Goal: Task Accomplishment & Management: Manage account settings

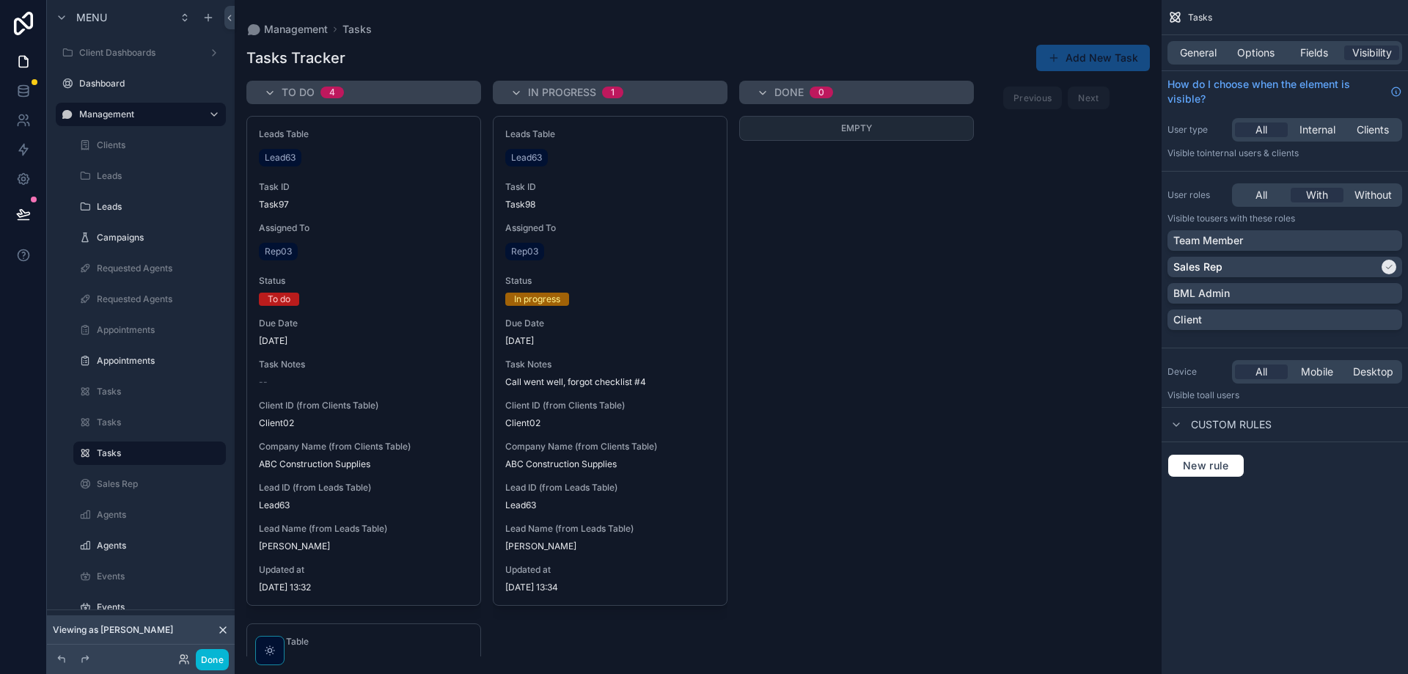
scroll to position [109, 0]
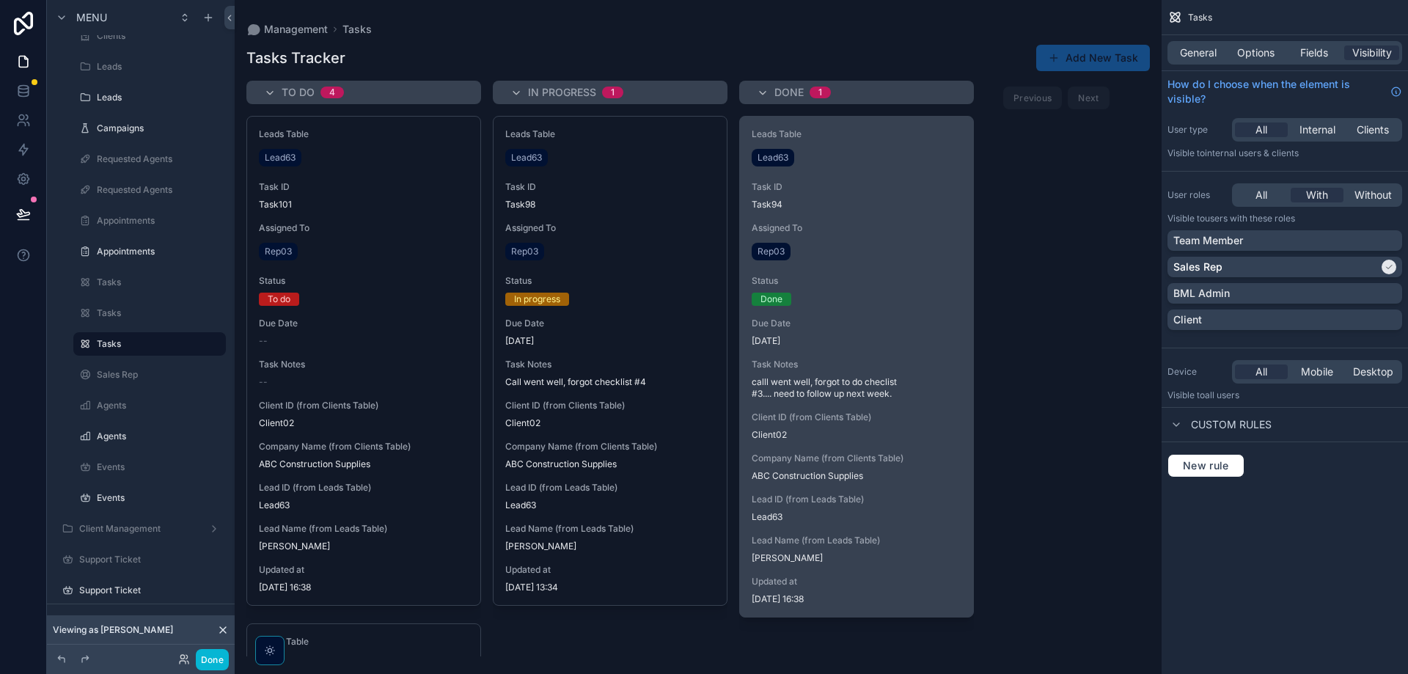
click at [879, 456] on span "Company Name (from Clients Table)" at bounding box center [857, 459] width 210 height 12
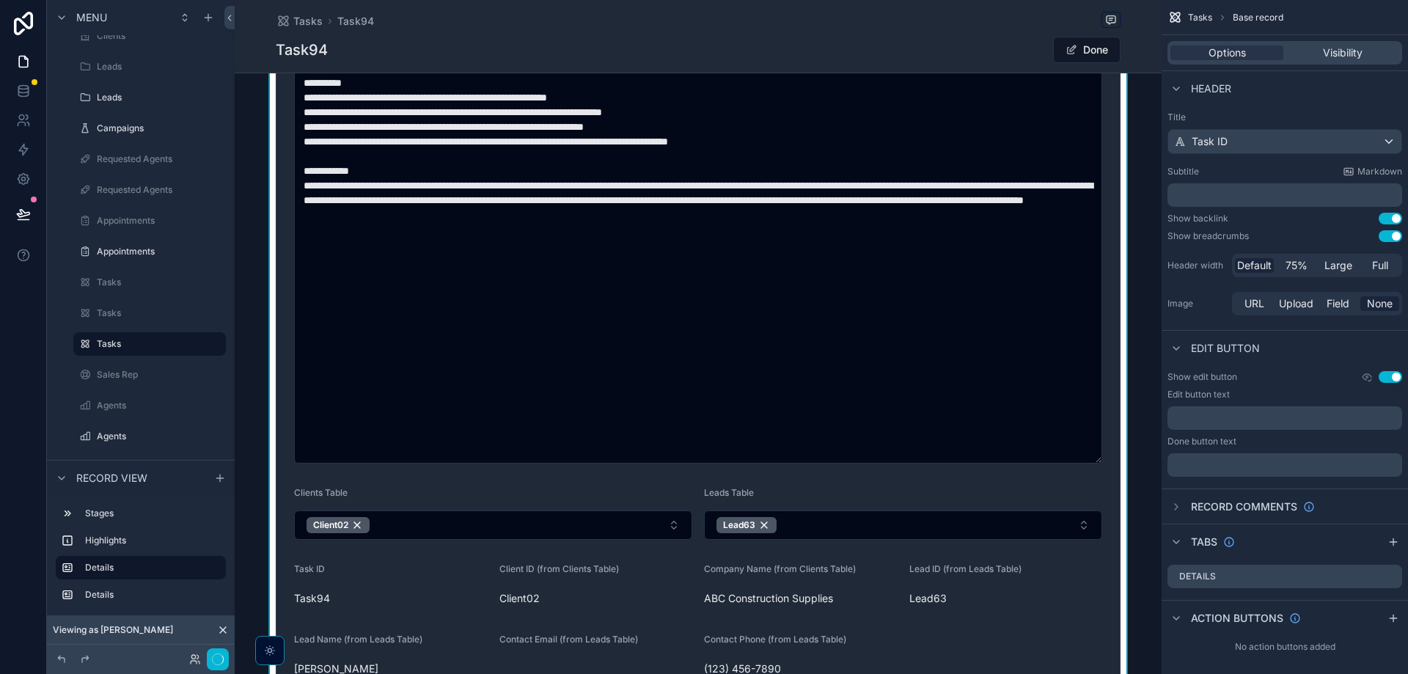
type textarea "**********"
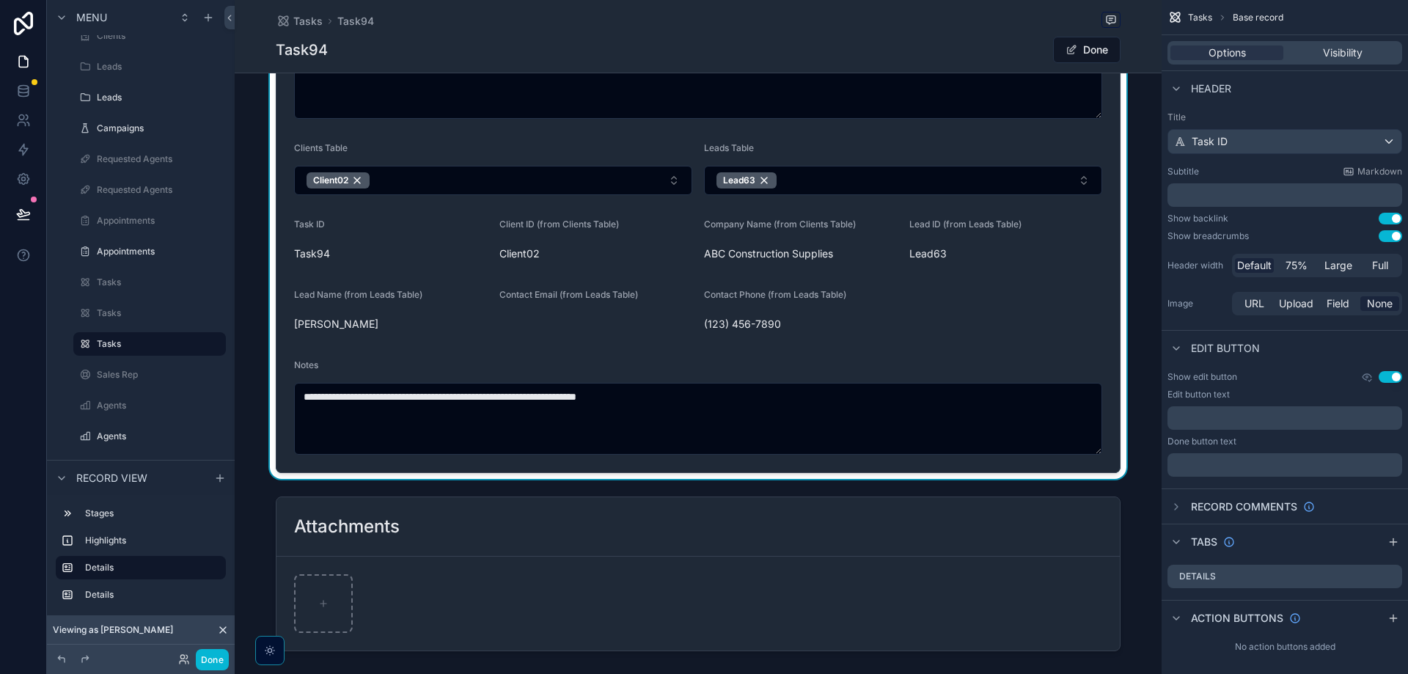
scroll to position [660, 0]
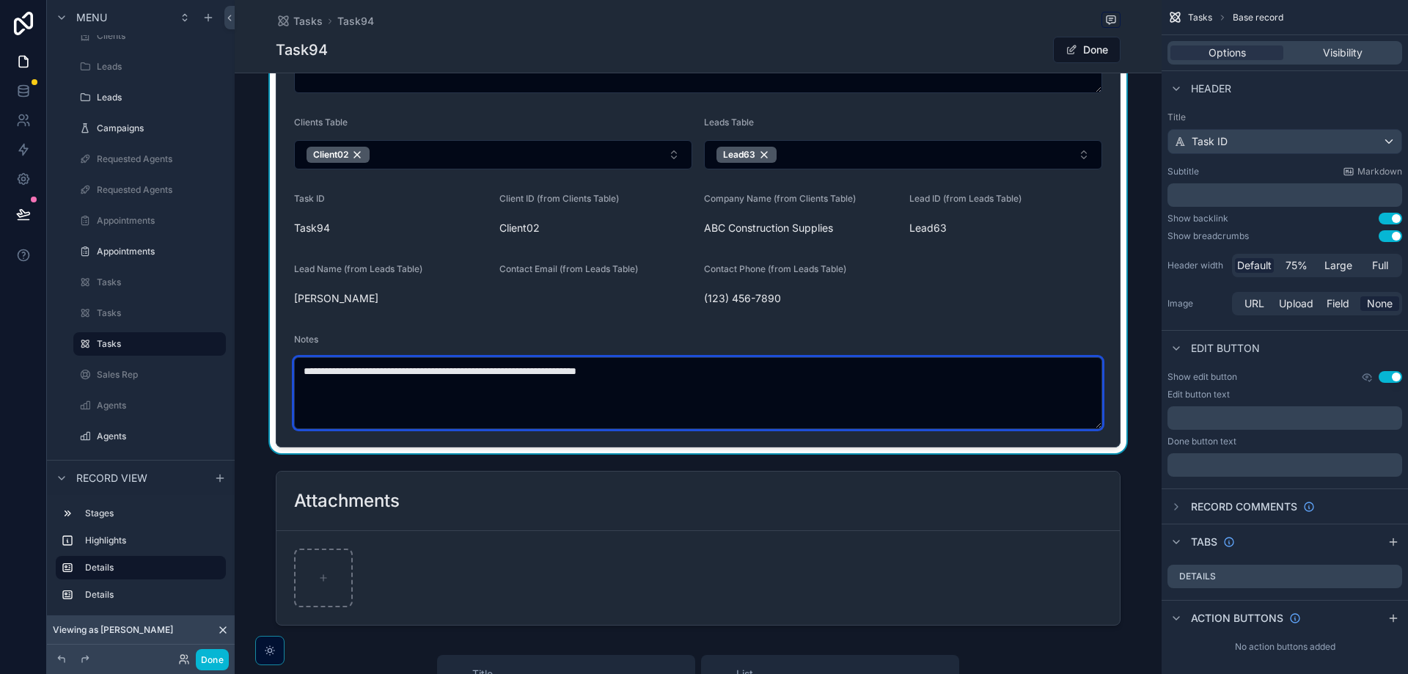
click at [843, 387] on textarea "**********" at bounding box center [698, 393] width 808 height 72
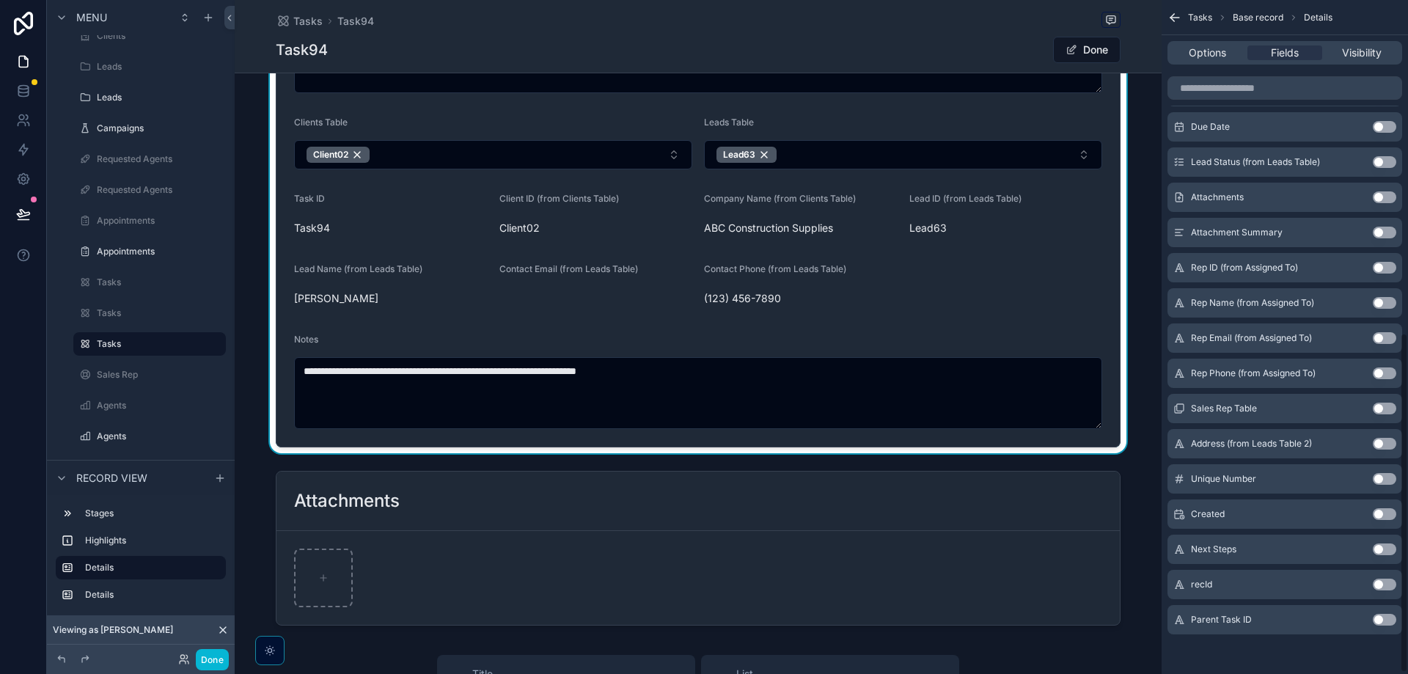
click at [1382, 550] on button "Use setting" at bounding box center [1384, 549] width 23 height 12
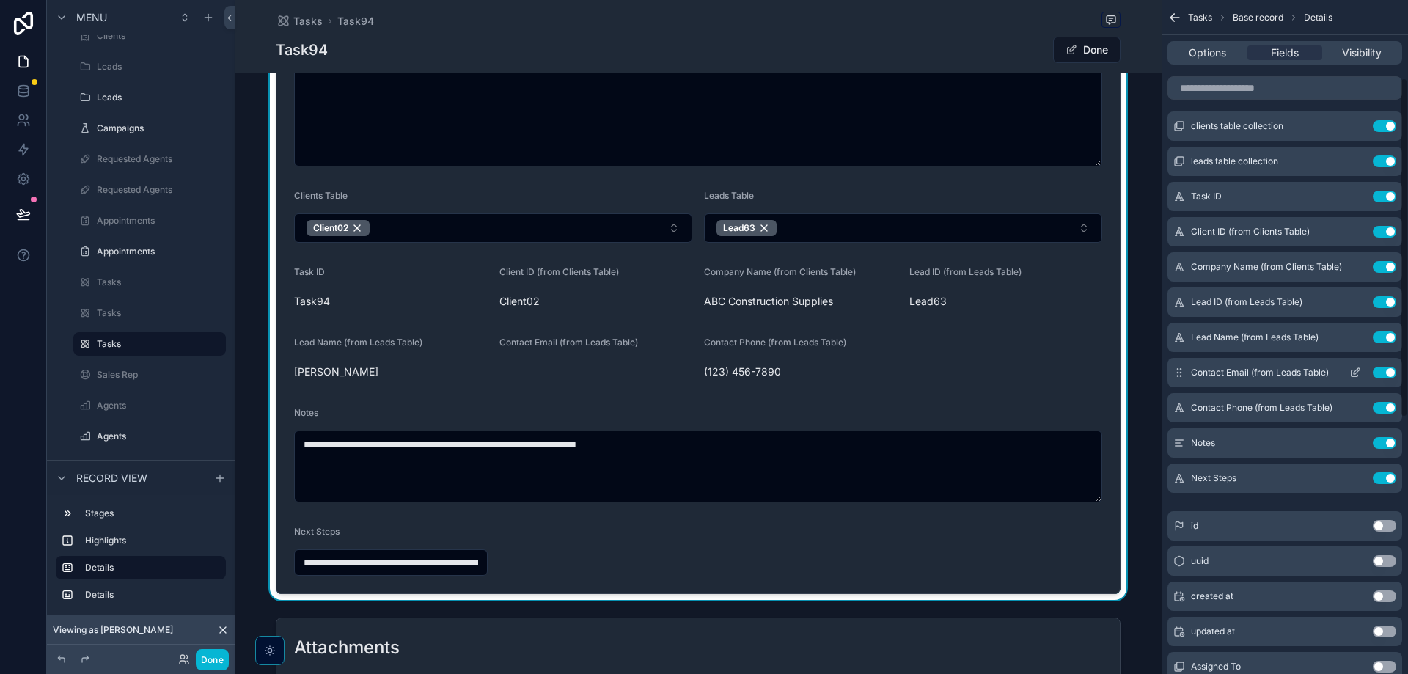
scroll to position [75, 0]
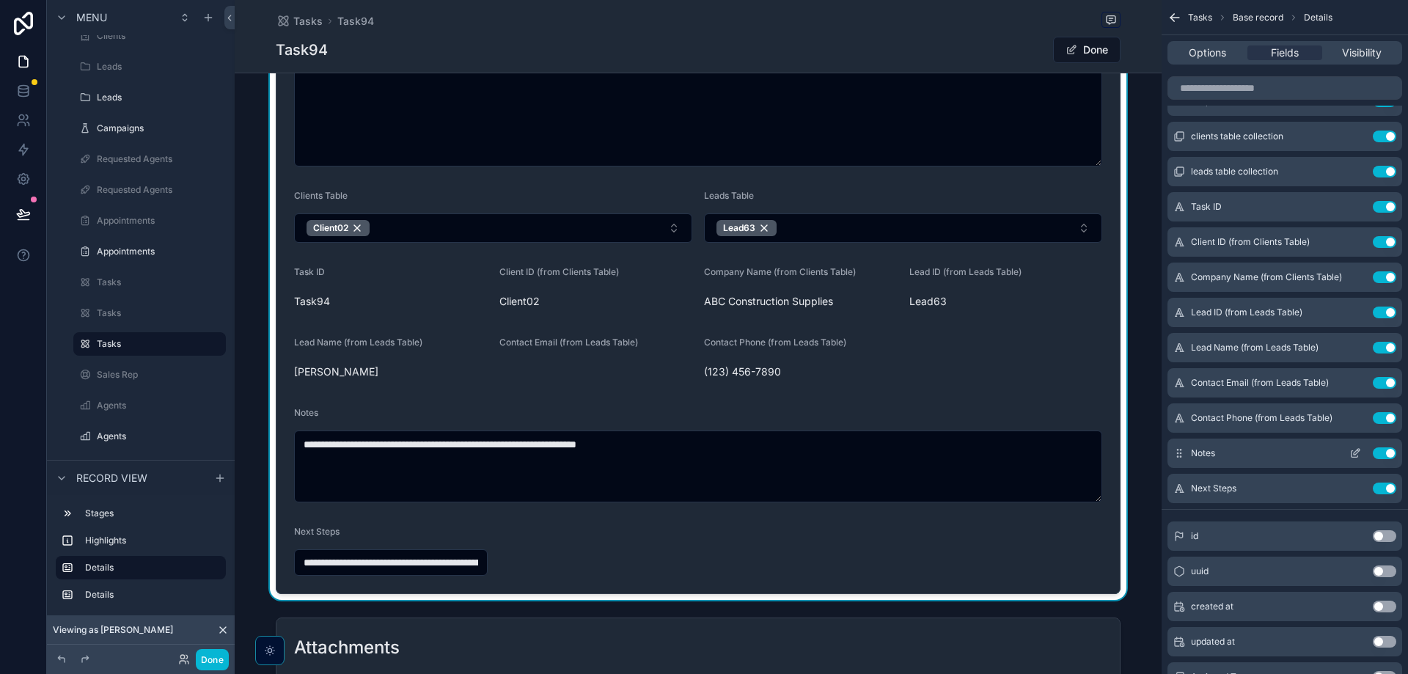
click at [1355, 457] on icon "scrollable content" at bounding box center [1355, 454] width 7 height 7
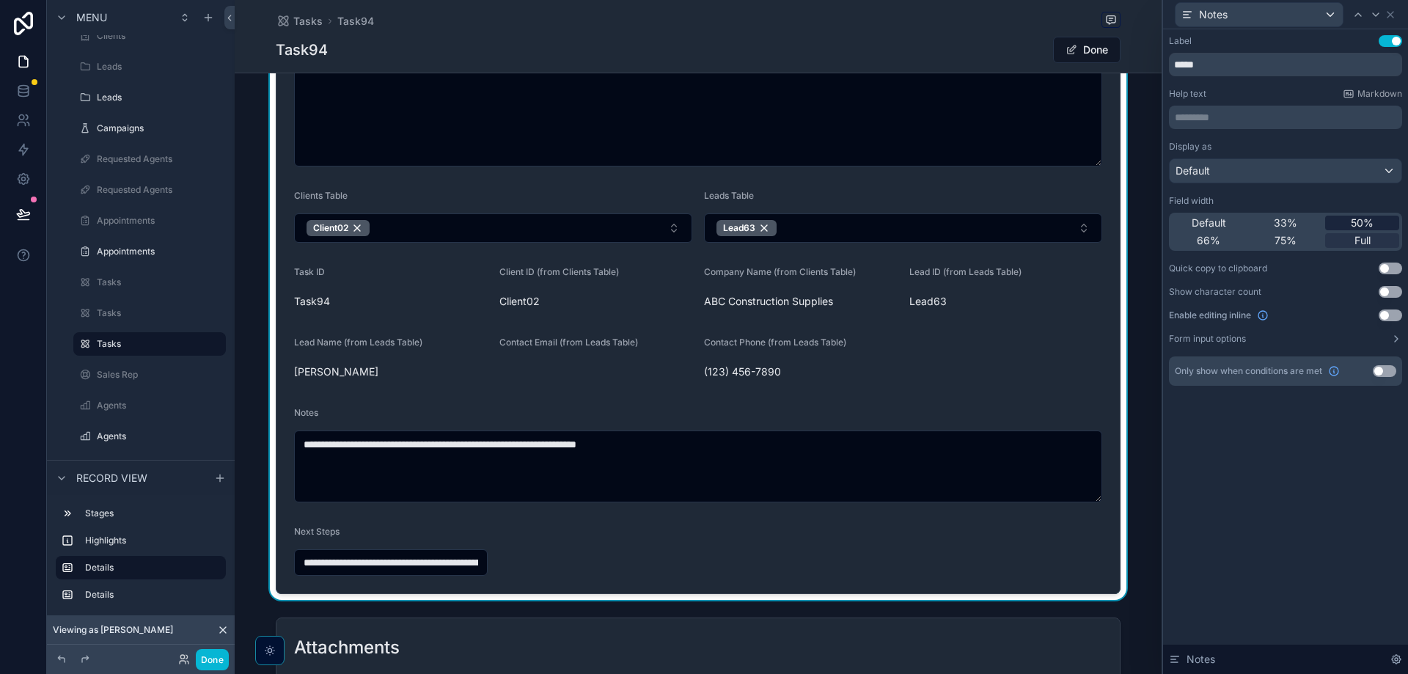
click at [1359, 224] on span "50%" at bounding box center [1362, 223] width 23 height 15
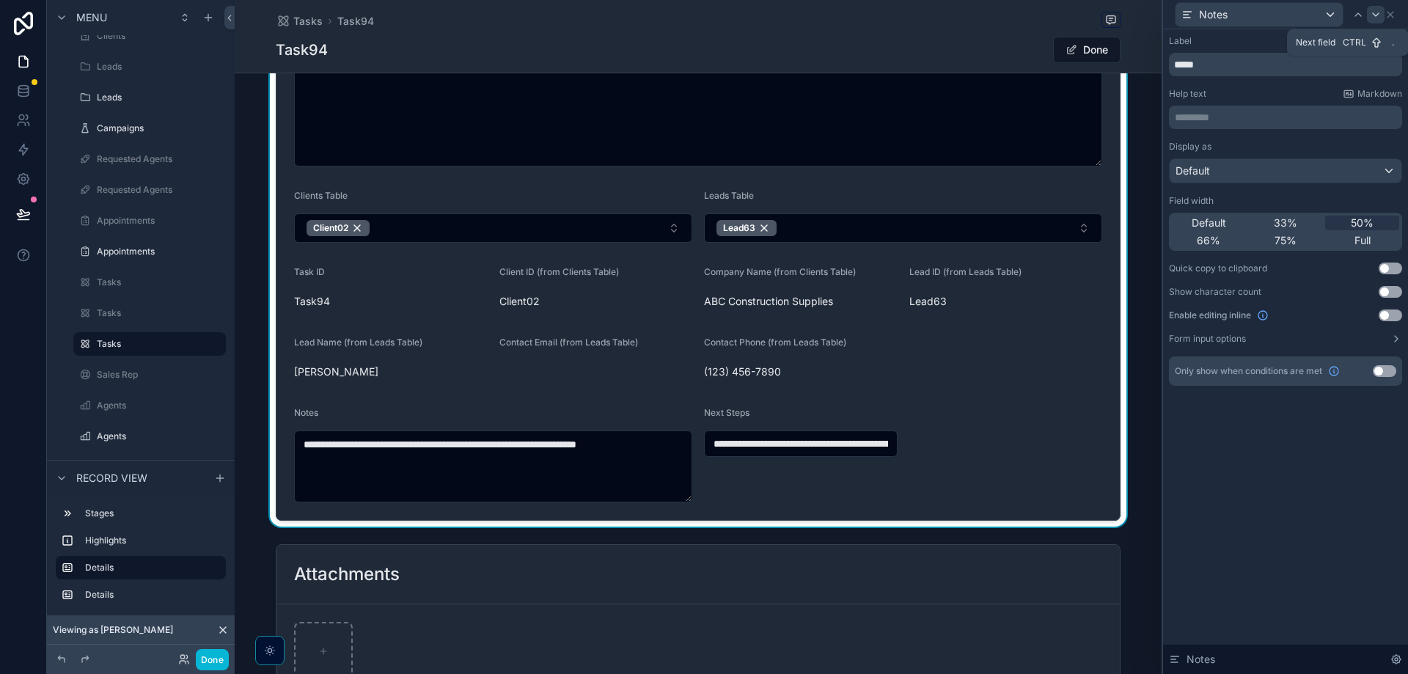
click at [1383, 21] on div at bounding box center [1376, 15] width 18 height 18
click at [1391, 12] on icon at bounding box center [1391, 15] width 12 height 12
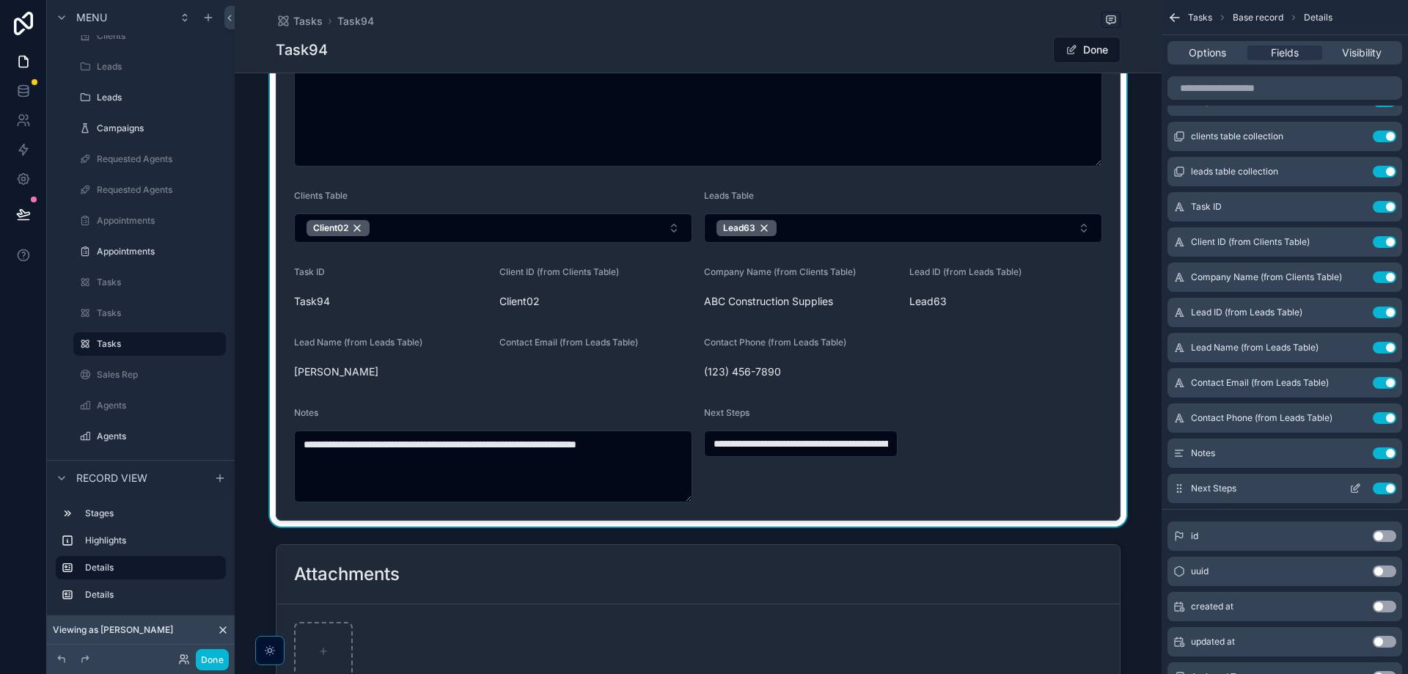
click at [1356, 488] on icon "scrollable content" at bounding box center [1356, 489] width 12 height 12
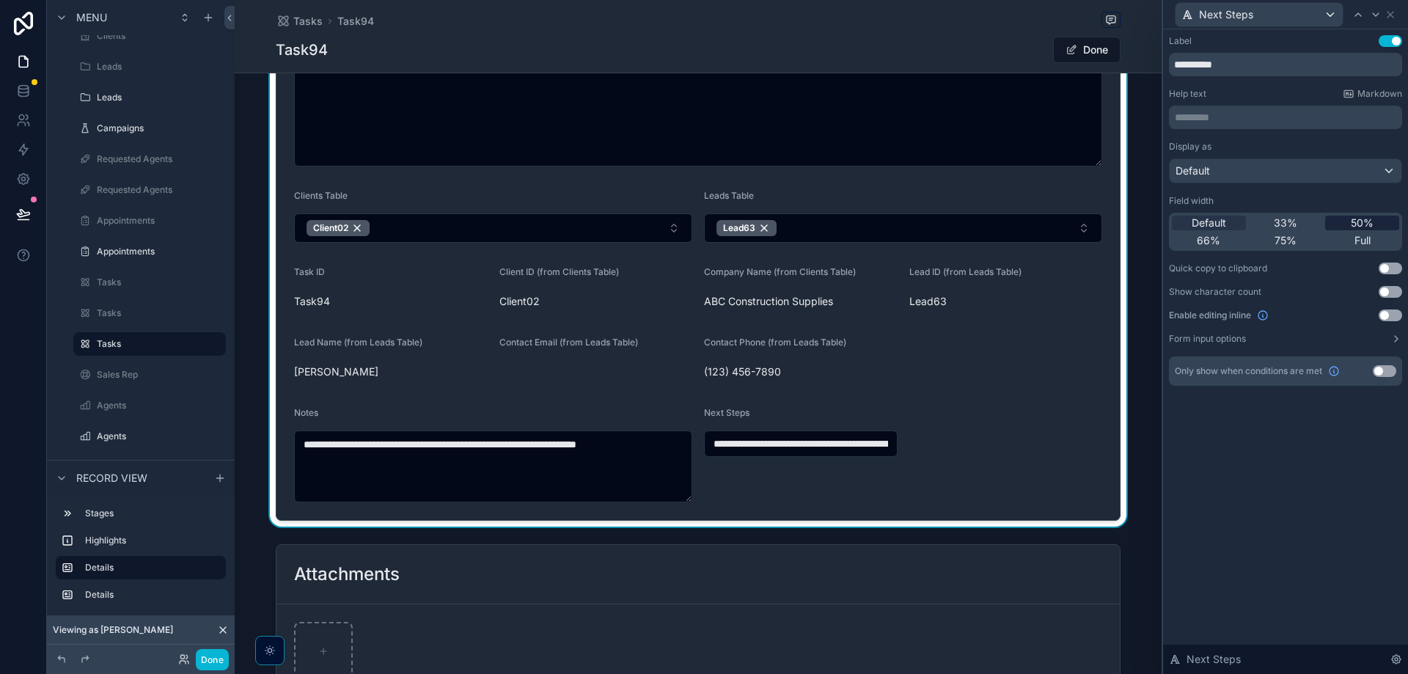
click at [1360, 219] on span "50%" at bounding box center [1362, 223] width 23 height 15
click at [1077, 440] on input "**********" at bounding box center [903, 443] width 397 height 21
click at [1328, 19] on div "Next Steps" at bounding box center [1259, 14] width 167 height 23
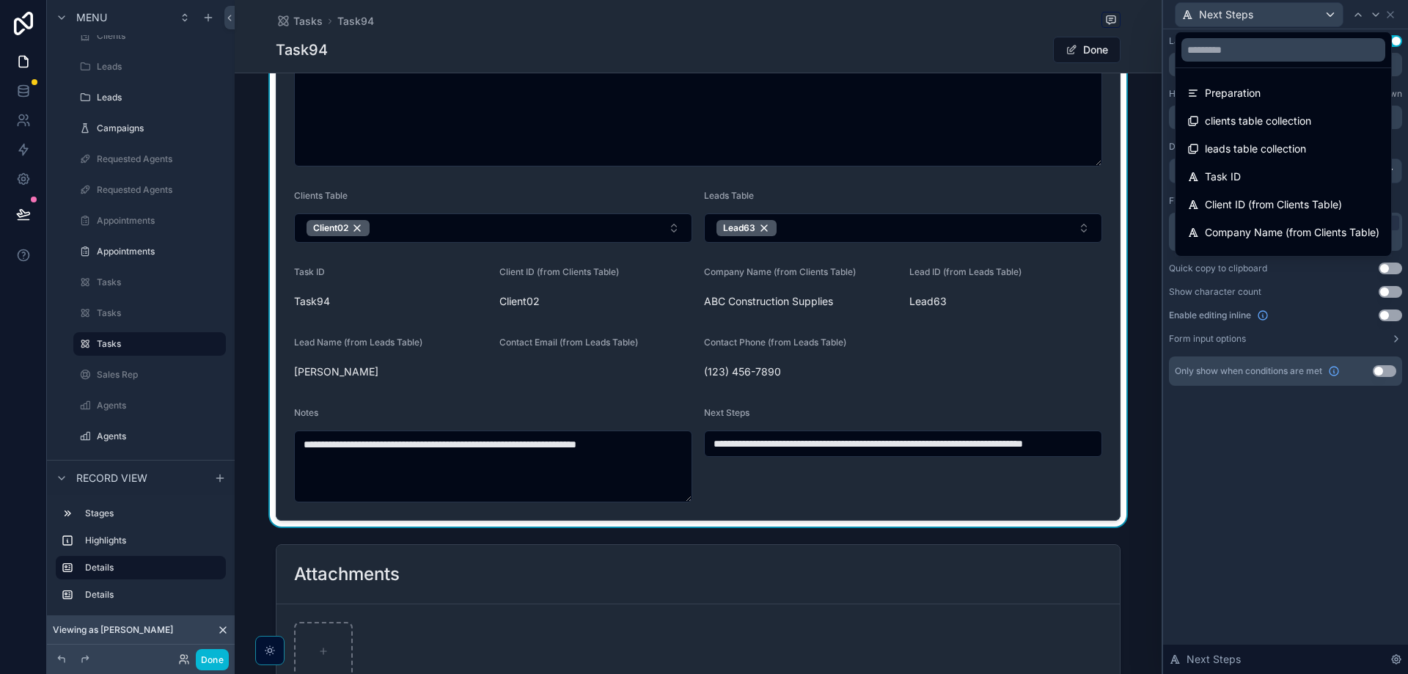
click at [1328, 19] on div at bounding box center [1285, 337] width 245 height 674
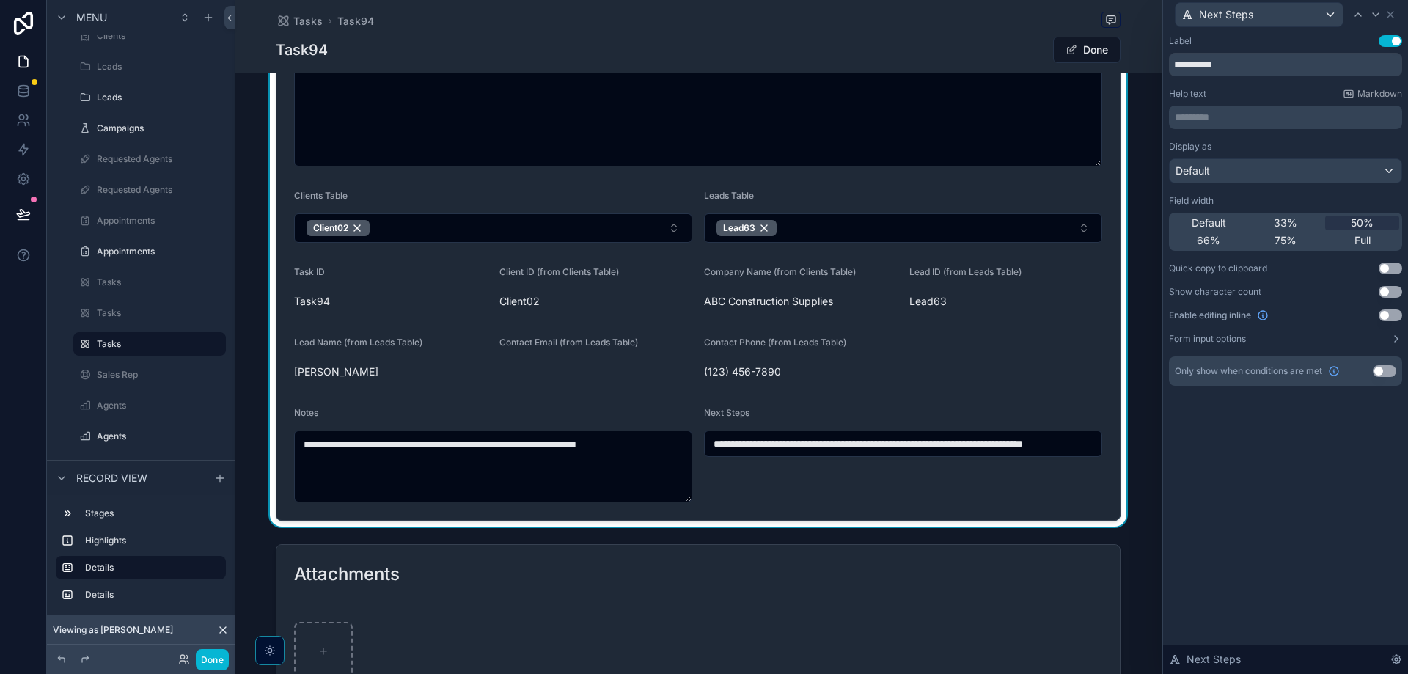
click at [1047, 437] on input "**********" at bounding box center [903, 443] width 397 height 21
click at [1251, 10] on span "Next Steps" at bounding box center [1226, 14] width 54 height 15
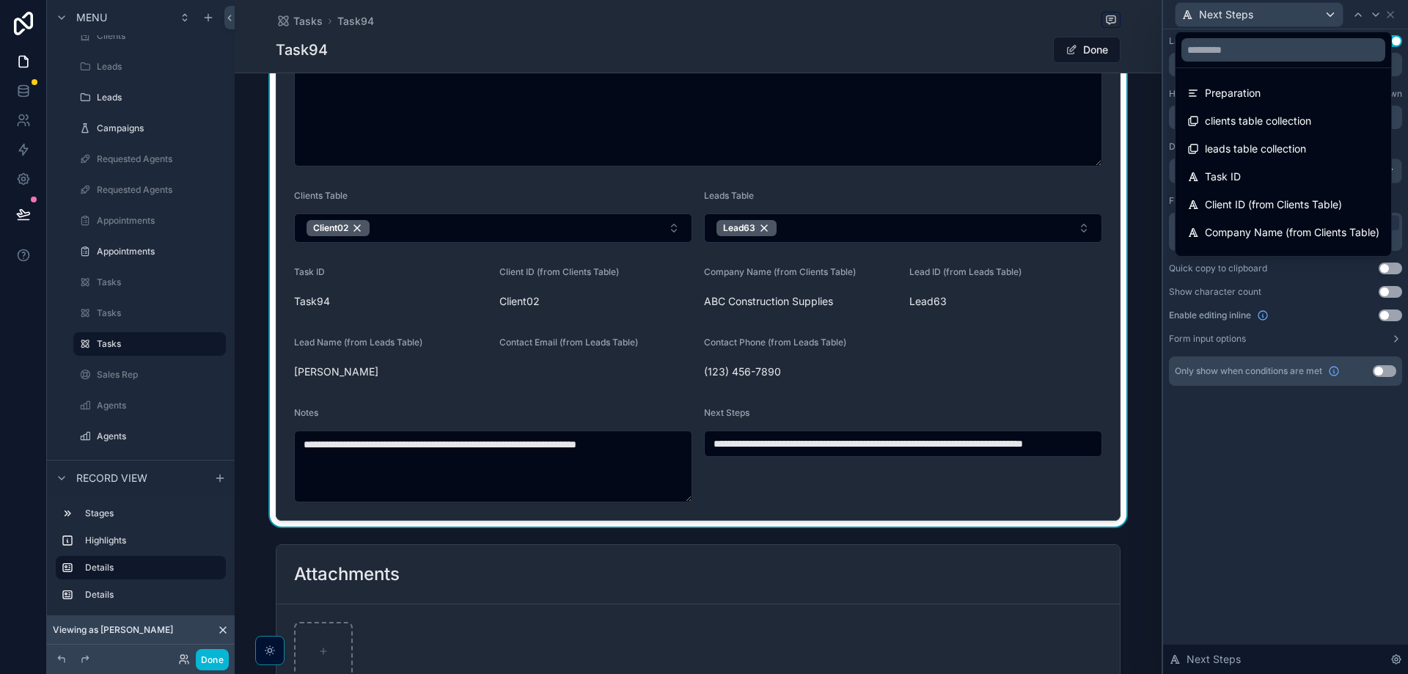
click at [1320, 558] on div at bounding box center [1285, 337] width 245 height 674
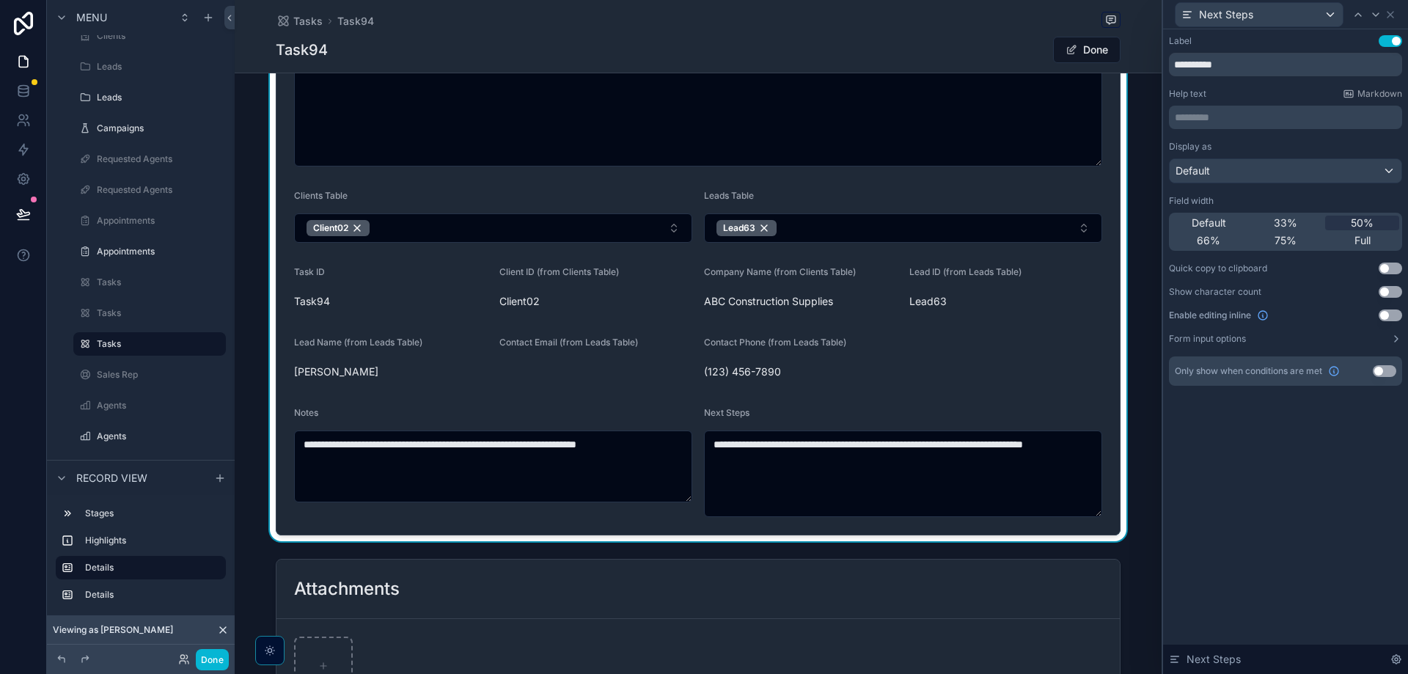
type textarea "**********"
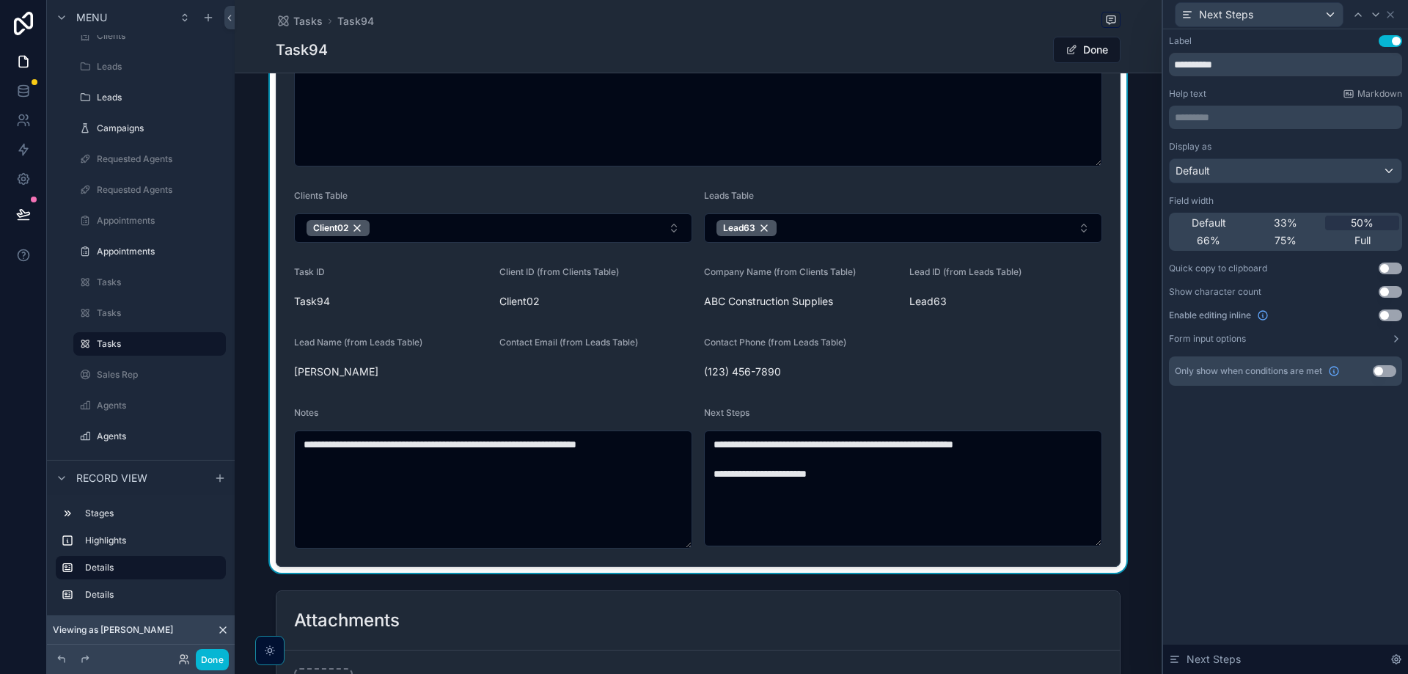
drag, startPoint x: 681, startPoint y: 497, endPoint x: 682, endPoint y: 543, distance: 46.2
click at [682, 543] on textarea "**********" at bounding box center [493, 490] width 398 height 118
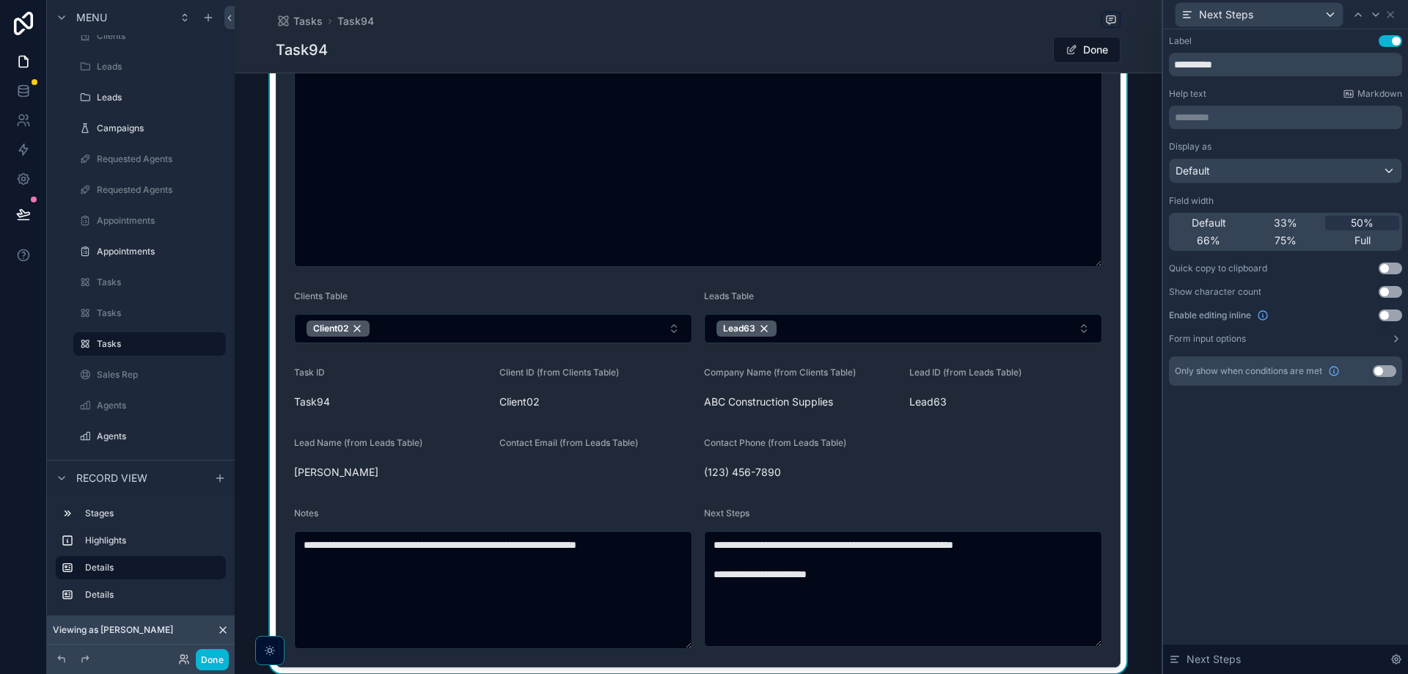
scroll to position [660, 0]
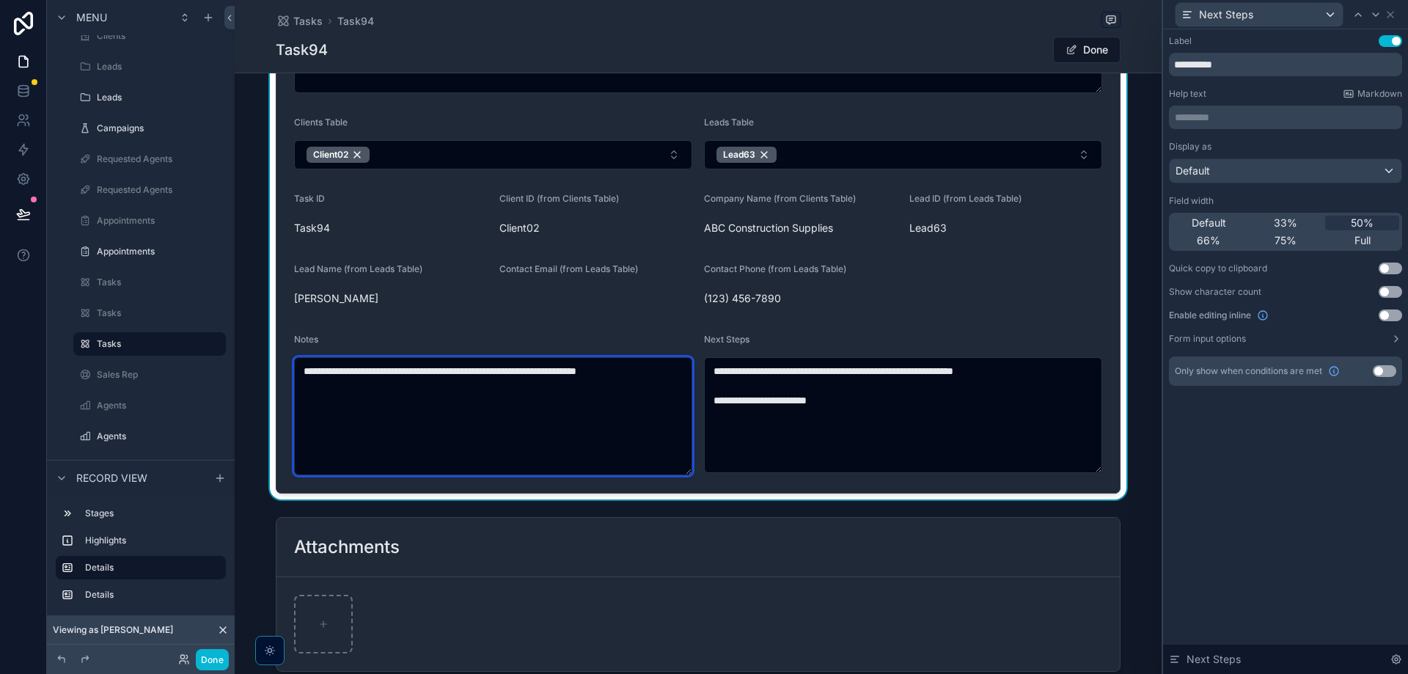
click at [655, 429] on textarea "**********" at bounding box center [493, 416] width 398 height 118
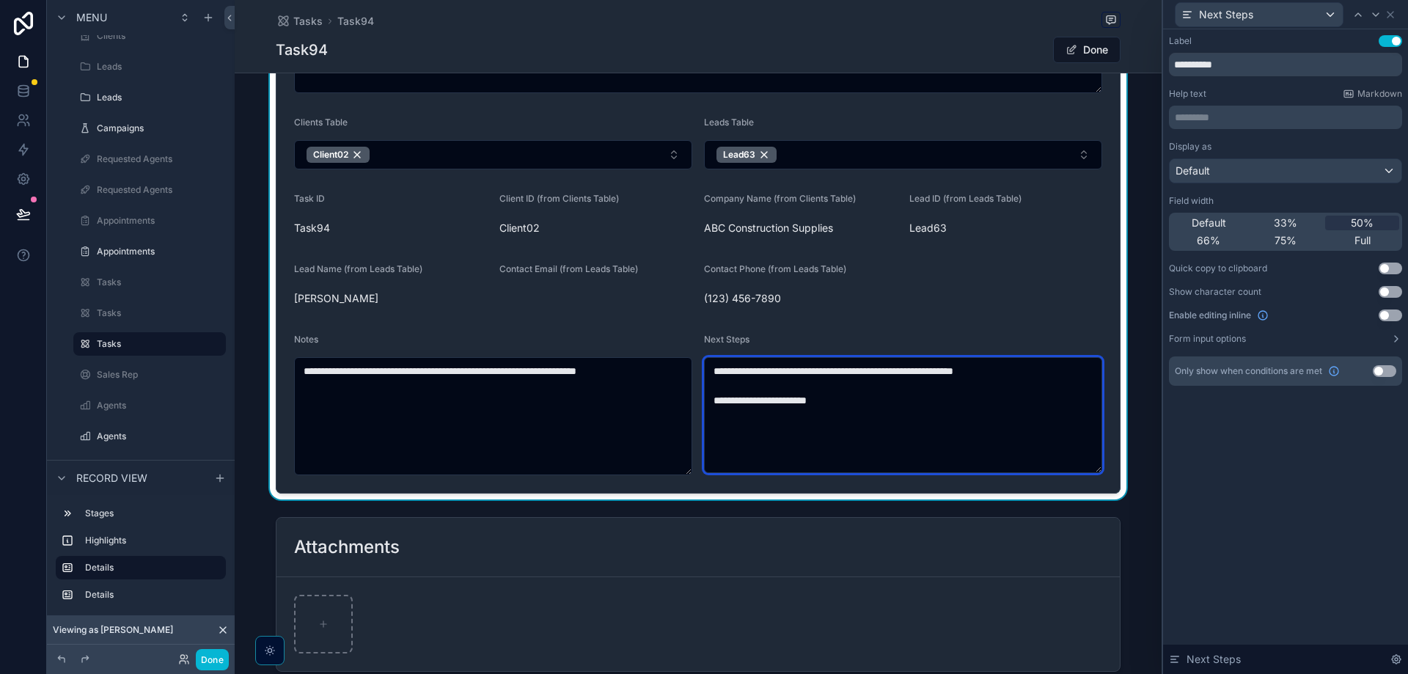
click at [898, 421] on textarea "**********" at bounding box center [903, 415] width 398 height 116
drag, startPoint x: 896, startPoint y: 405, endPoint x: 709, endPoint y: 403, distance: 186.3
click at [709, 403] on textarea "**********" at bounding box center [903, 415] width 398 height 116
drag, startPoint x: 711, startPoint y: 370, endPoint x: 1056, endPoint y: 374, distance: 344.8
click at [1054, 373] on textarea "**********" at bounding box center [903, 415] width 398 height 116
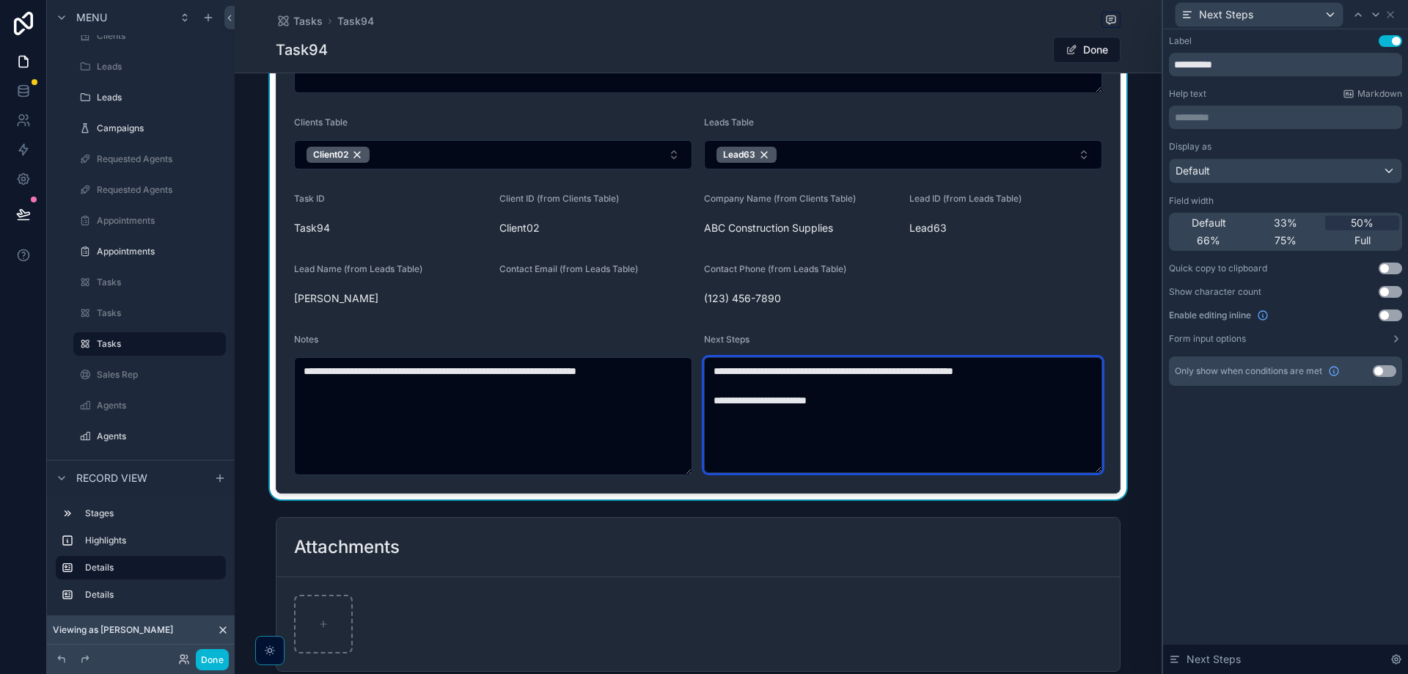
click at [903, 416] on textarea "**********" at bounding box center [903, 415] width 398 height 116
drag, startPoint x: 845, startPoint y: 406, endPoint x: 683, endPoint y: 406, distance: 162.1
click at [683, 406] on form "**********" at bounding box center [698, 46] width 843 height 894
click at [827, 402] on textarea "**********" at bounding box center [903, 415] width 398 height 116
drag, startPoint x: 872, startPoint y: 392, endPoint x: 739, endPoint y: 364, distance: 135.7
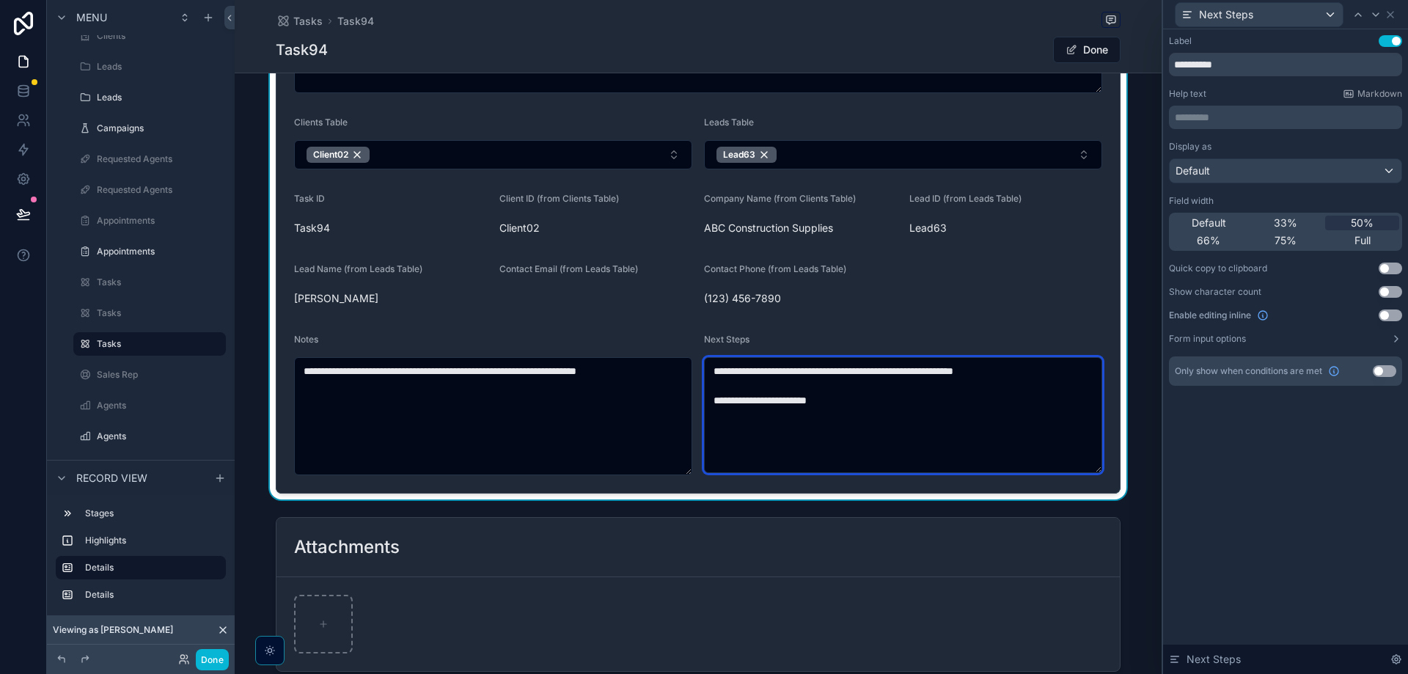
click at [745, 383] on textarea "**********" at bounding box center [903, 415] width 398 height 116
drag, startPoint x: 706, startPoint y: 368, endPoint x: 1030, endPoint y: 377, distance: 323.6
click at [1030, 377] on textarea "**********" at bounding box center [903, 415] width 398 height 116
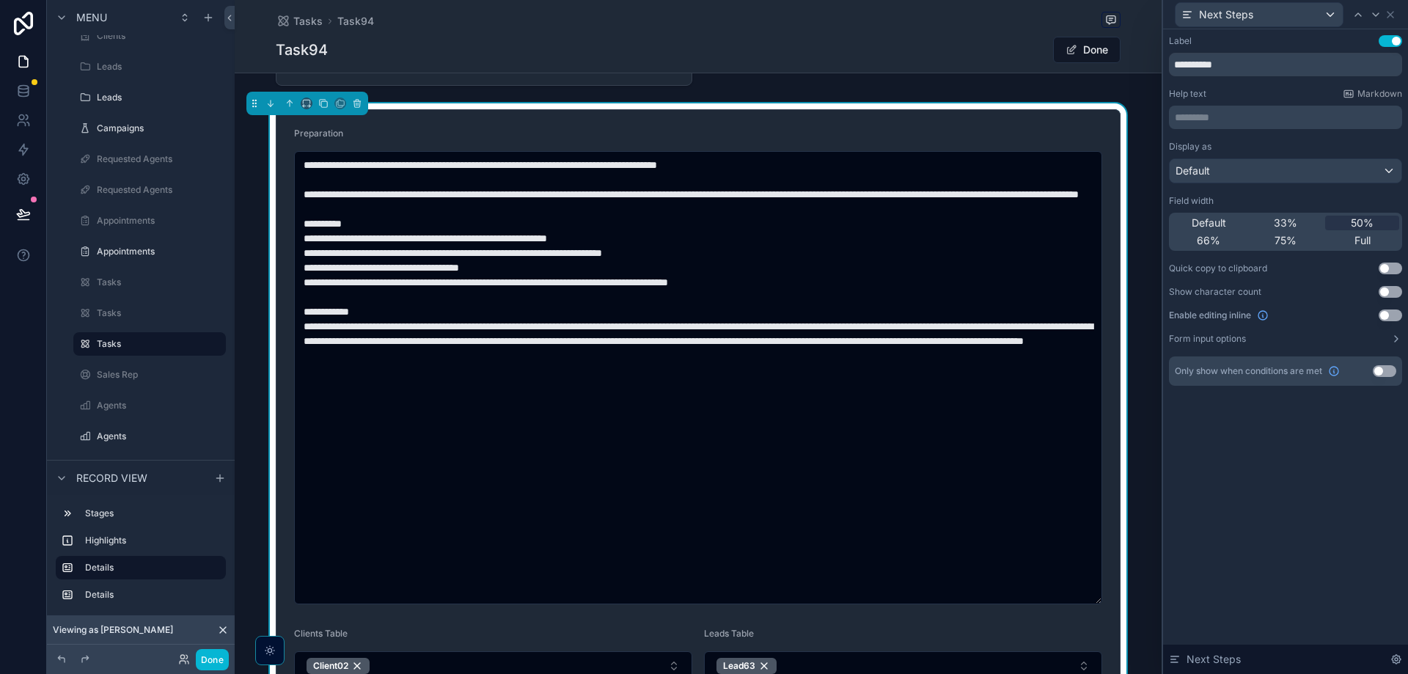
scroll to position [73, 0]
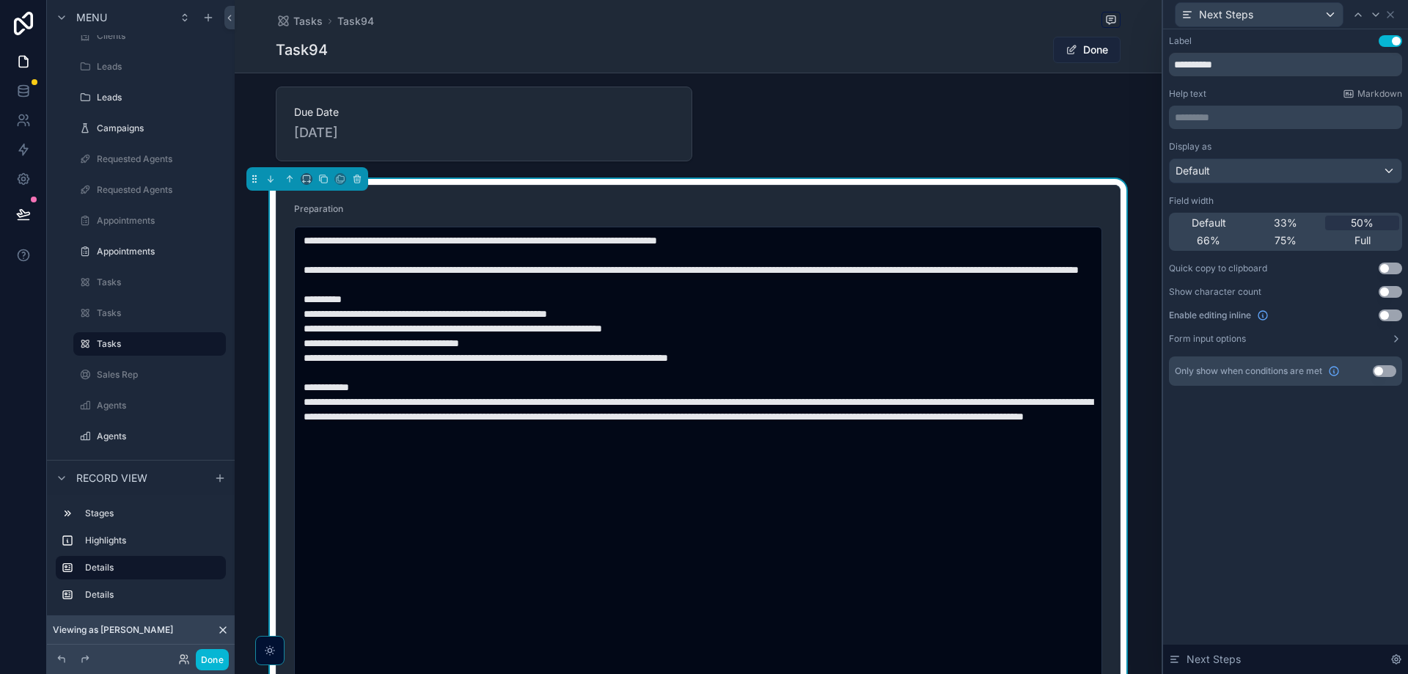
click at [1098, 52] on button "Done" at bounding box center [1086, 50] width 67 height 26
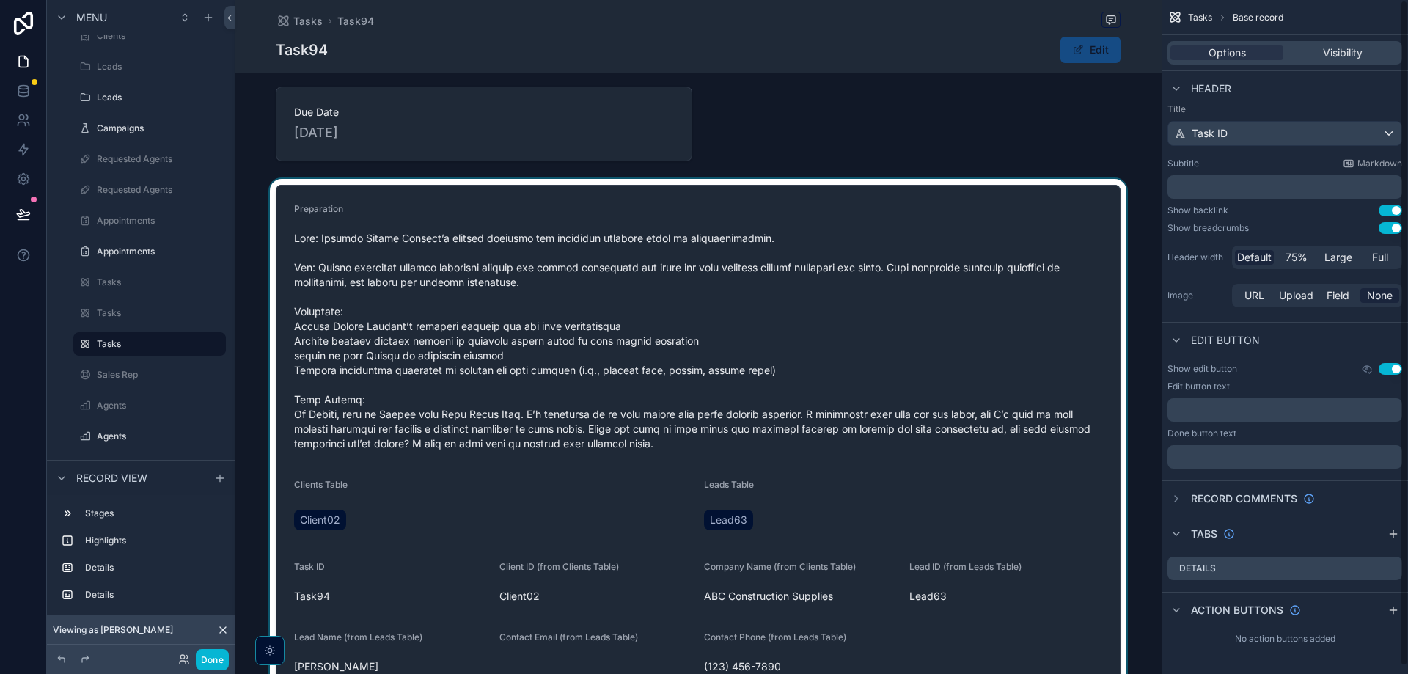
scroll to position [0, 0]
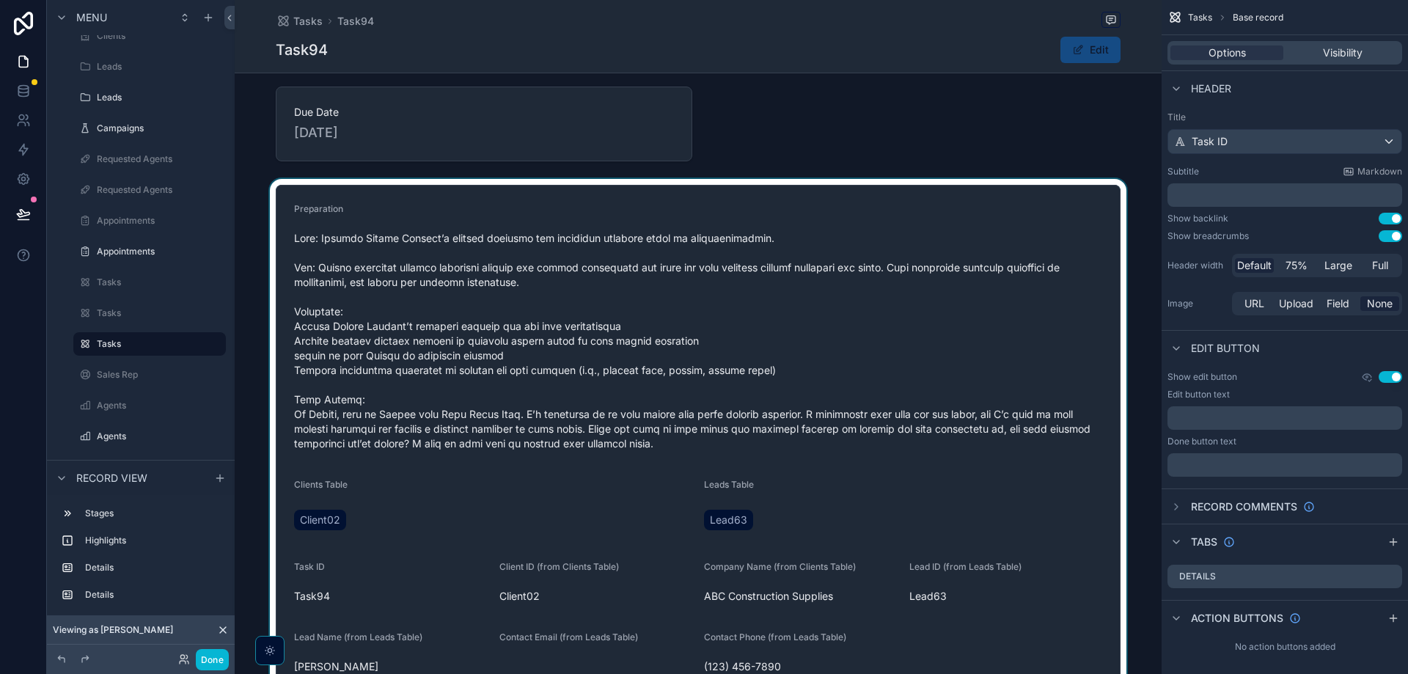
click at [1147, 243] on div "scrollable content" at bounding box center [698, 490] width 927 height 623
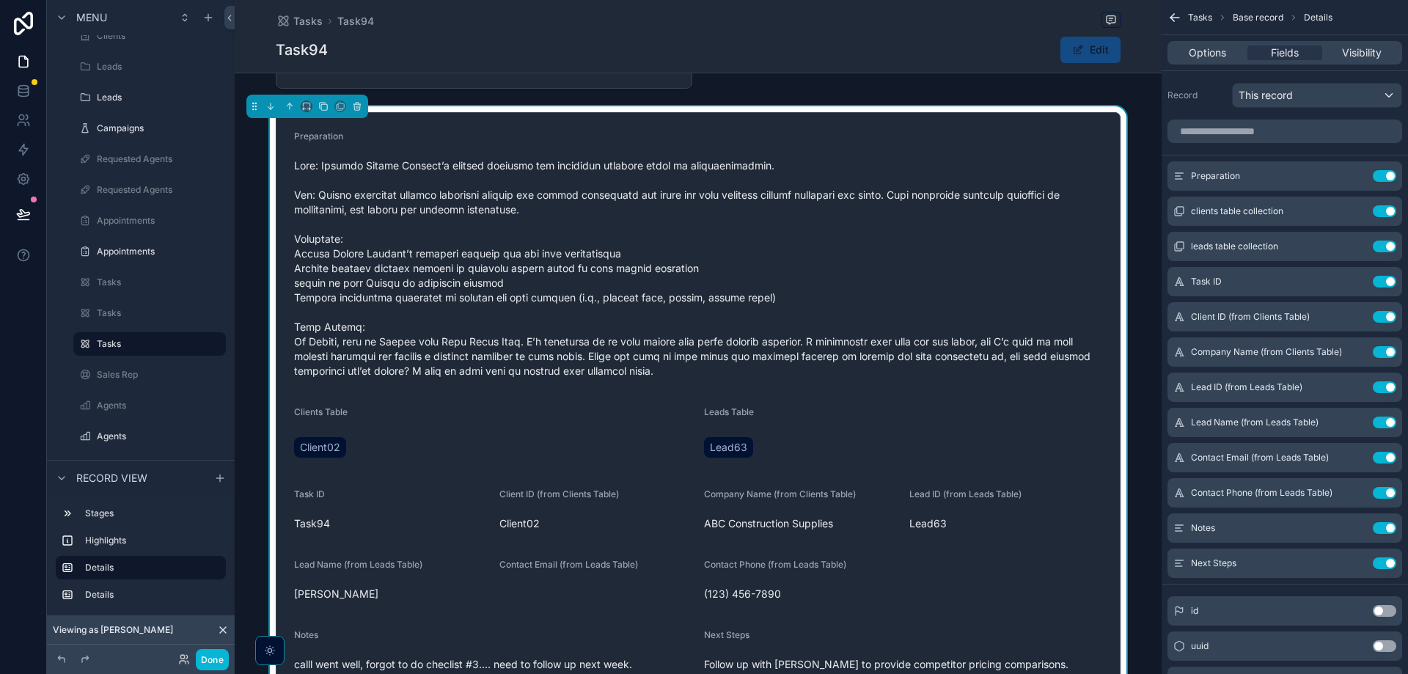
scroll to position [147, 0]
click at [1142, 146] on div "Preparation Clients Table Client02 Leads Table Lead63 Task ID Task94 Client ID …" at bounding box center [698, 417] width 927 height 623
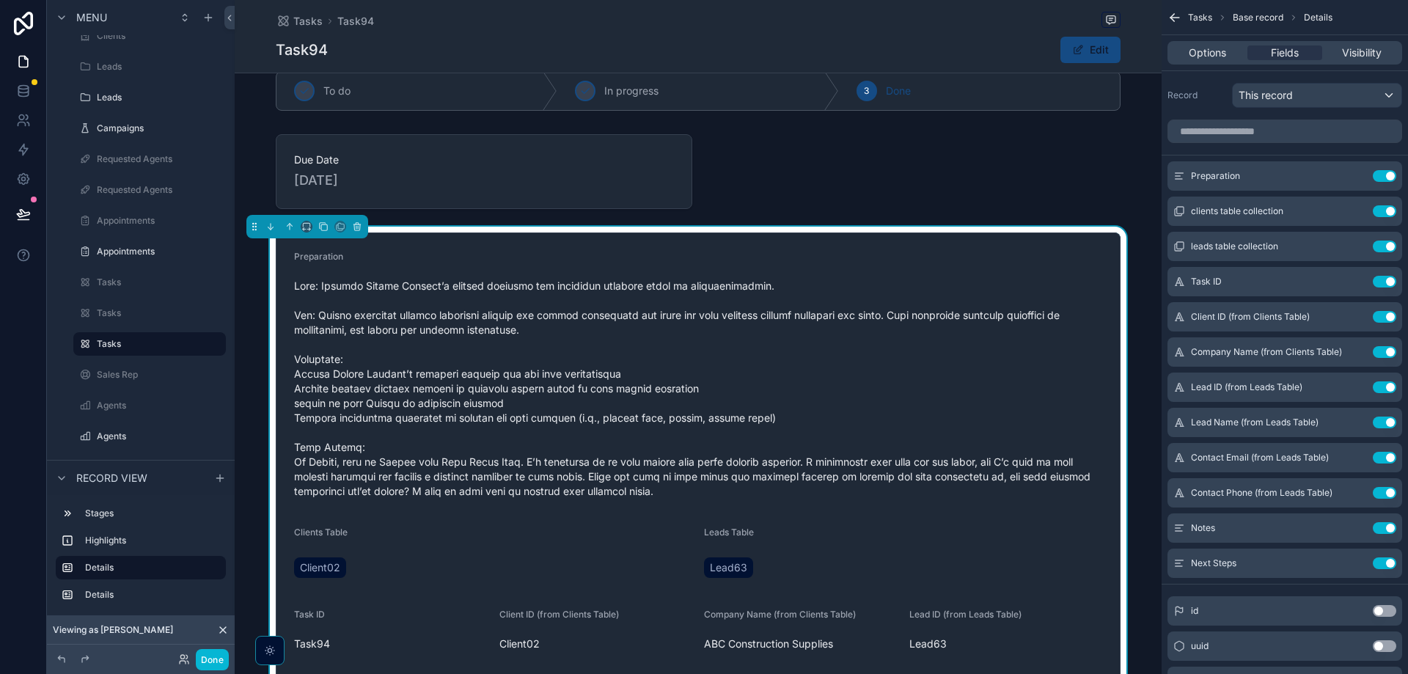
scroll to position [0, 0]
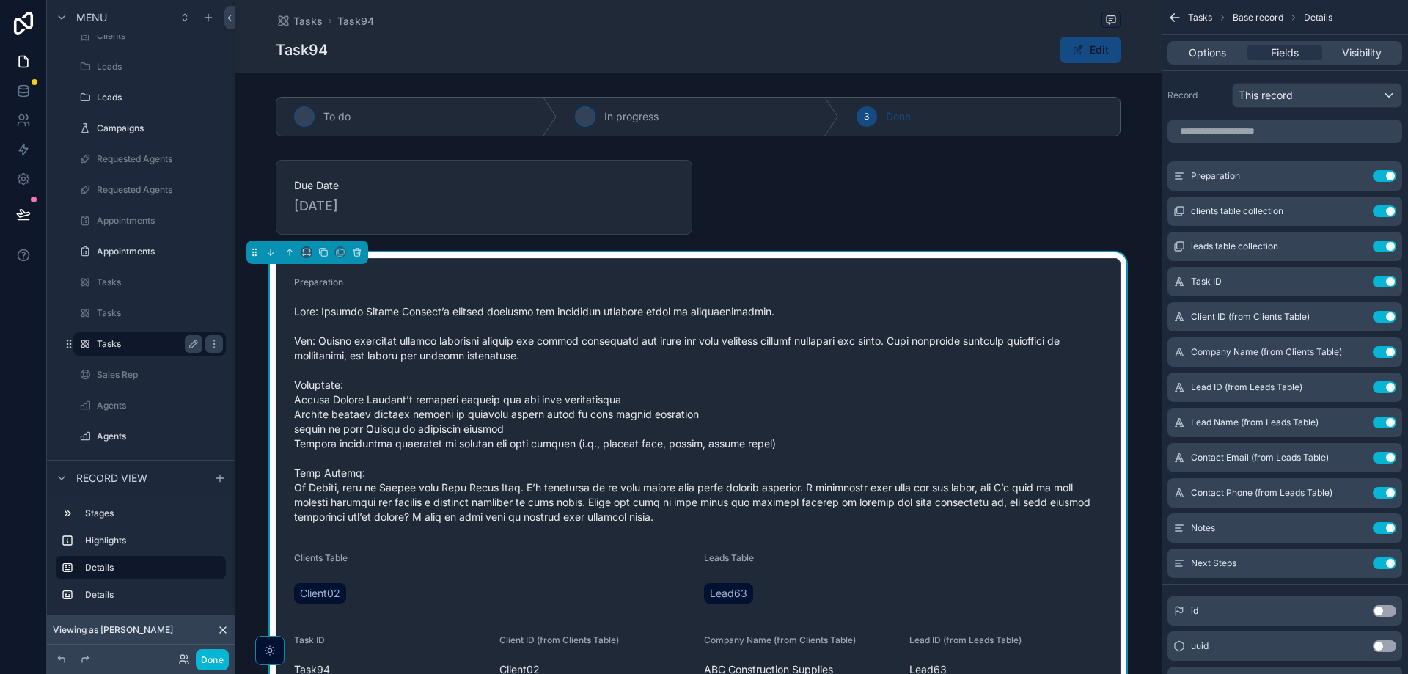
click at [130, 338] on label "Tasks" at bounding box center [147, 344] width 100 height 12
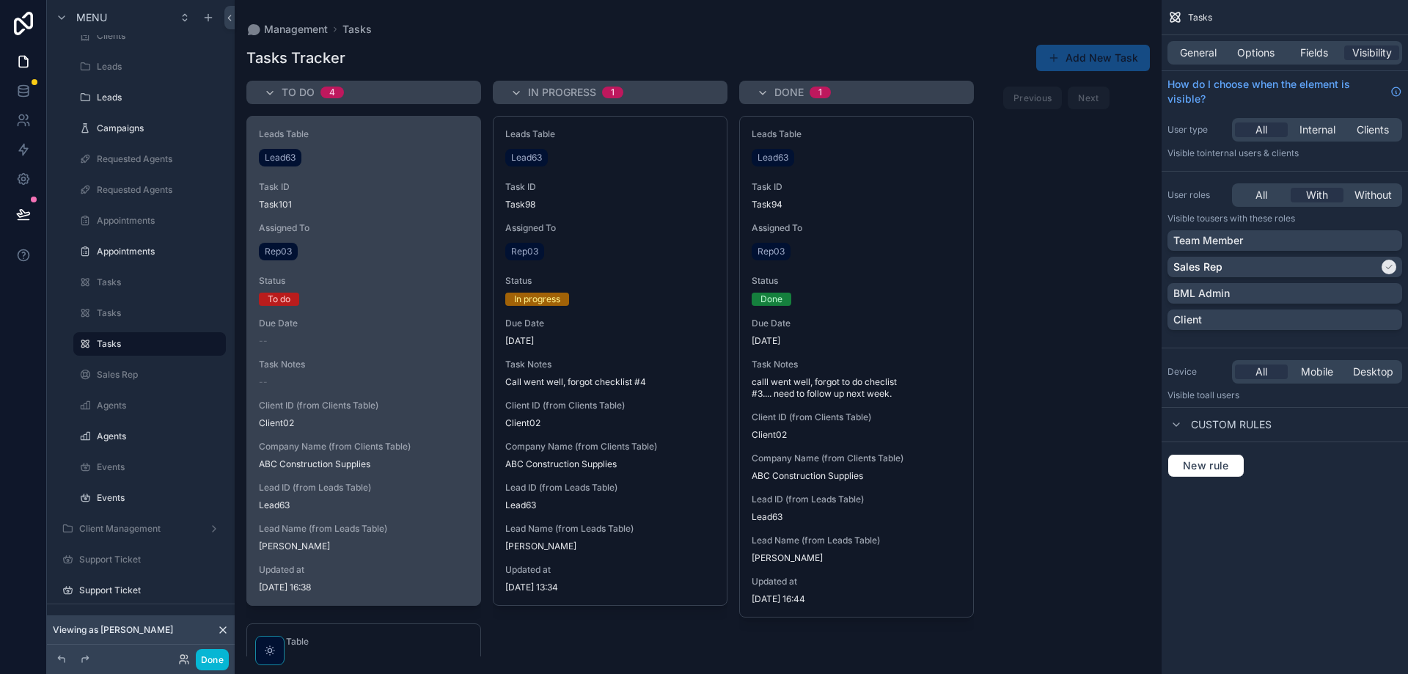
click at [408, 312] on div "Leads Table Lead63 Task ID Task101 Assigned To Rep03 Status To do Due Date -- T…" at bounding box center [363, 361] width 233 height 488
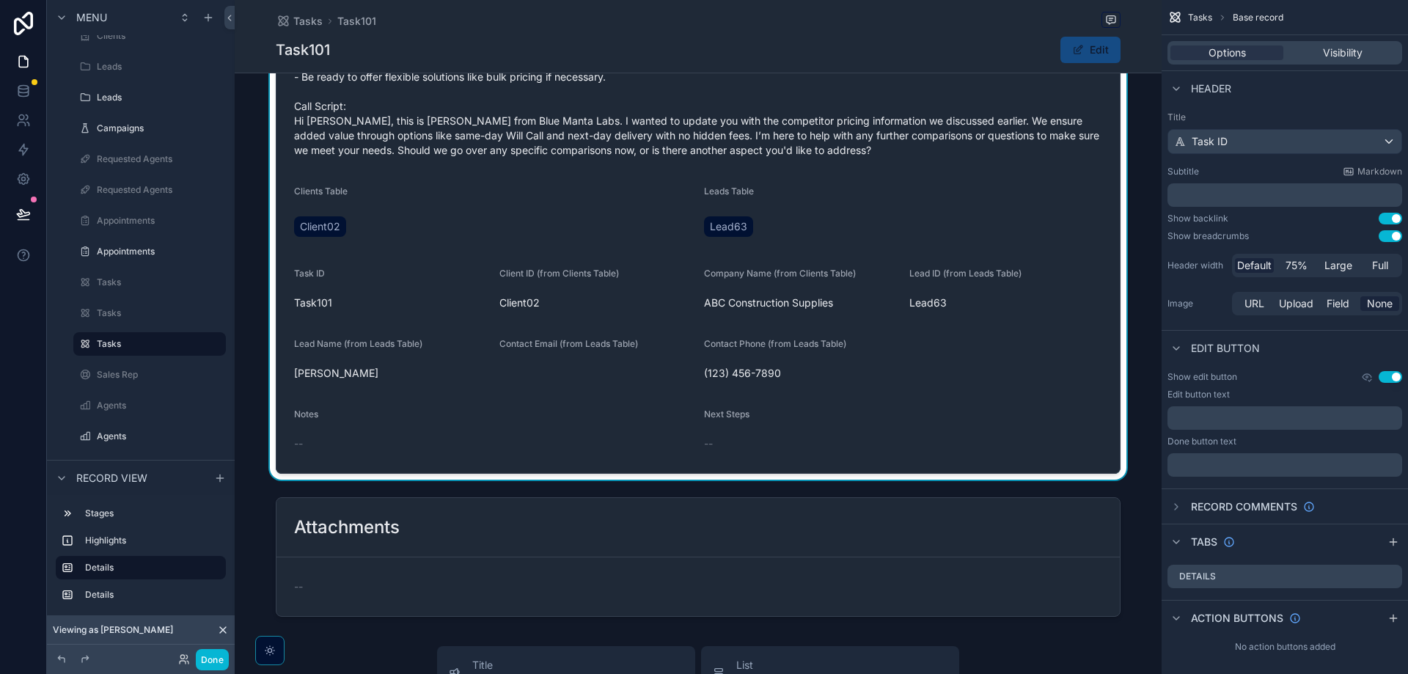
scroll to position [147, 0]
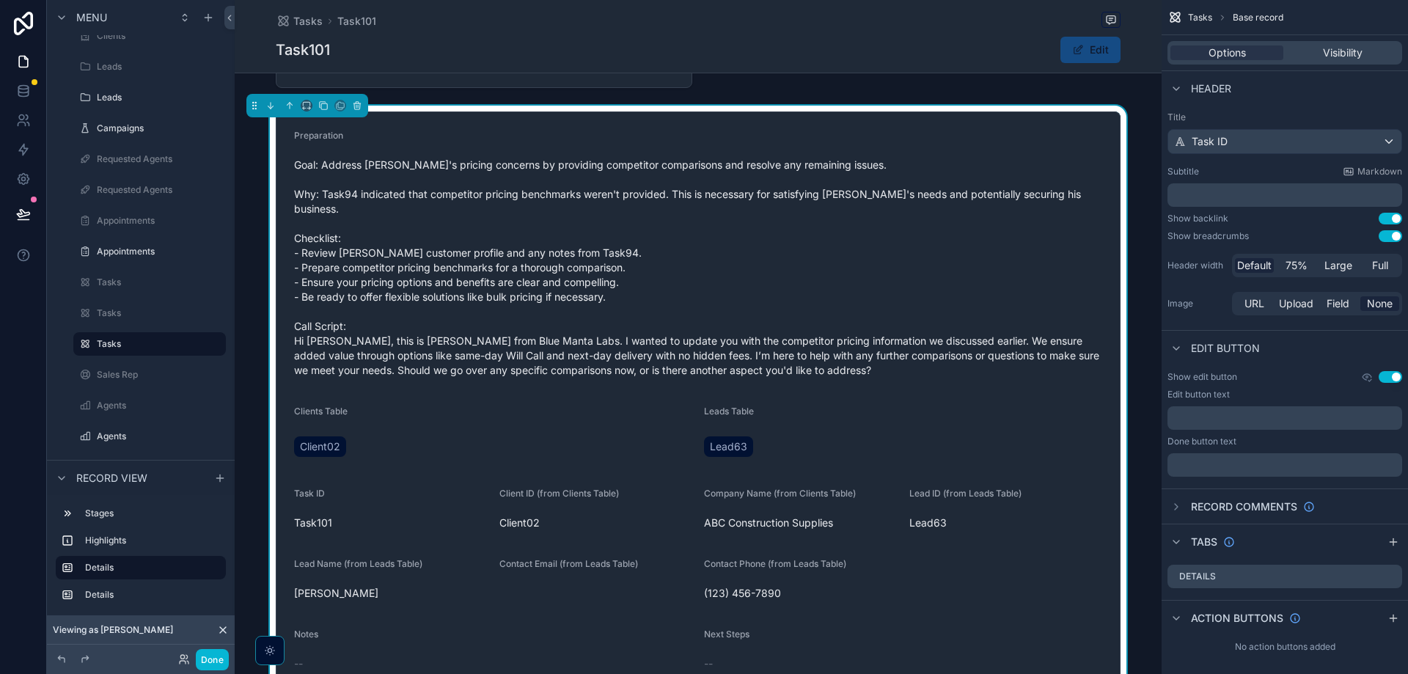
click at [618, 277] on span "Goal: Address [PERSON_NAME]'s pricing concerns by providing competitor comparis…" at bounding box center [698, 268] width 808 height 220
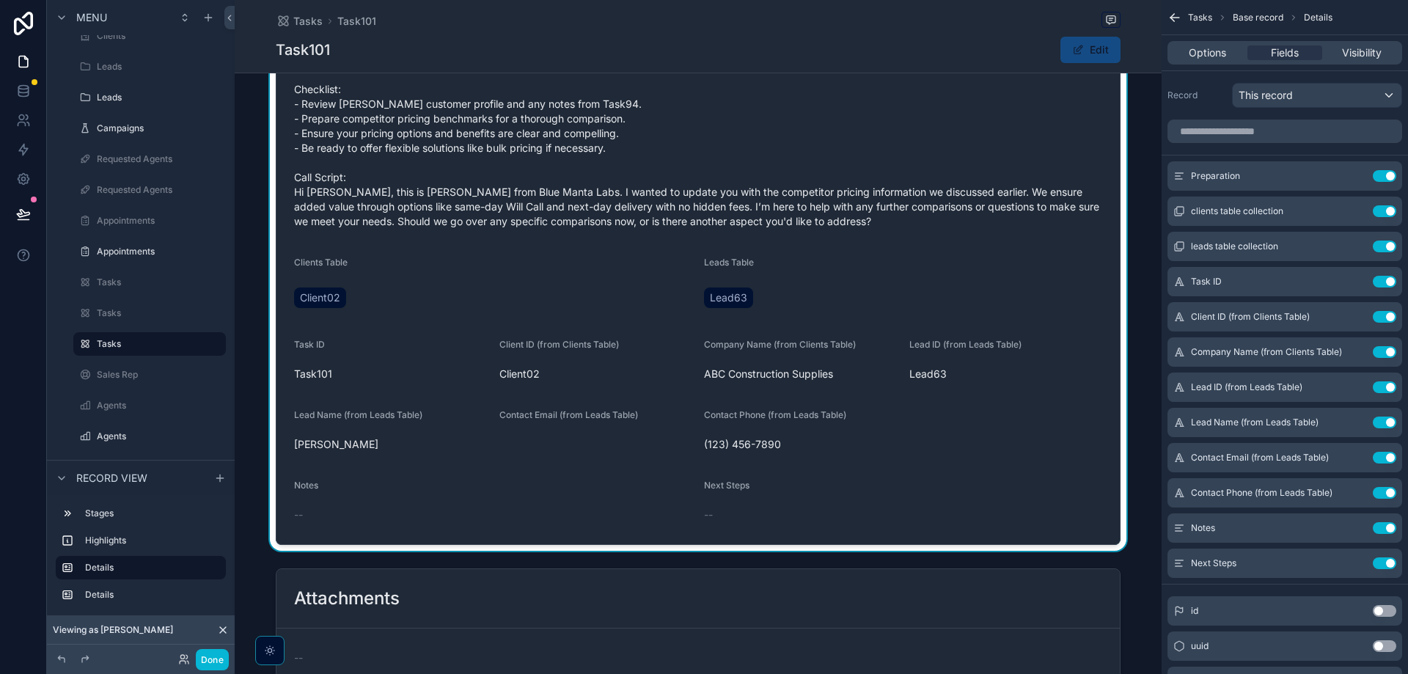
scroll to position [293, 0]
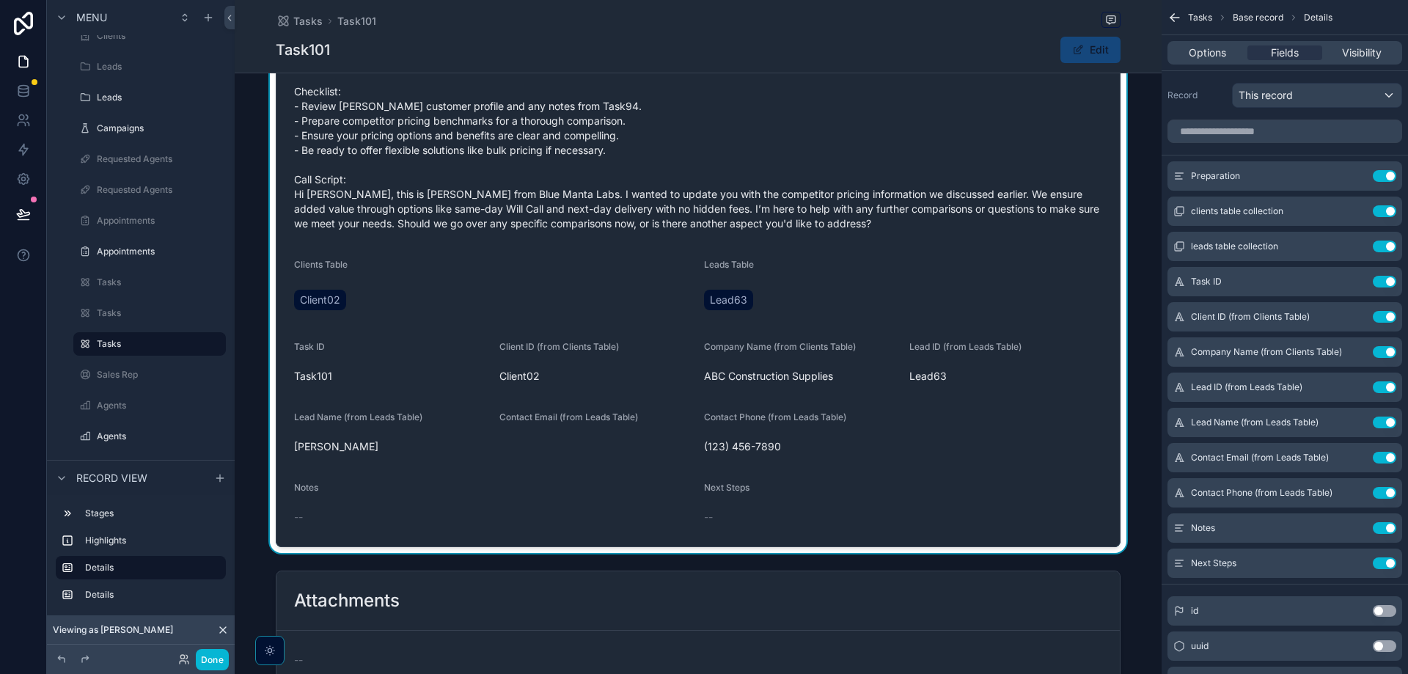
click at [1103, 56] on button "Edit" at bounding box center [1091, 50] width 60 height 26
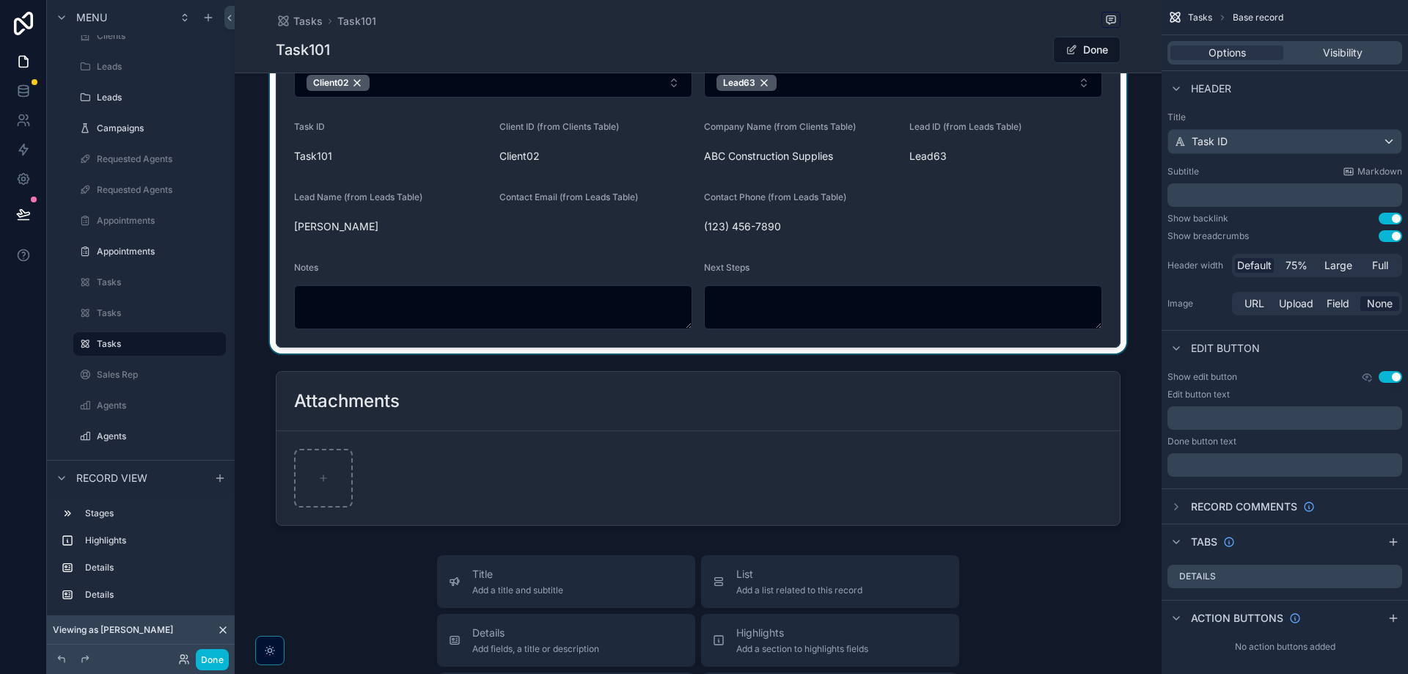
scroll to position [733, 0]
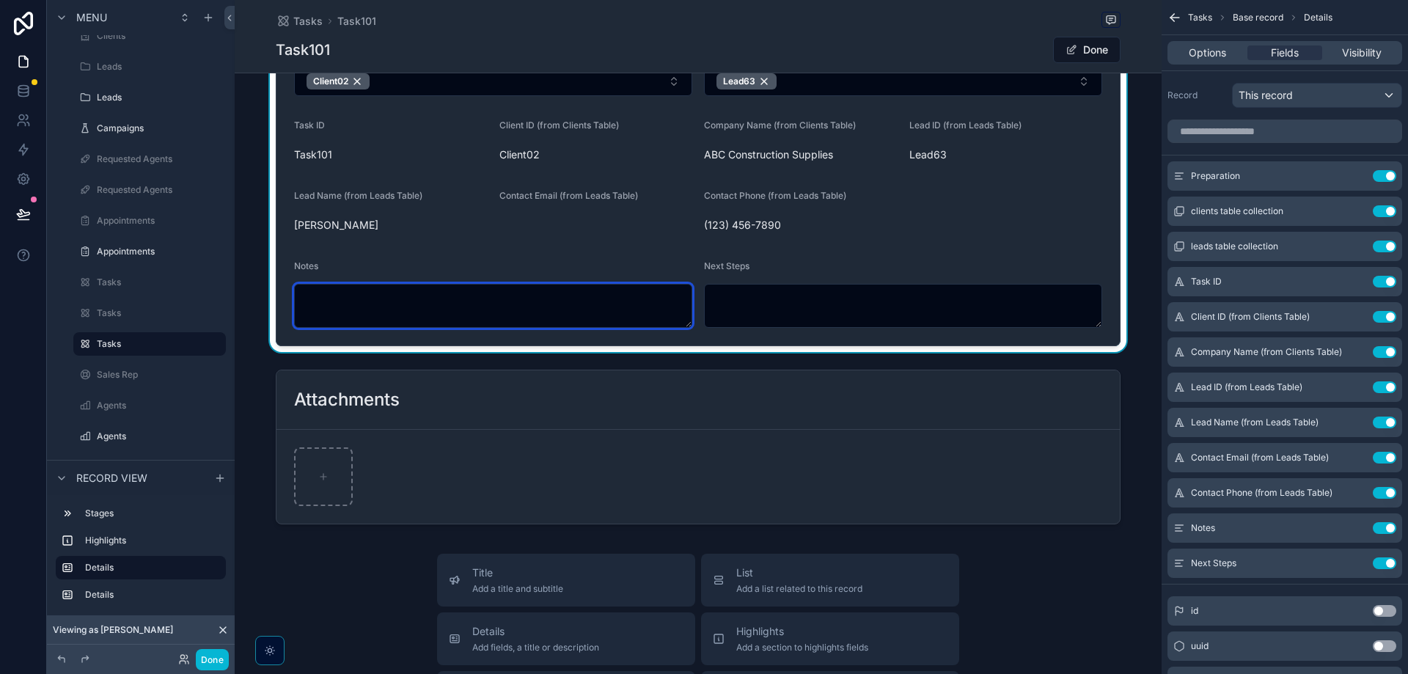
click at [464, 301] on textarea "scrollable content" at bounding box center [493, 306] width 398 height 44
type textarea "*********"
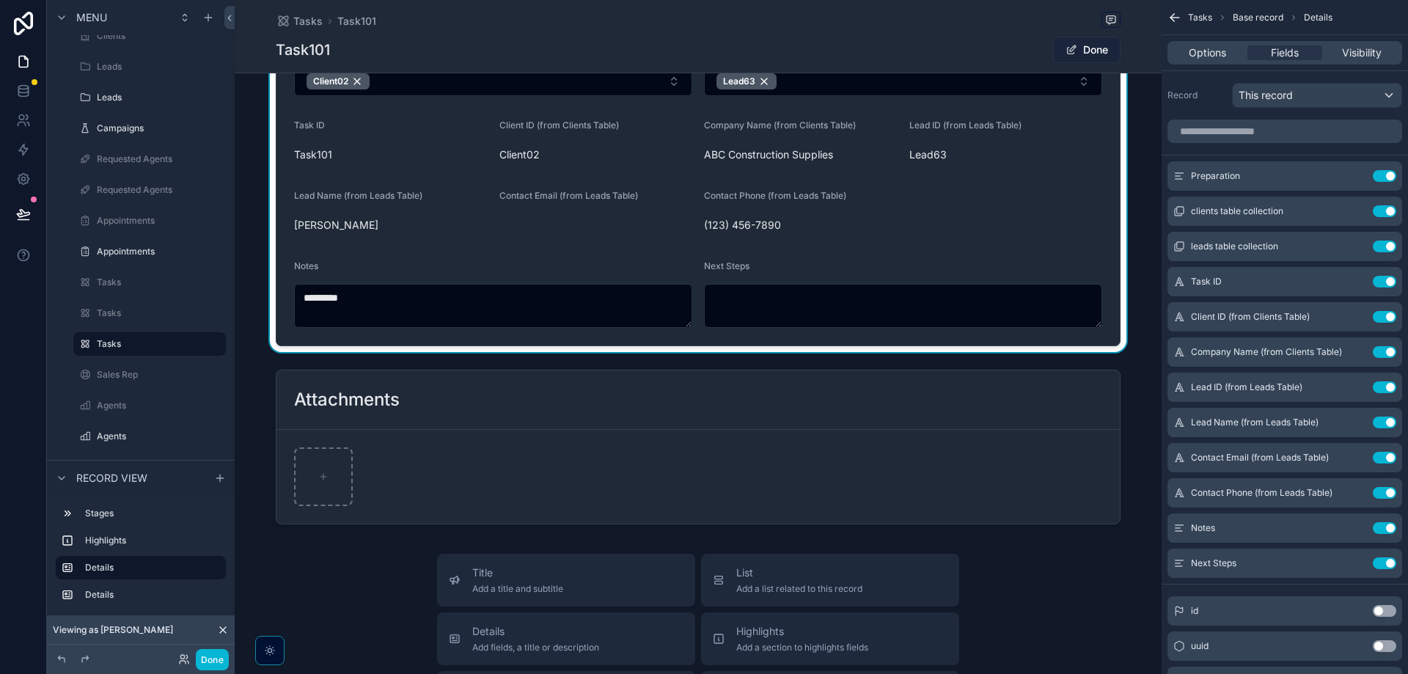
click at [1084, 51] on button "Done" at bounding box center [1086, 50] width 67 height 26
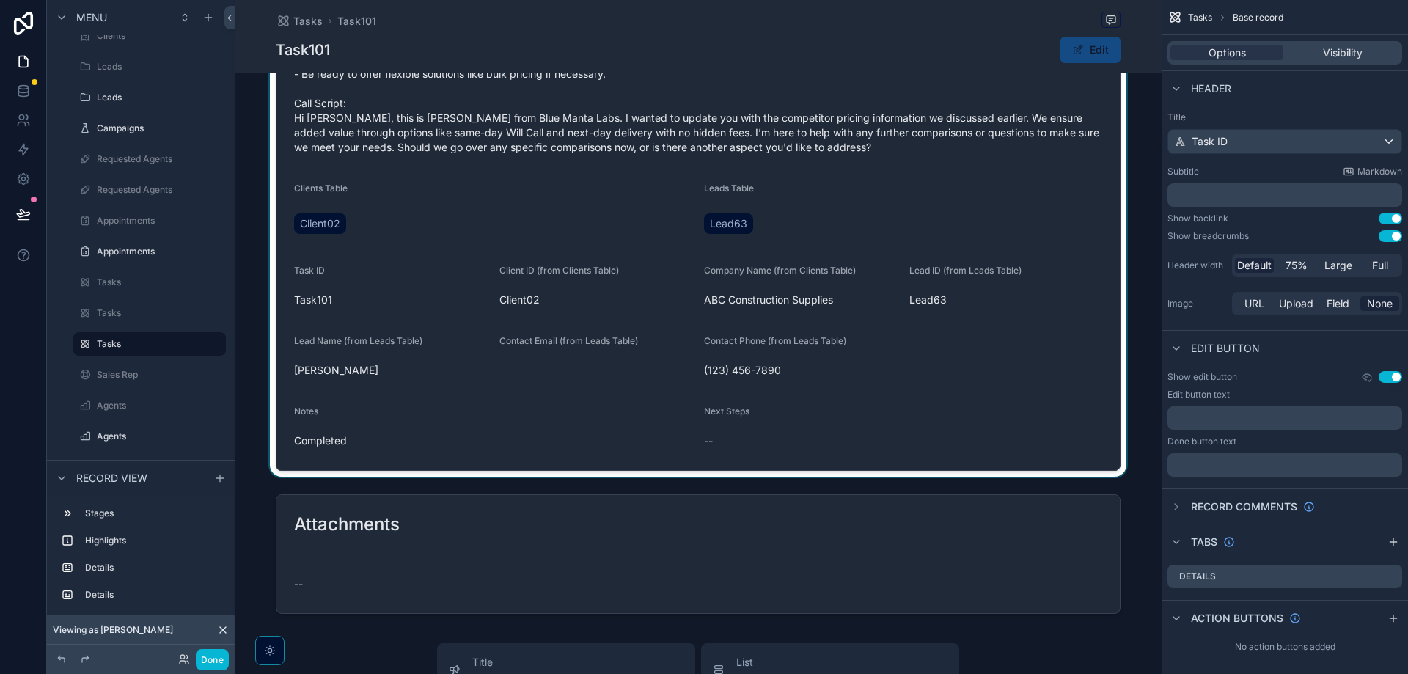
scroll to position [367, 0]
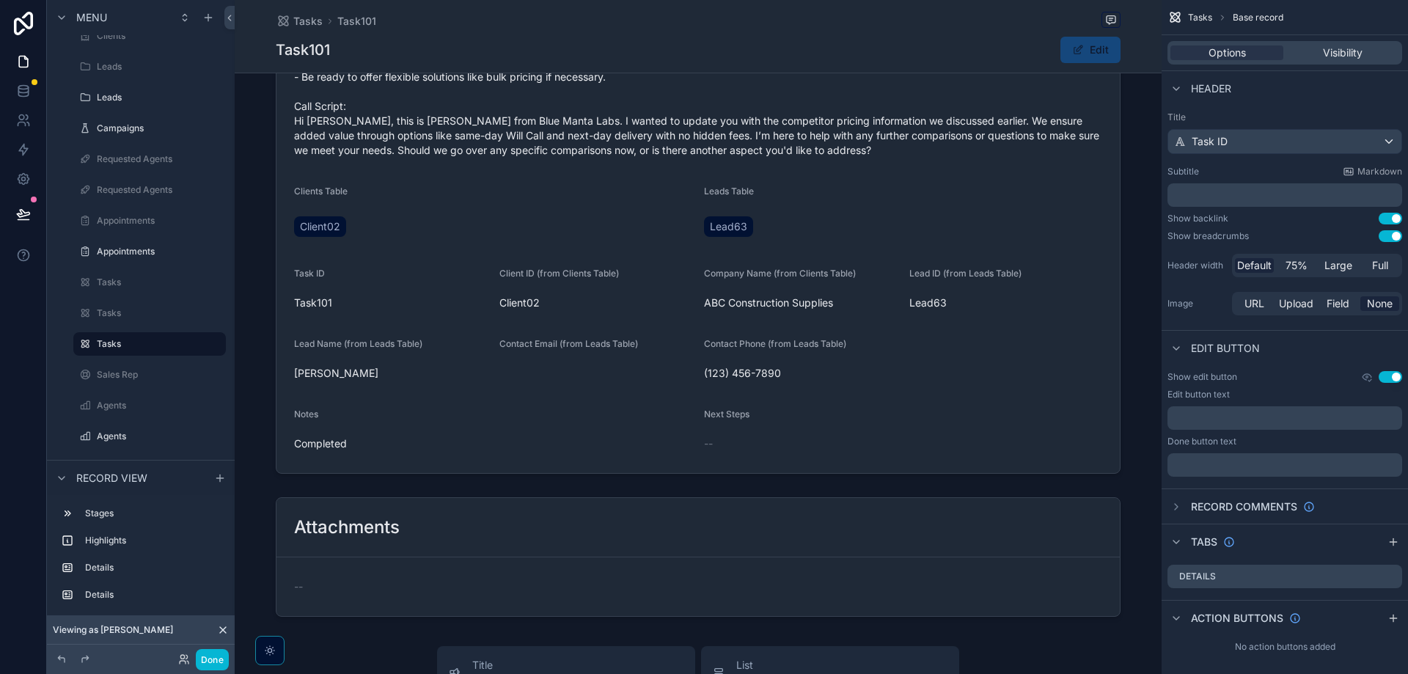
click at [1072, 54] on span "scrollable content" at bounding box center [1078, 50] width 12 height 12
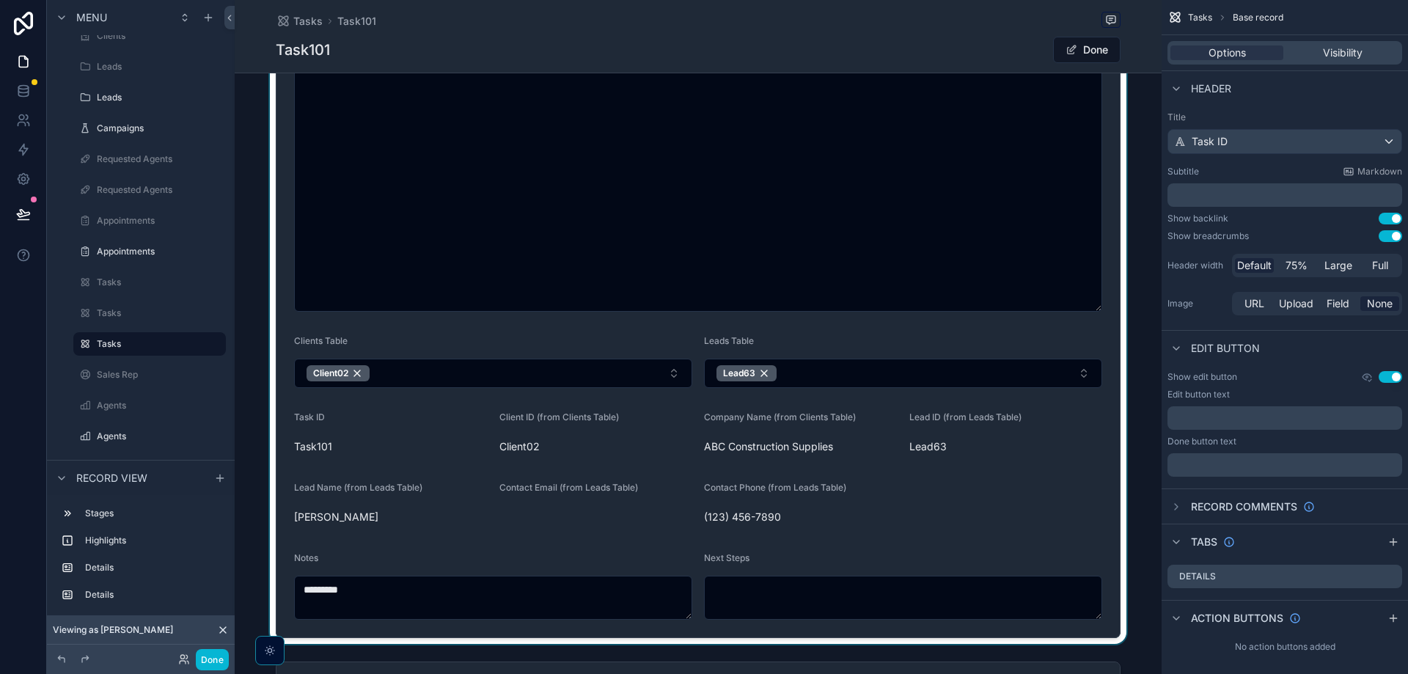
scroll to position [513, 0]
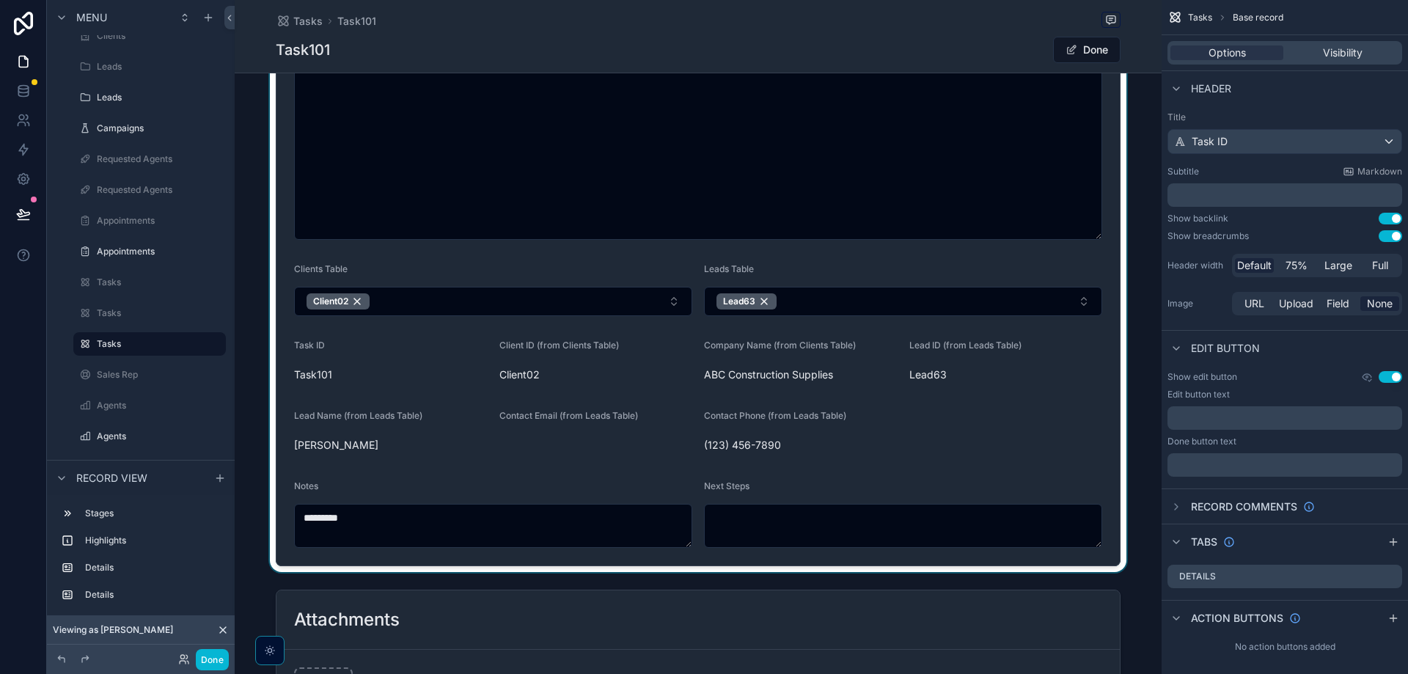
click at [384, 509] on div "scrollable content" at bounding box center [698, 155] width 927 height 833
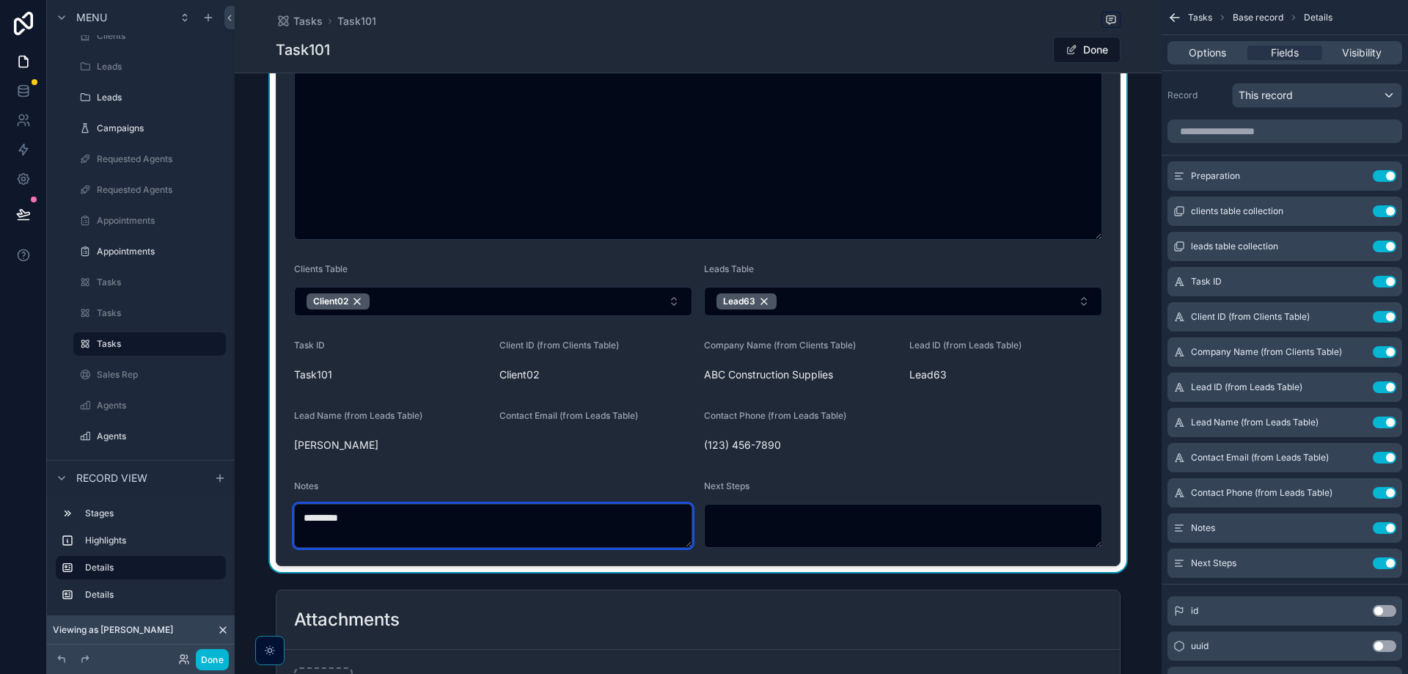
click at [384, 516] on textarea "*********" at bounding box center [493, 526] width 398 height 44
type textarea "**********"
type textarea "*********"
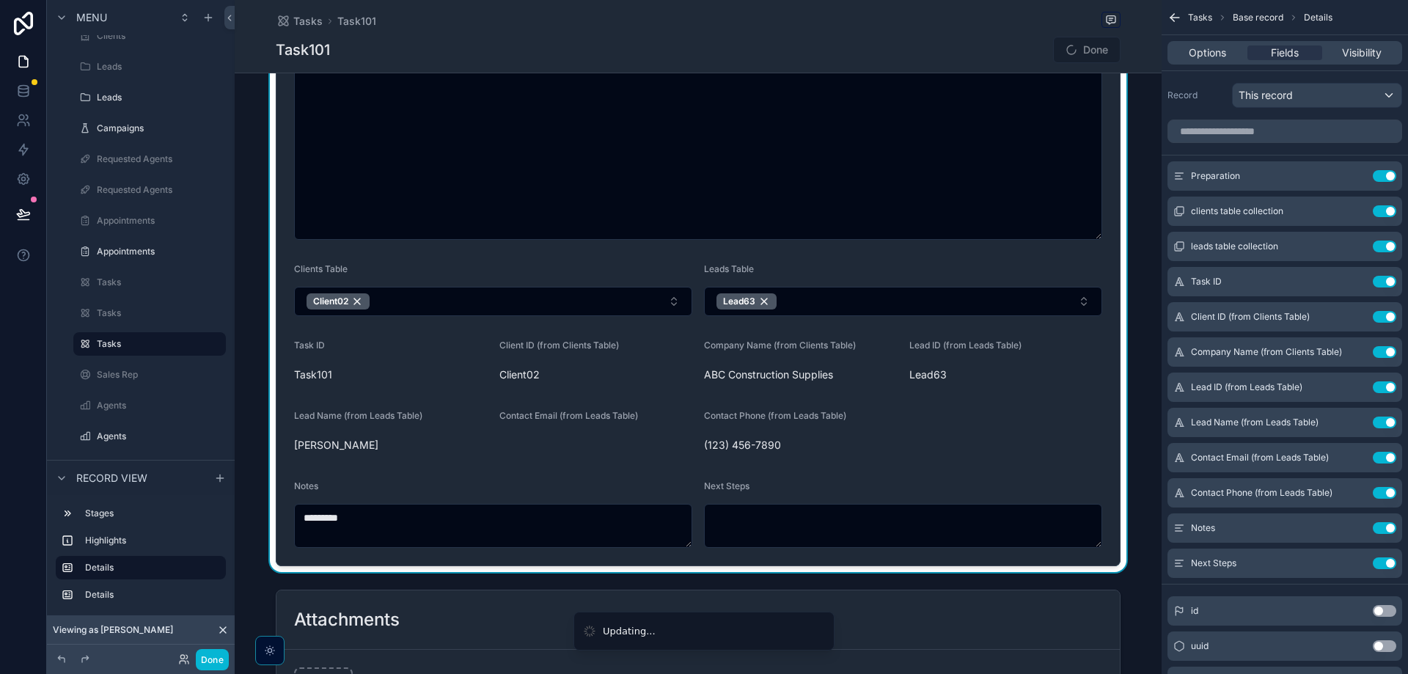
click at [1086, 50] on span "Done" at bounding box center [1086, 50] width 67 height 26
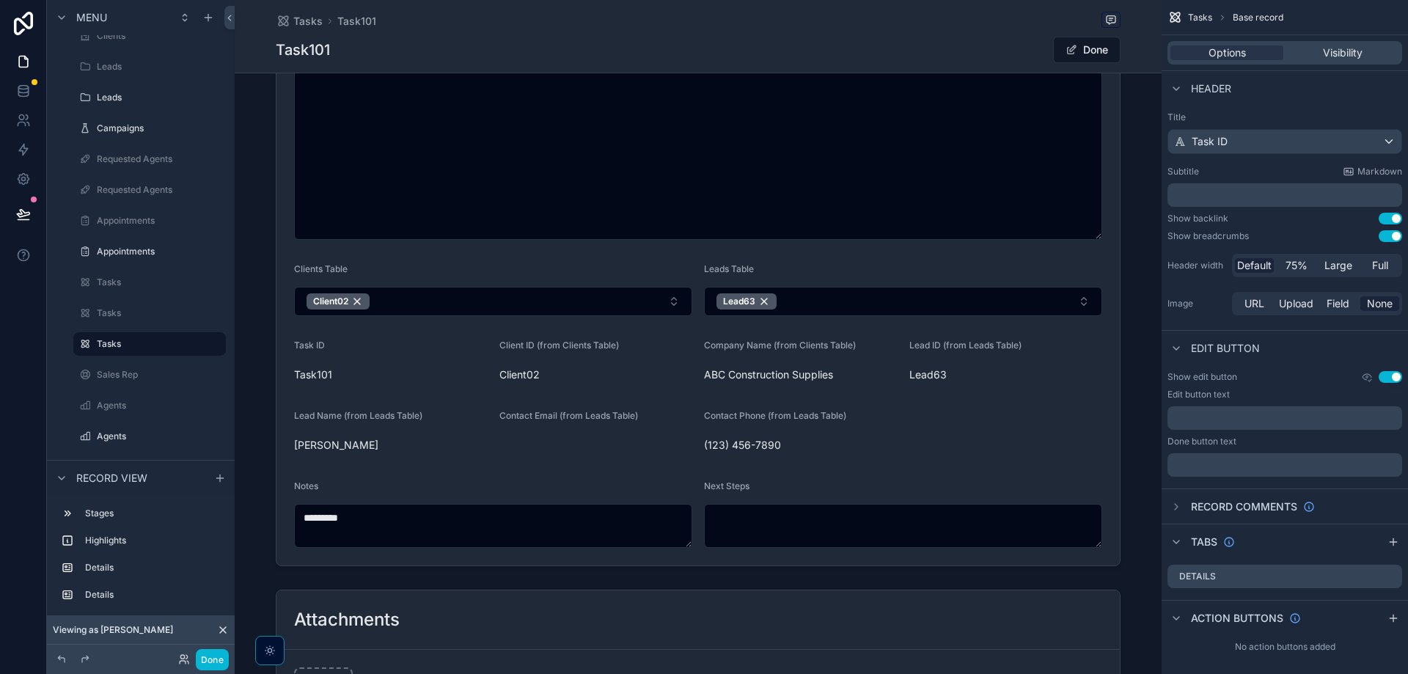
click at [1082, 49] on button "Done" at bounding box center [1086, 50] width 67 height 26
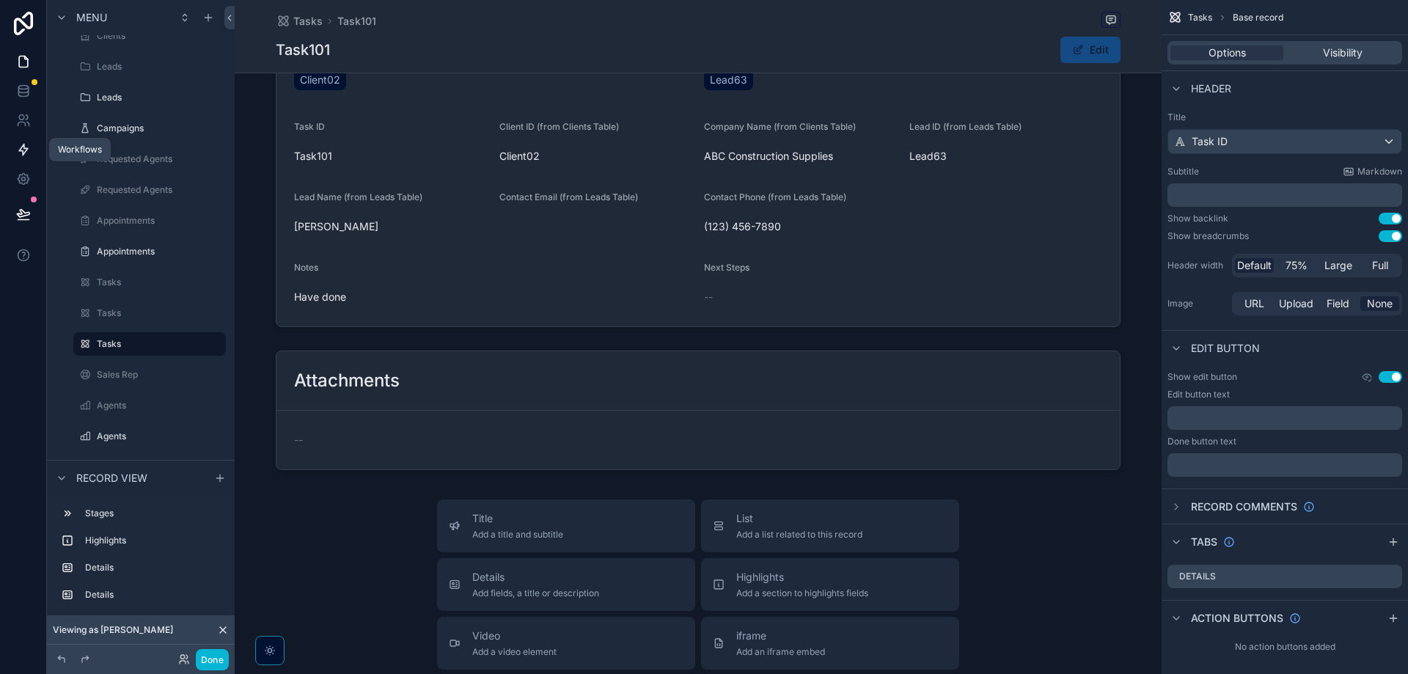
click at [26, 136] on link at bounding box center [23, 149] width 46 height 29
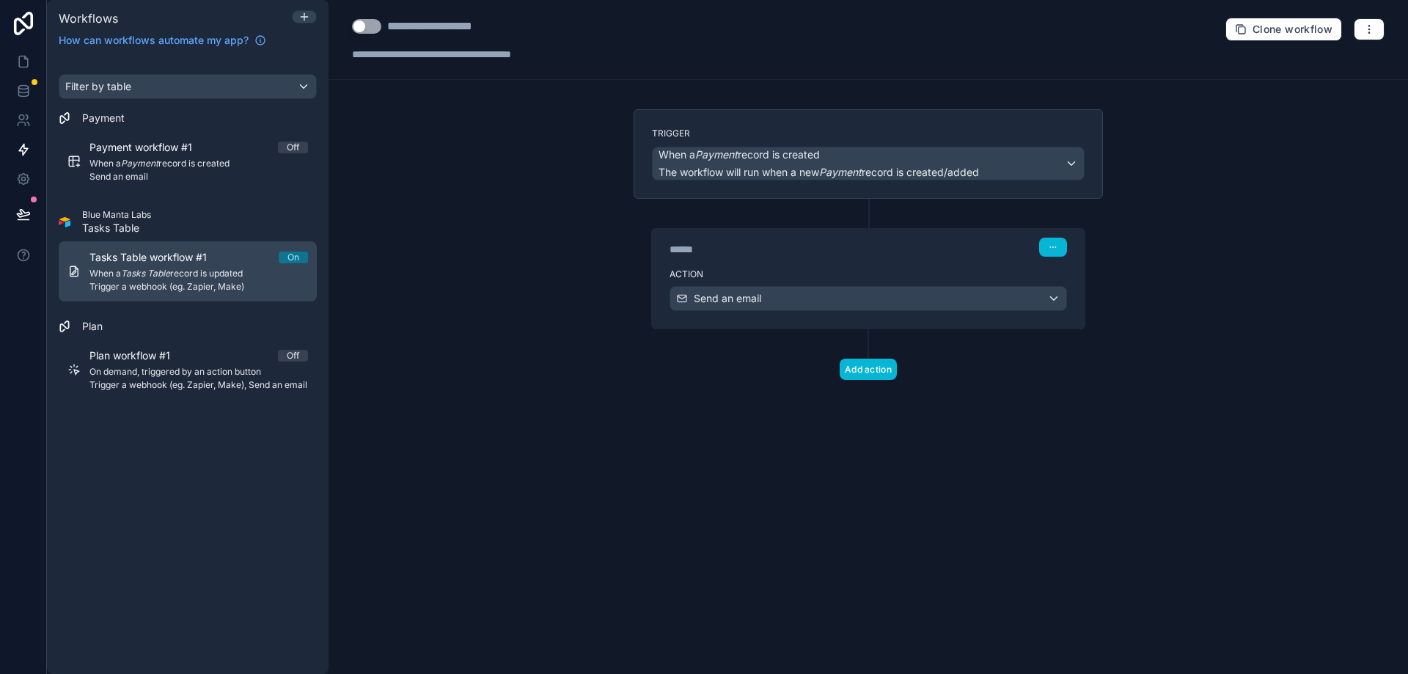
click at [162, 278] on em "Tasks Table" at bounding box center [145, 273] width 49 height 11
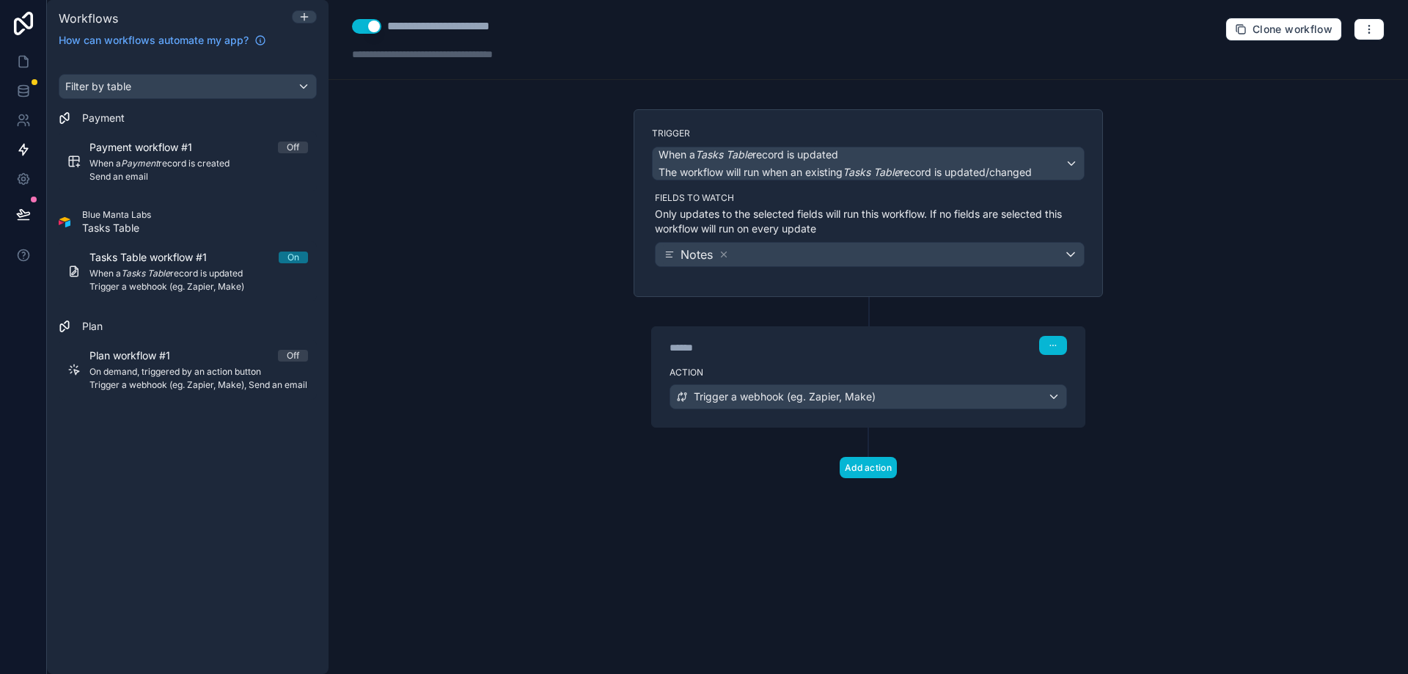
click at [929, 411] on div "Action Trigger a webhook (eg. Zapier, Make)" at bounding box center [868, 394] width 433 height 66
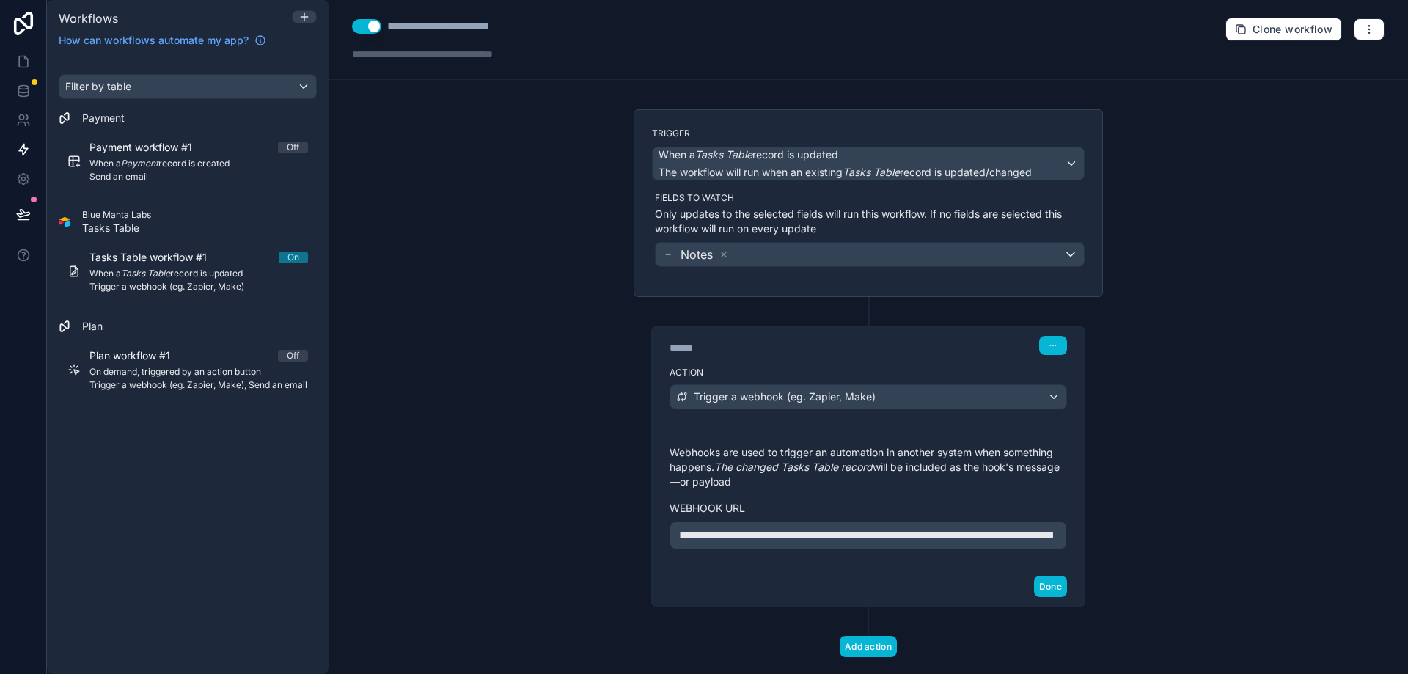
drag, startPoint x: 934, startPoint y: 537, endPoint x: 1408, endPoint y: 614, distance: 480.0
click at [934, 537] on span "**********" at bounding box center [867, 535] width 376 height 11
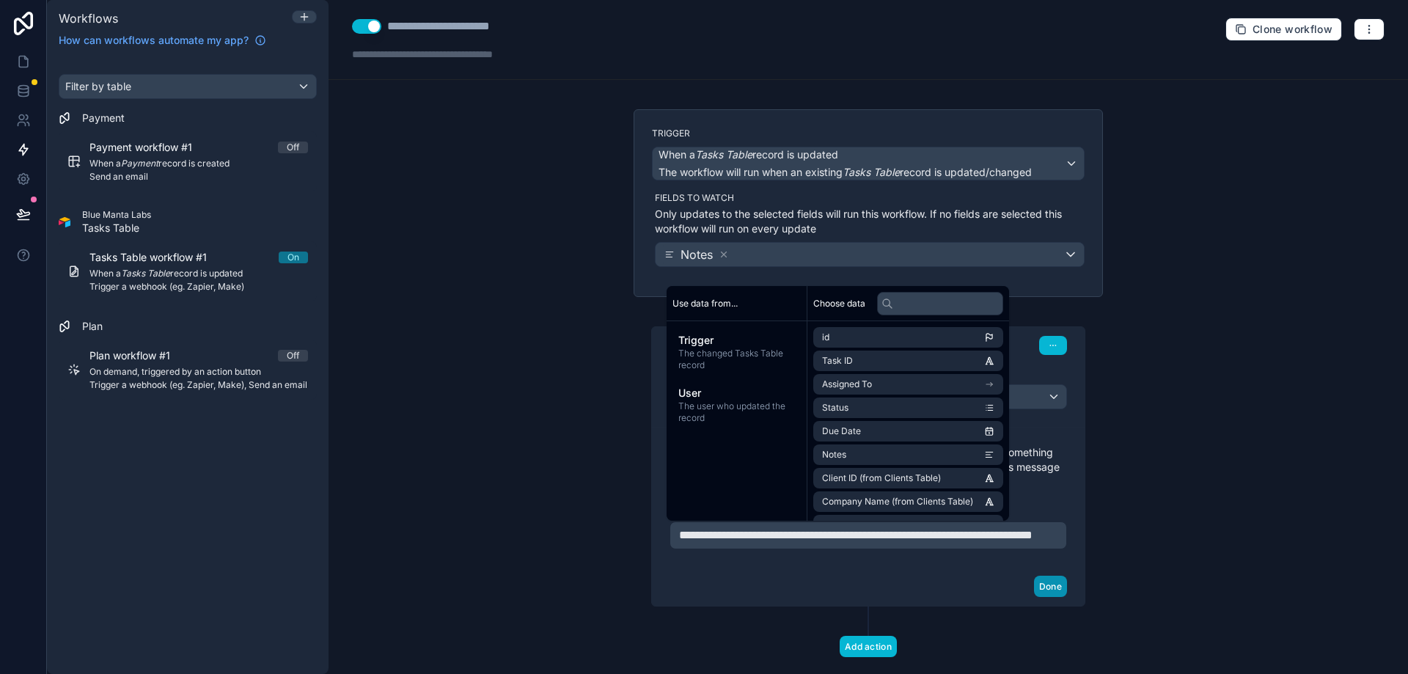
click at [1061, 597] on button "Done" at bounding box center [1050, 586] width 33 height 21
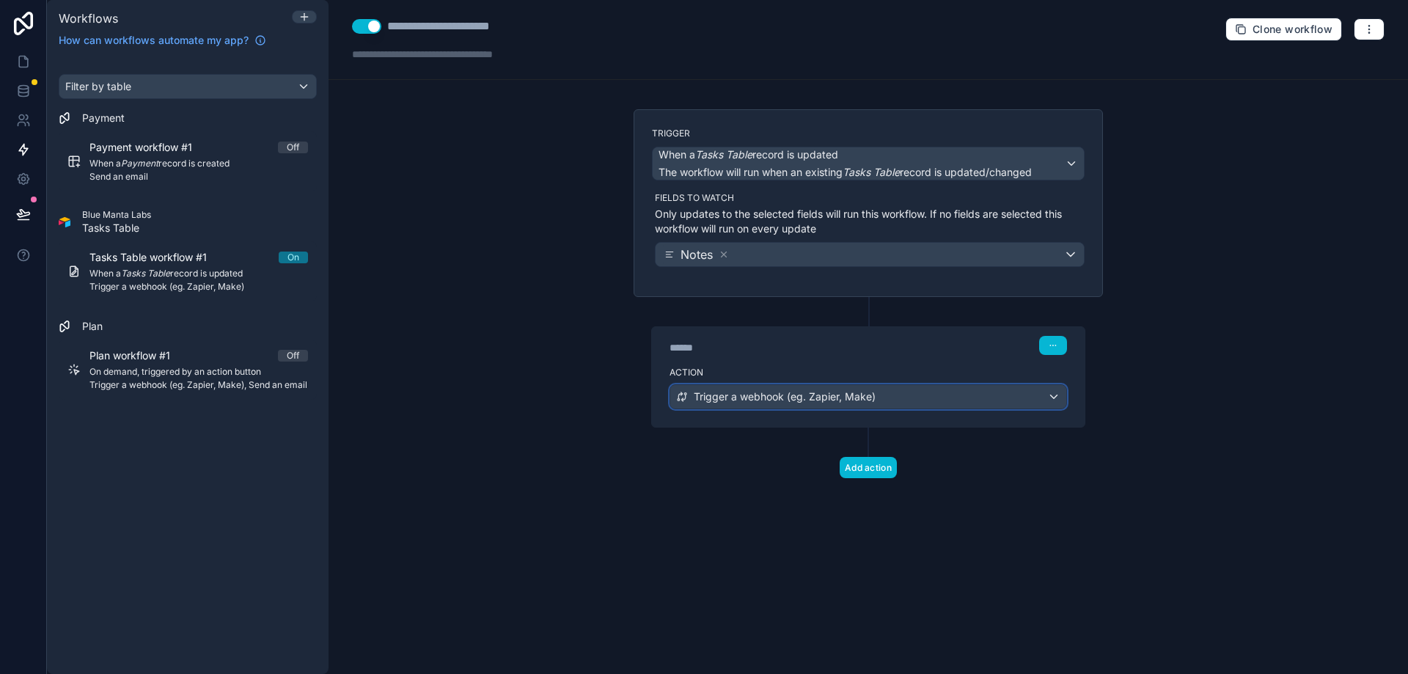
click at [991, 399] on div "Trigger a webhook (eg. Zapier, Make)" at bounding box center [868, 396] width 396 height 23
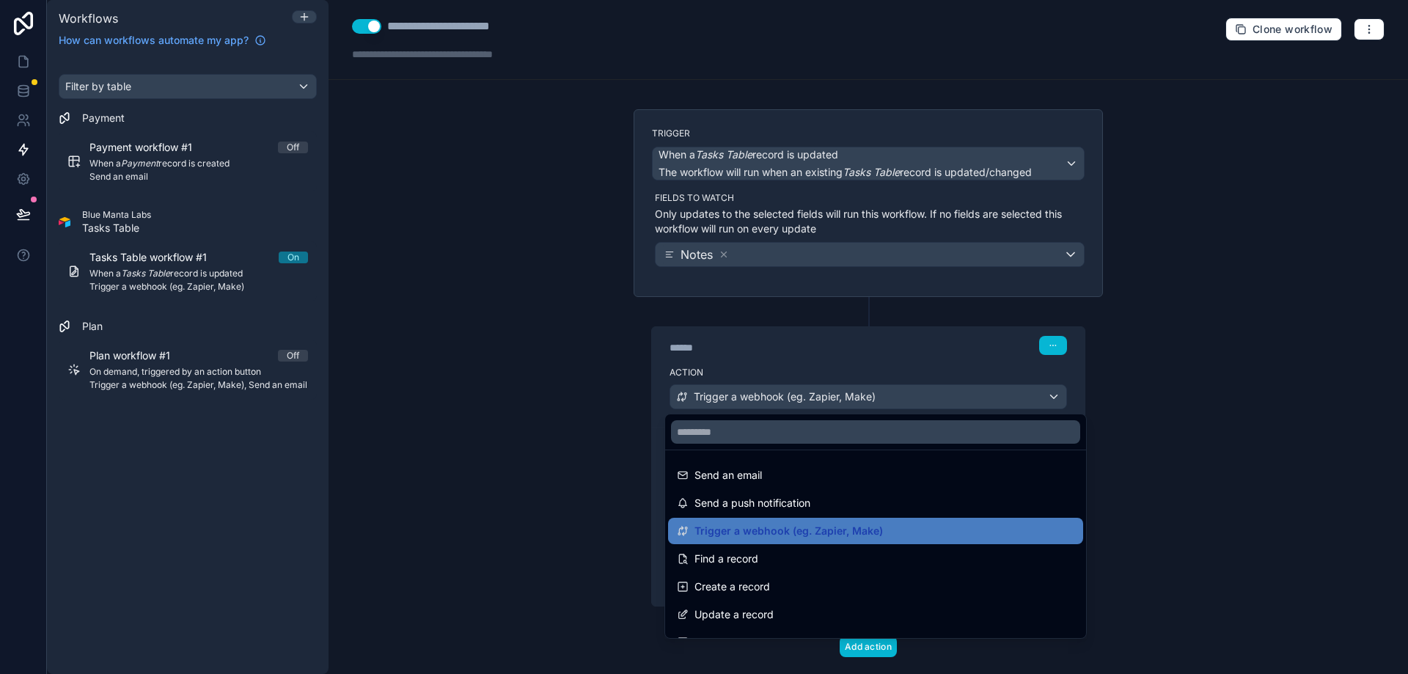
click at [992, 398] on div at bounding box center [704, 337] width 1408 height 674
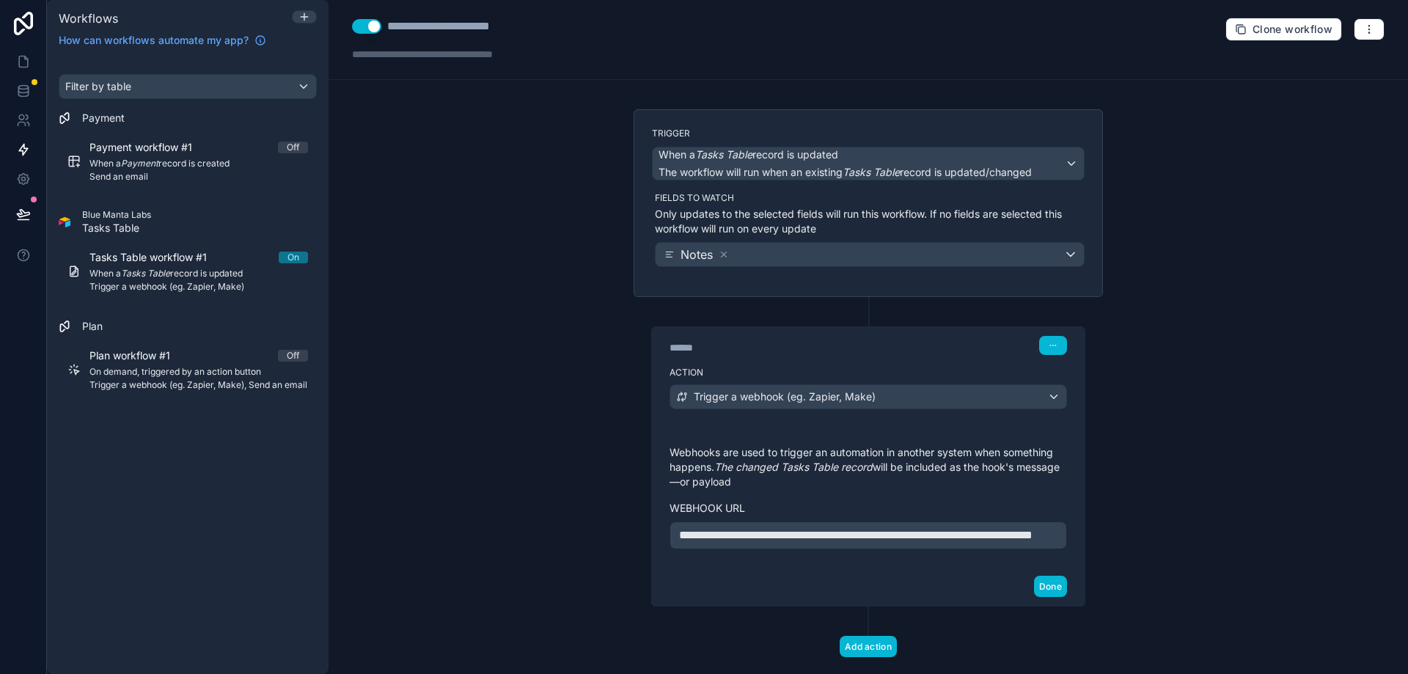
click at [1158, 435] on div "**********" at bounding box center [869, 337] width 1080 height 674
click at [1049, 597] on button "Done" at bounding box center [1050, 586] width 33 height 21
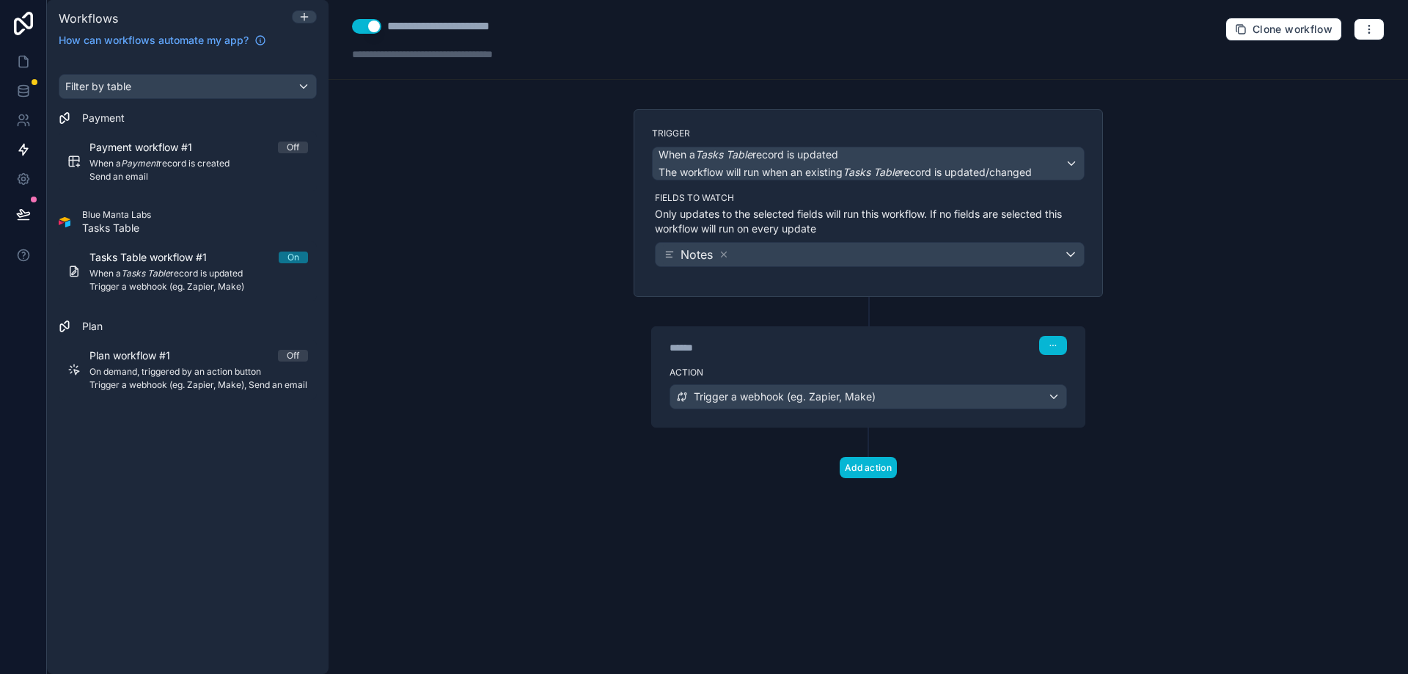
click at [593, 481] on div "**********" at bounding box center [869, 337] width 1080 height 674
click at [36, 65] on link at bounding box center [23, 61] width 46 height 29
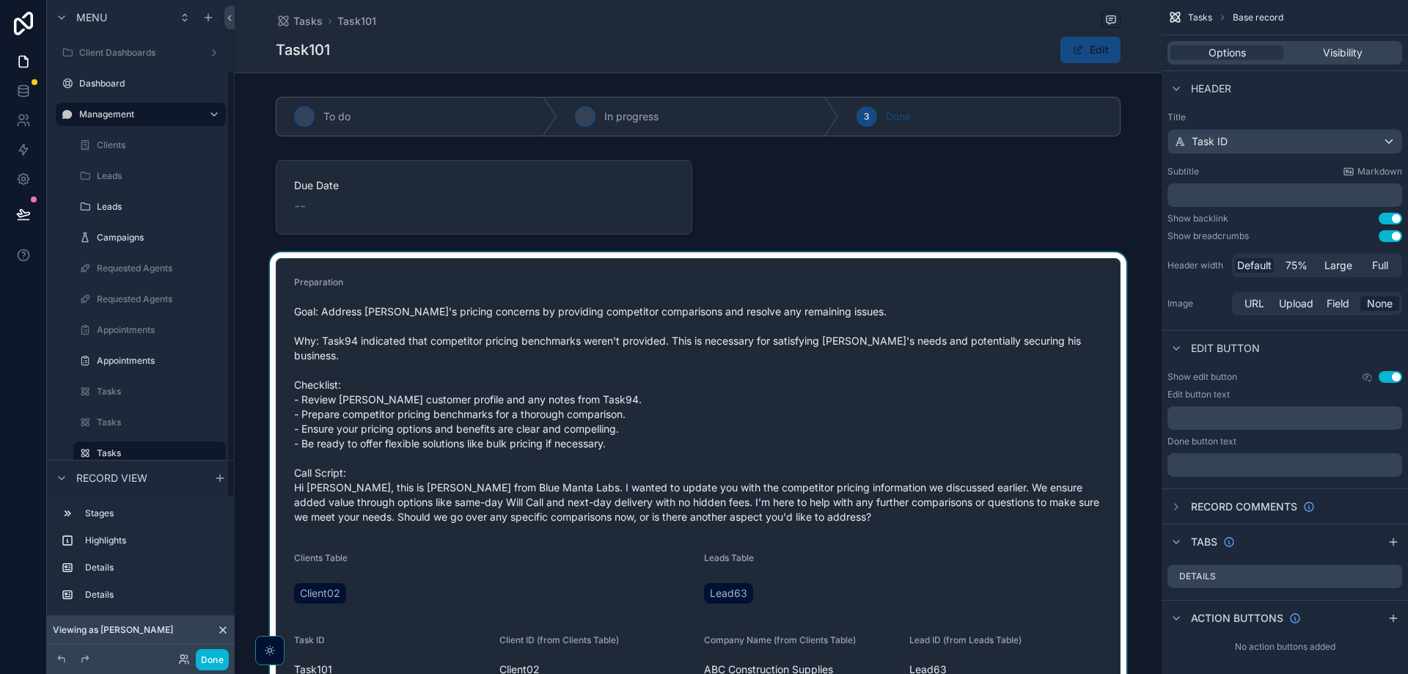
scroll to position [109, 0]
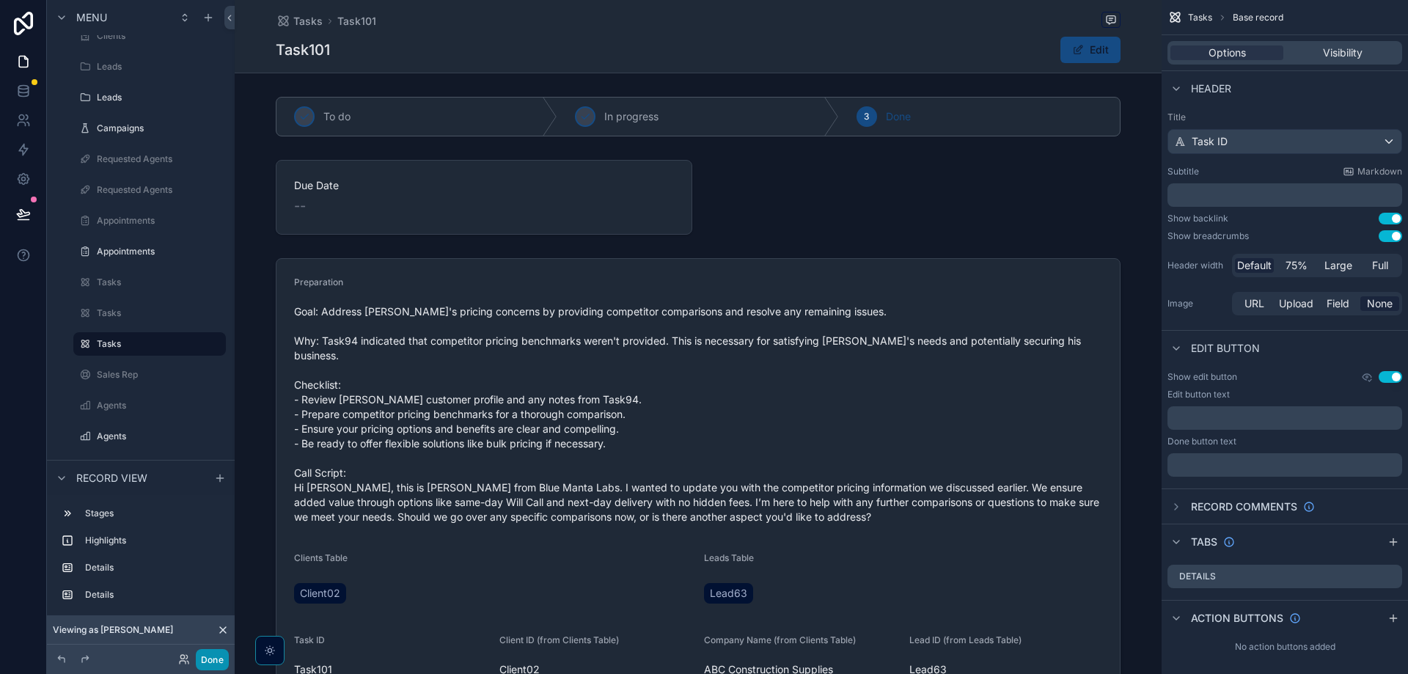
click at [208, 659] on button "Done" at bounding box center [212, 659] width 33 height 21
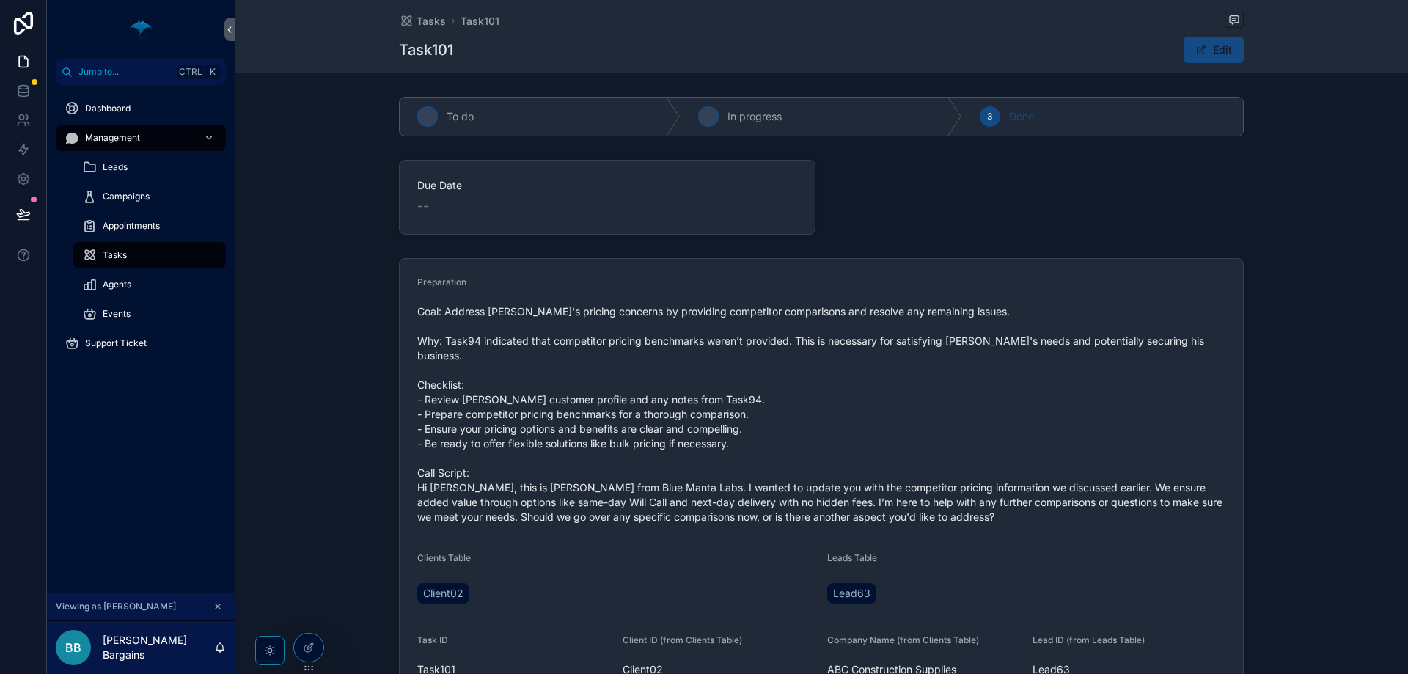
click at [351, 451] on div "Preparation Goal: Address [PERSON_NAME]'s pricing concerns by providing competi…" at bounding box center [822, 549] width 1174 height 594
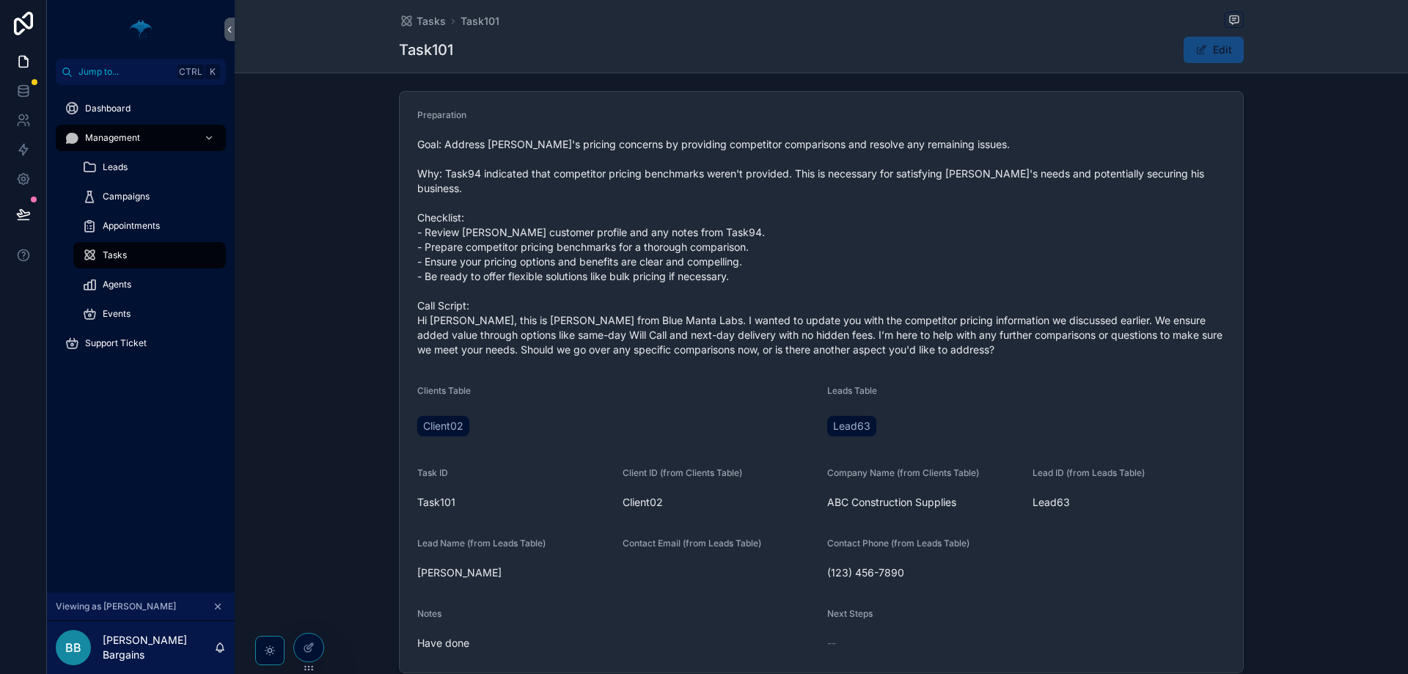
scroll to position [0, 0]
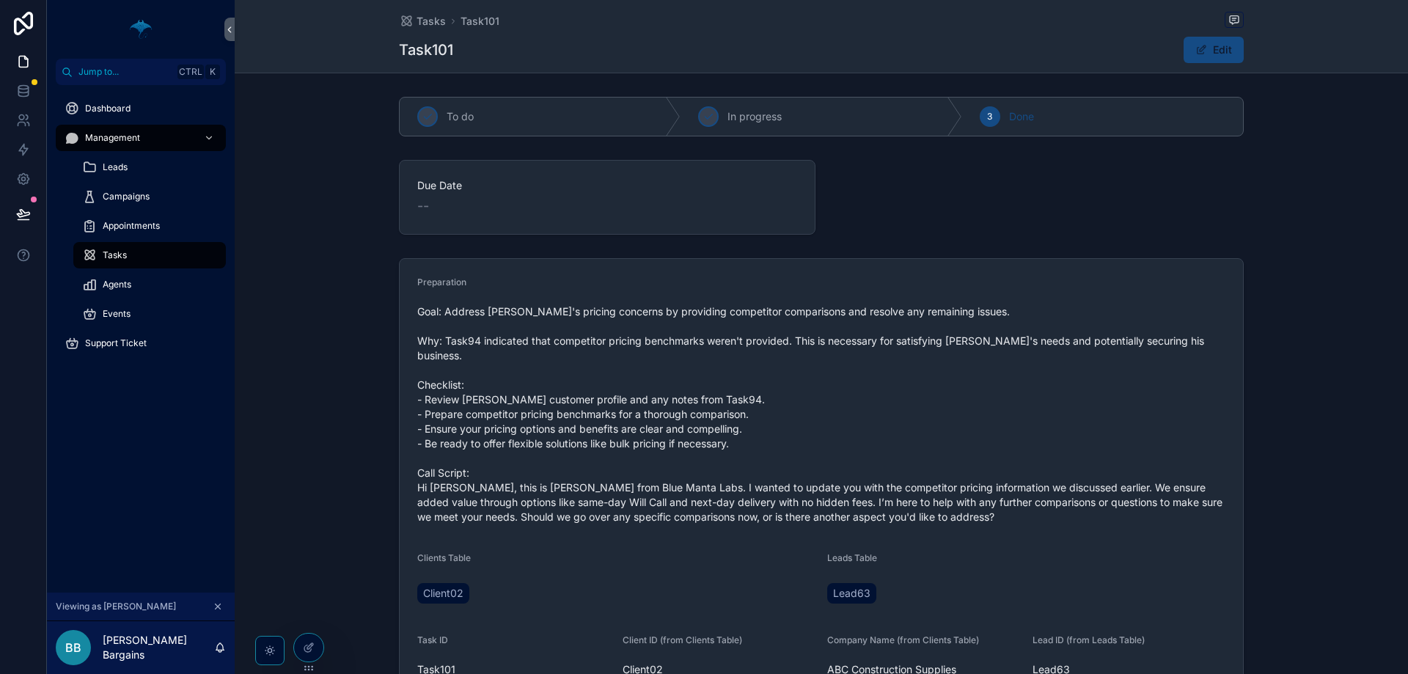
click at [268, 351] on div "Preparation Goal: Address [PERSON_NAME]'s pricing concerns by providing competi…" at bounding box center [822, 549] width 1174 height 594
click at [409, 20] on icon "scrollable content" at bounding box center [406, 21] width 15 height 15
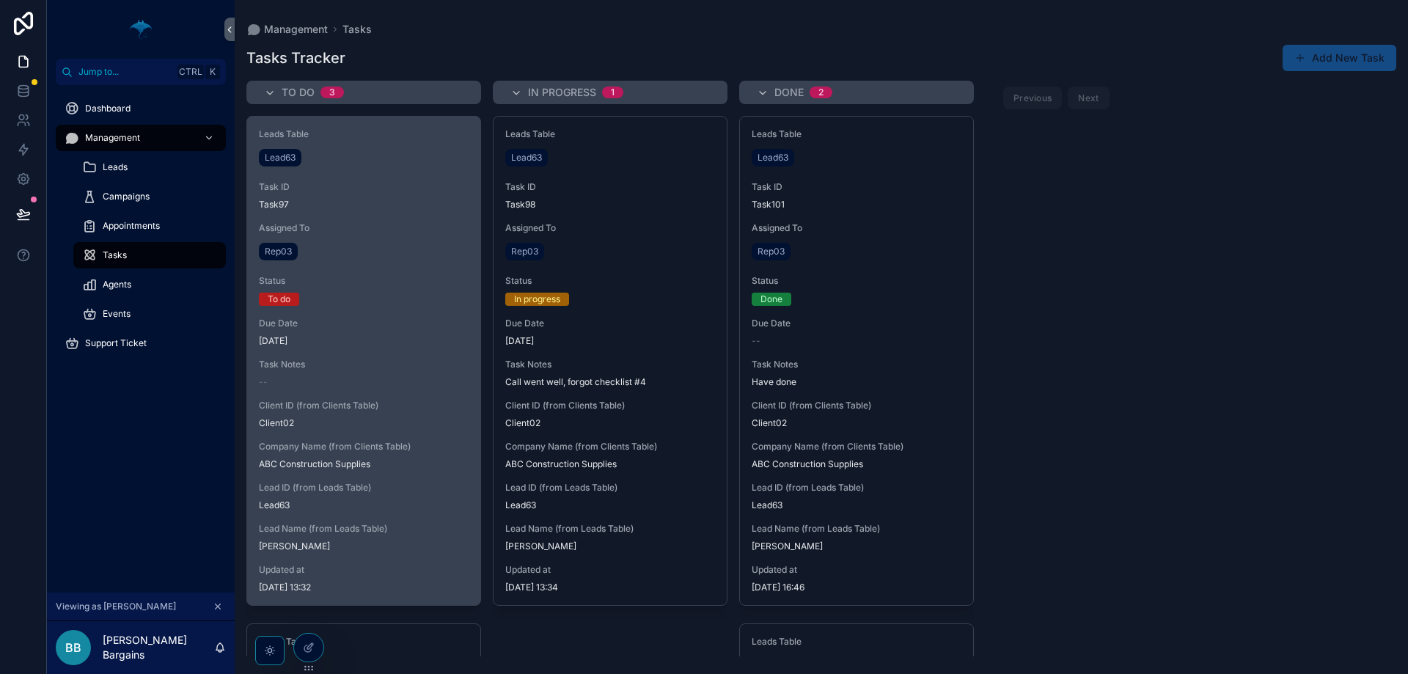
click at [422, 408] on span "Client ID (from Clients Table)" at bounding box center [364, 406] width 210 height 12
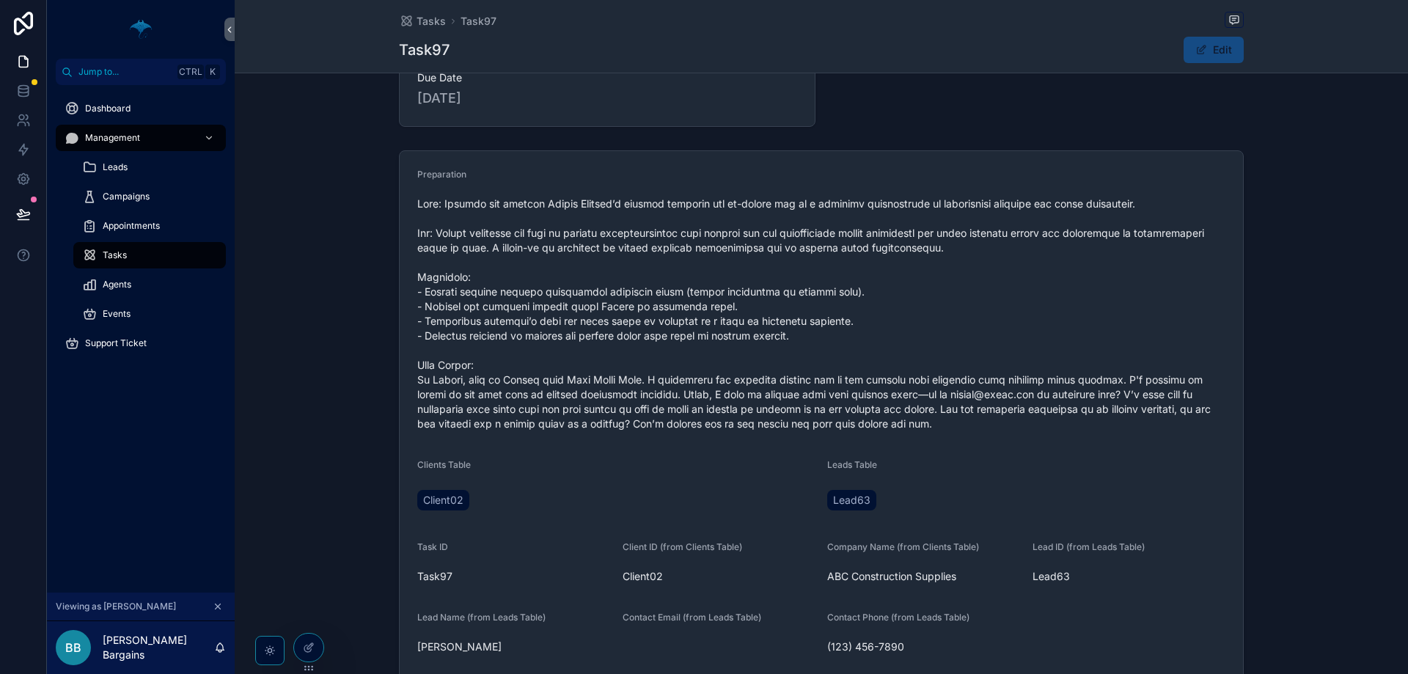
scroll to position [293, 0]
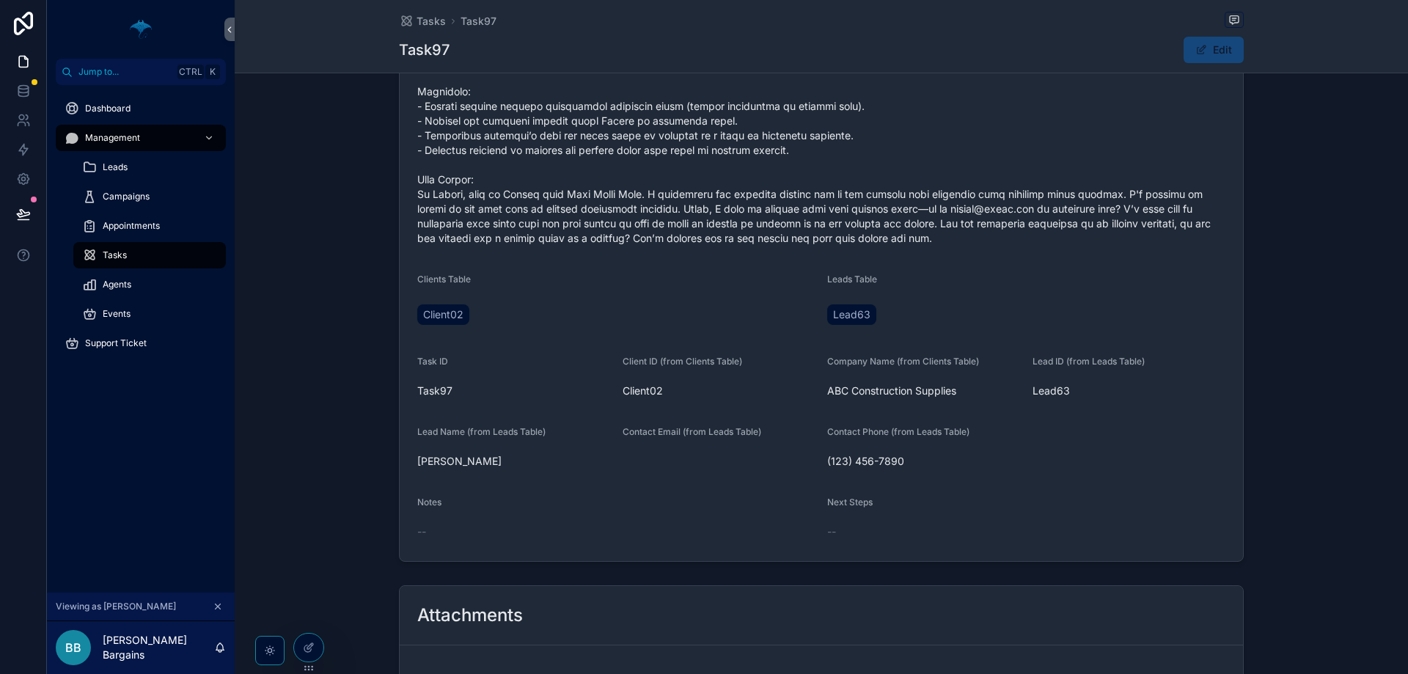
click at [1207, 38] on button "Edit" at bounding box center [1214, 50] width 60 height 26
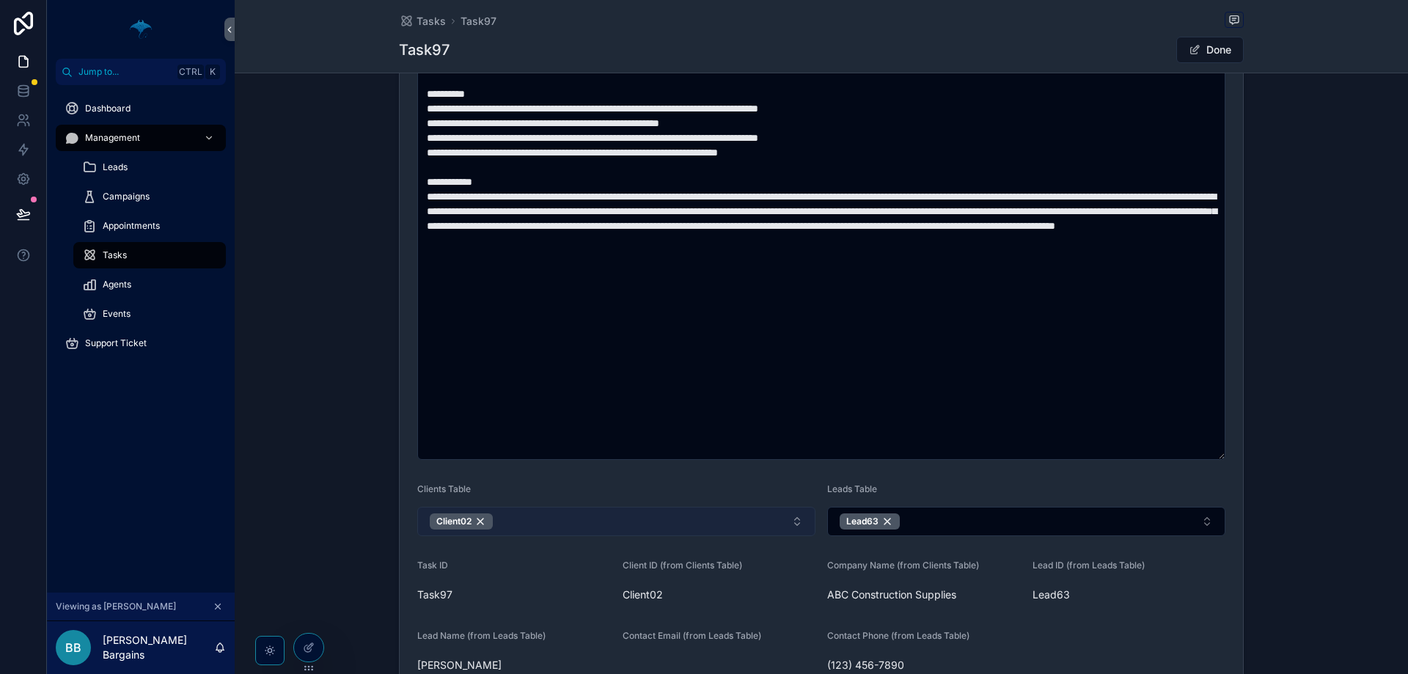
scroll to position [660, 0]
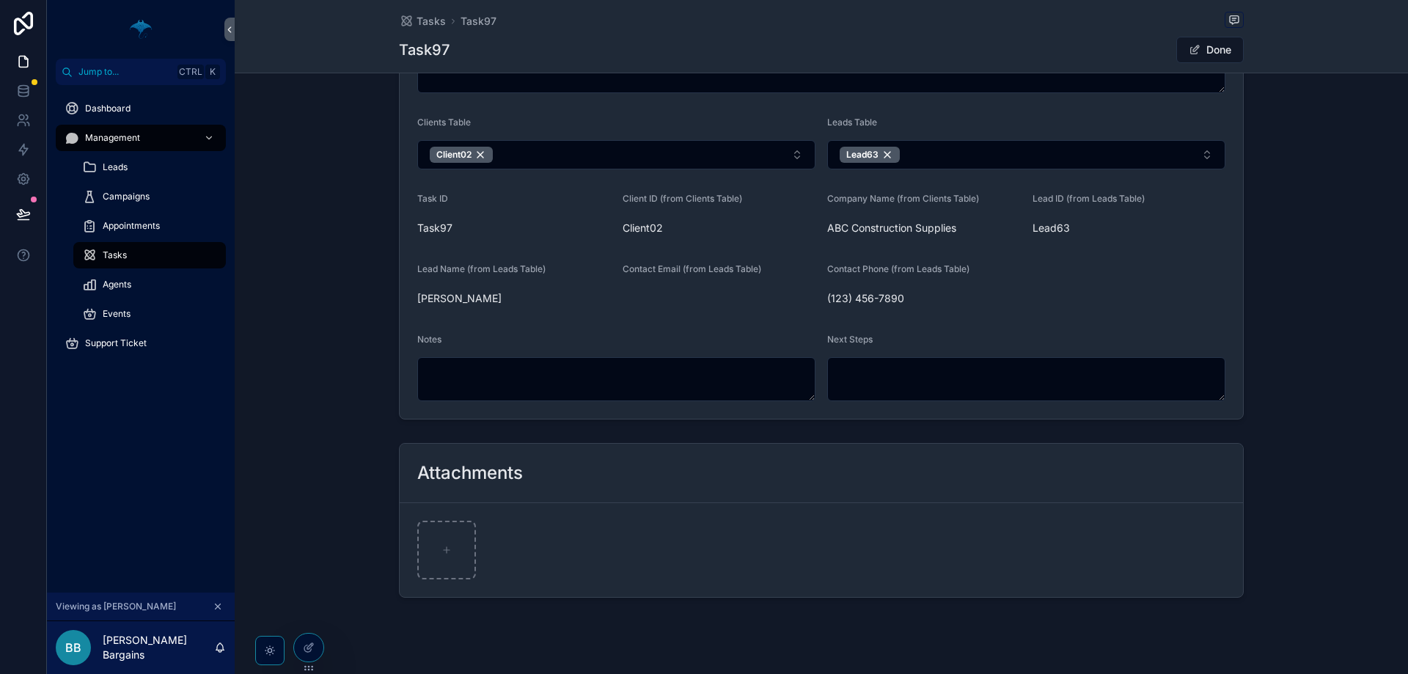
click at [540, 404] on form "Preparation Clients Table Client02 Leads Table Lead63 Task ID Task97 Client ID …" at bounding box center [821, 9] width 843 height 820
click at [549, 391] on textarea "scrollable content" at bounding box center [616, 379] width 398 height 44
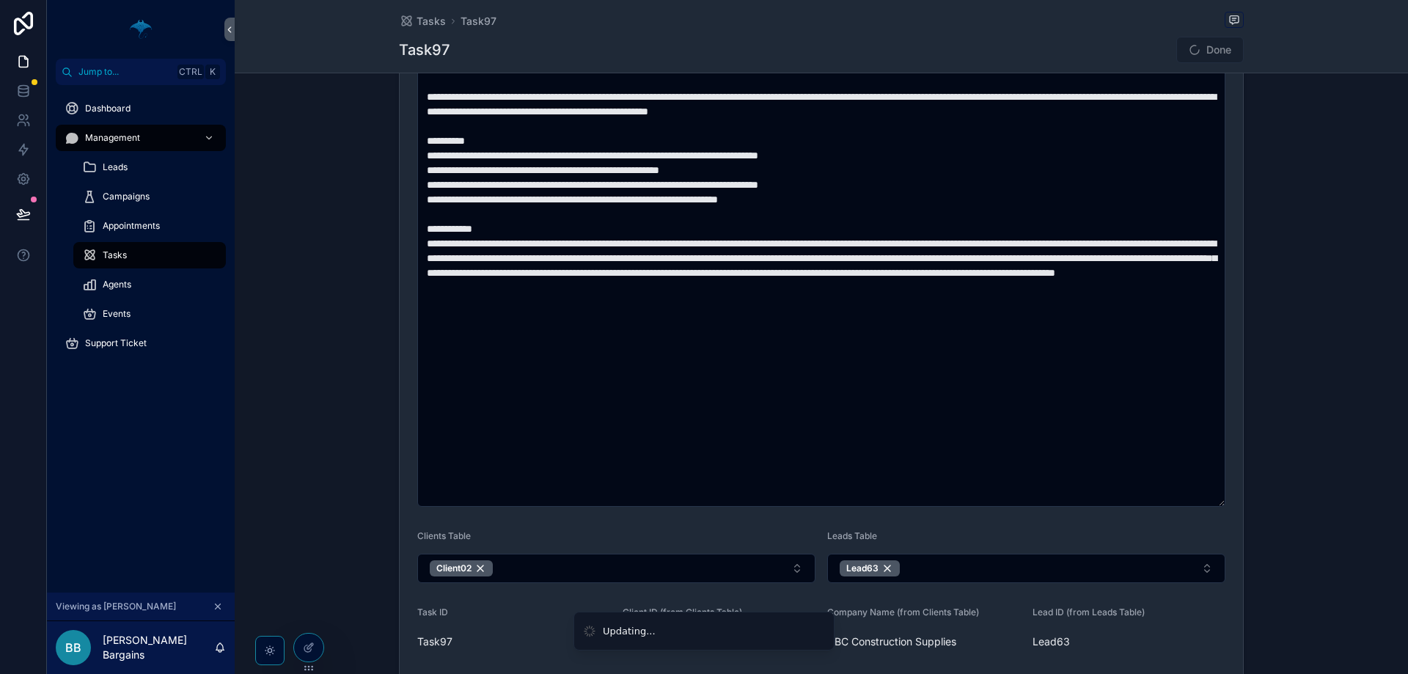
scroll to position [220, 0]
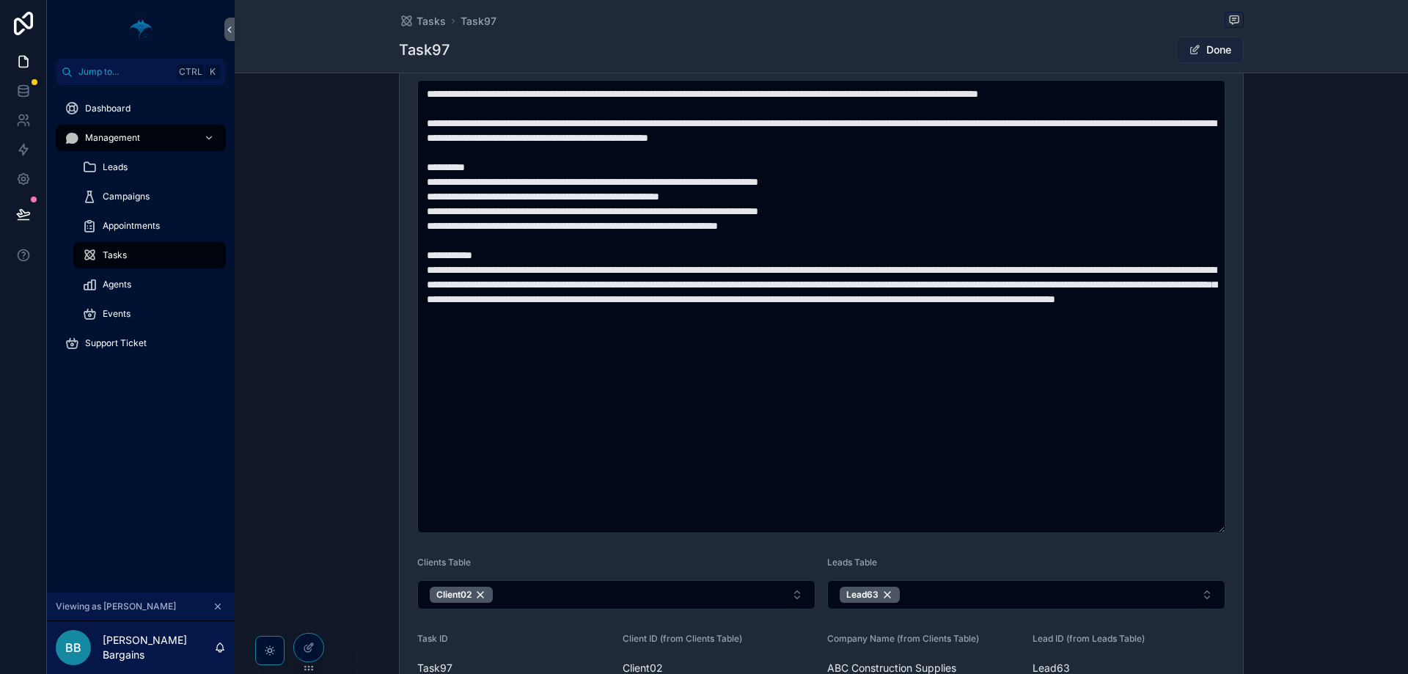
type textarea "*********"
click at [1211, 48] on button "Done" at bounding box center [1209, 50] width 67 height 26
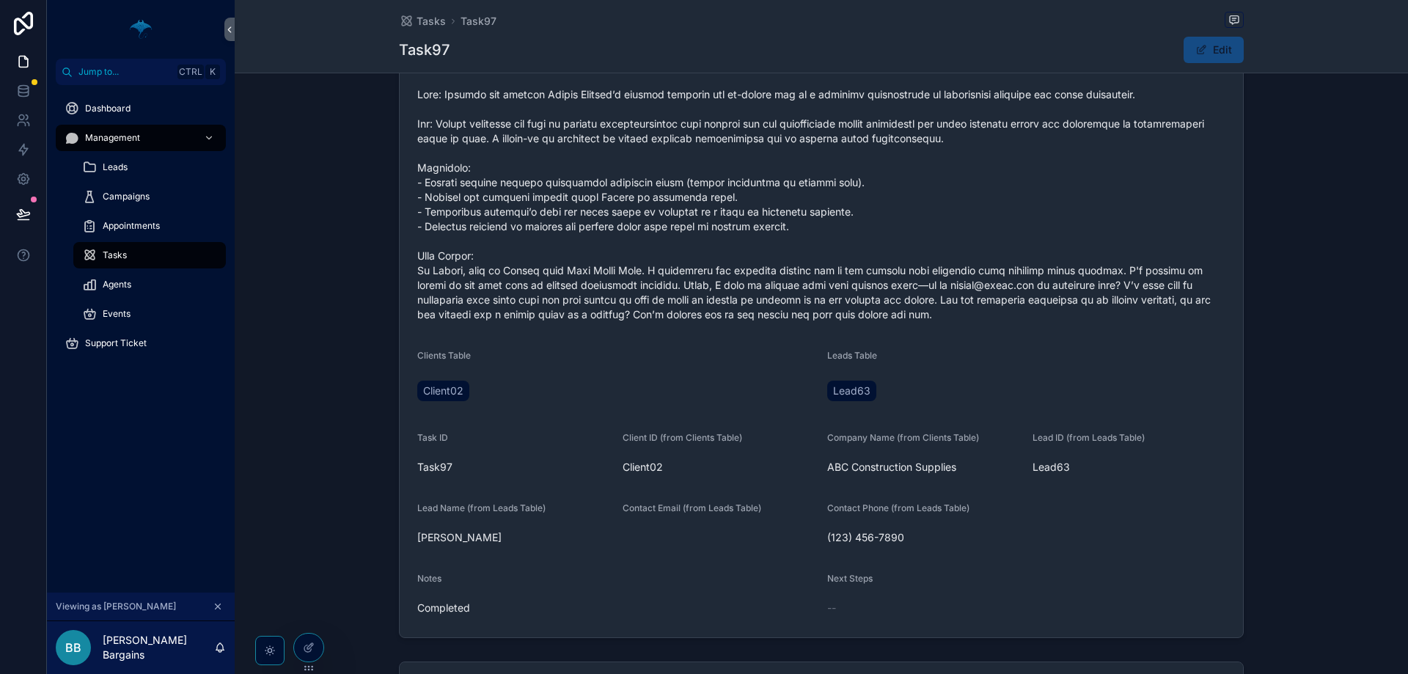
scroll to position [0, 0]
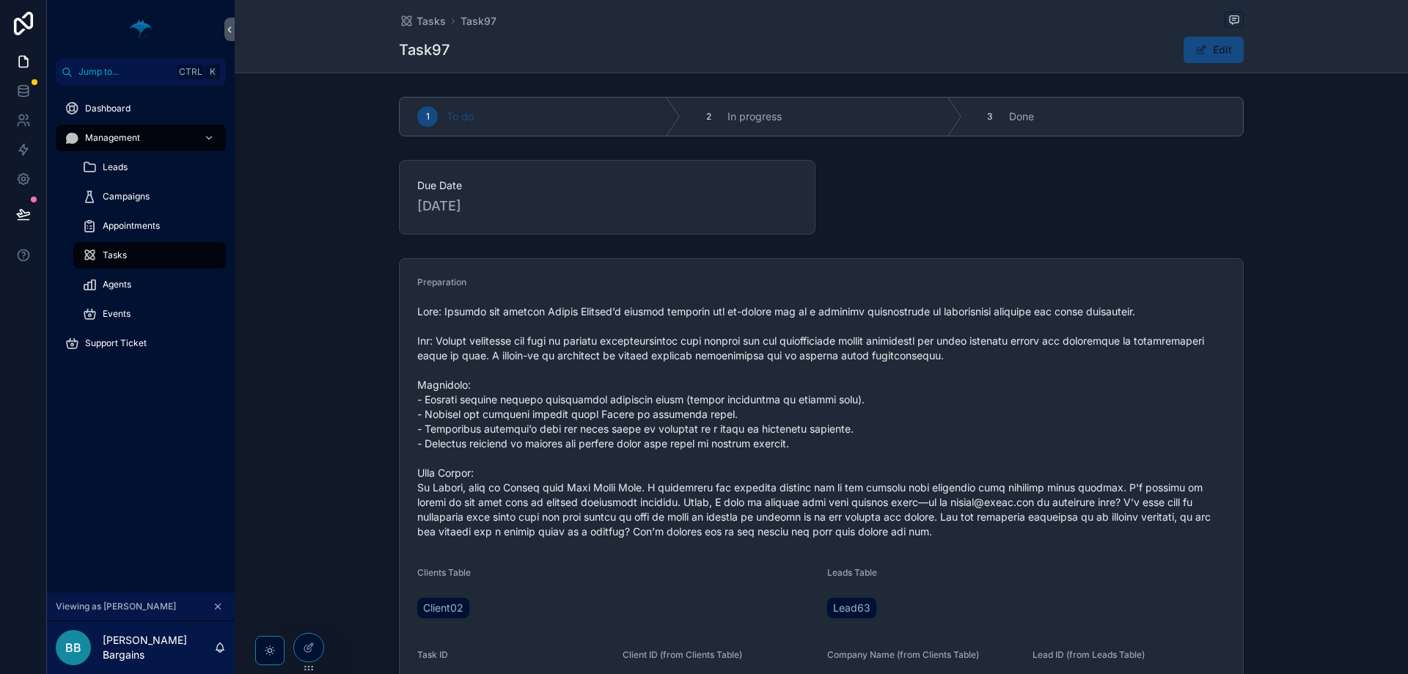
click at [416, 34] on div "Tasks Task97 Task97 Edit" at bounding box center [821, 36] width 845 height 73
click at [420, 27] on span "Tasks" at bounding box center [431, 21] width 29 height 15
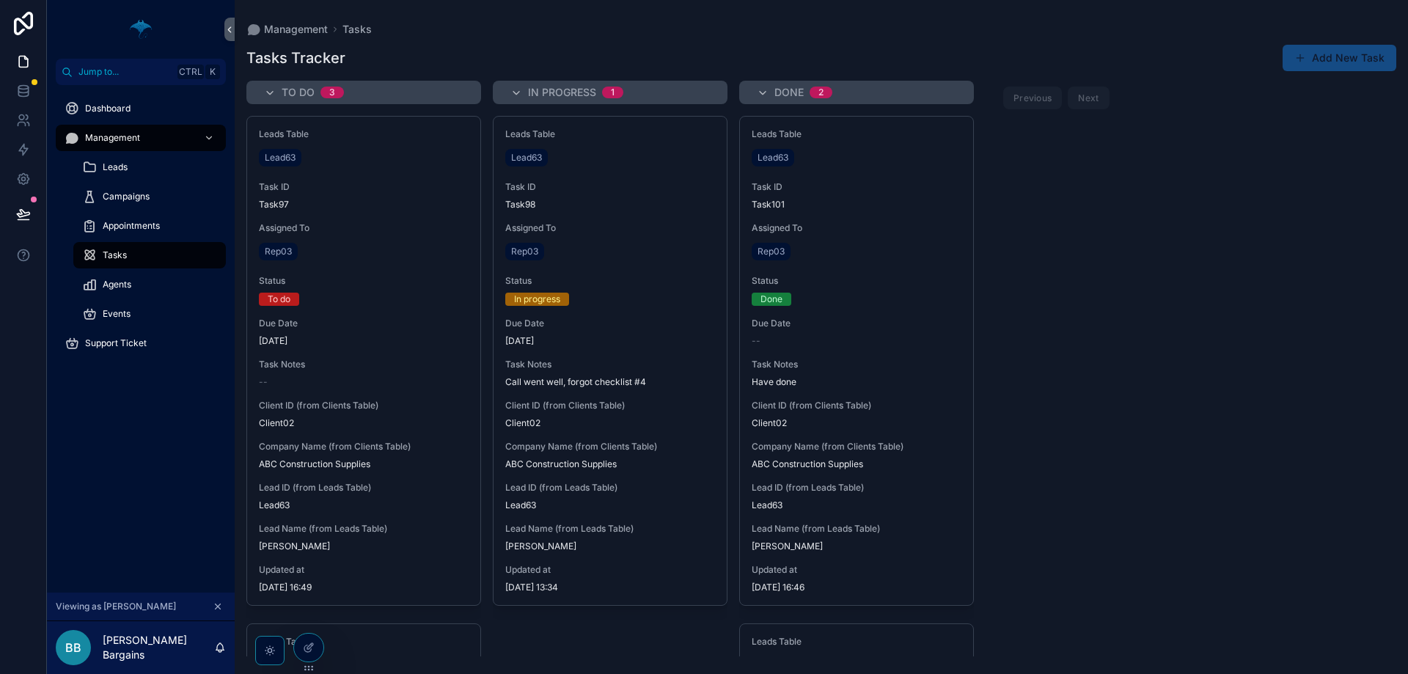
drag, startPoint x: 1108, startPoint y: 313, endPoint x: 1121, endPoint y: 430, distance: 117.4
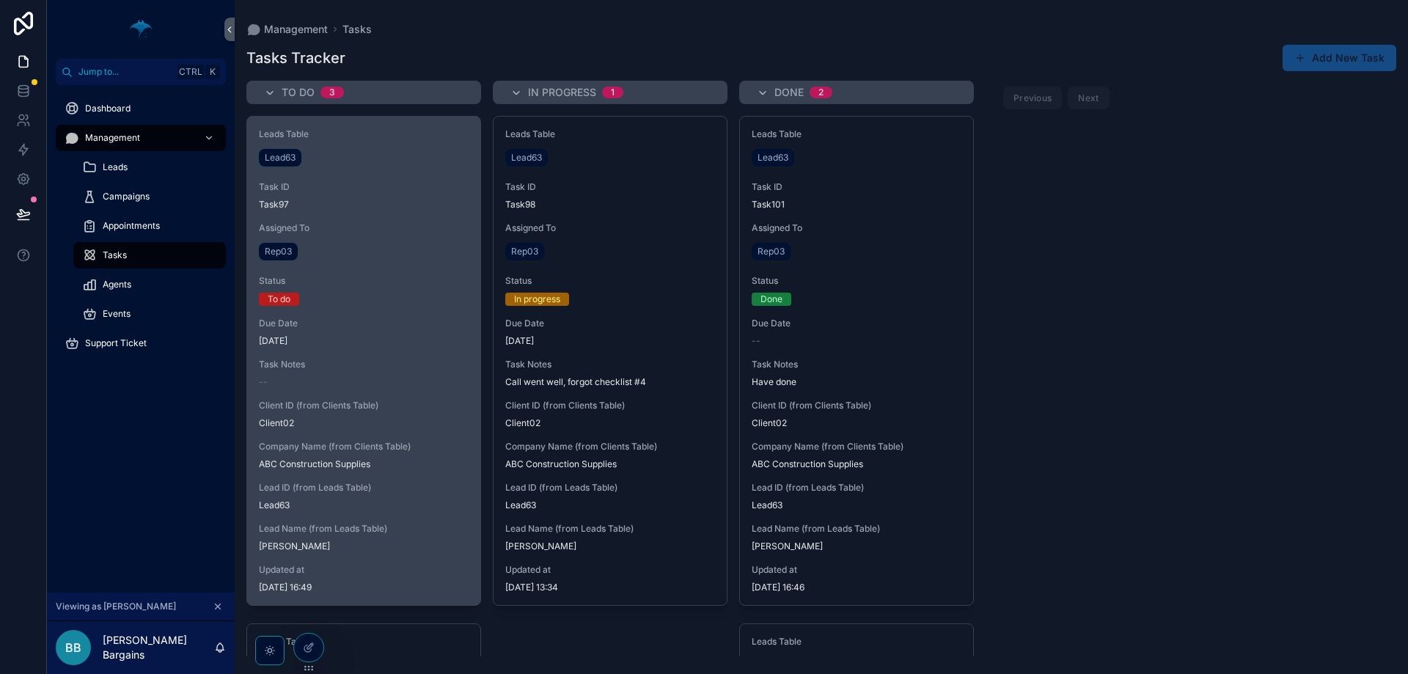
click at [373, 351] on div "Leads Table Lead63 Task ID Task97 Assigned To Rep03 Status To do Due Date [DATE…" at bounding box center [363, 361] width 233 height 488
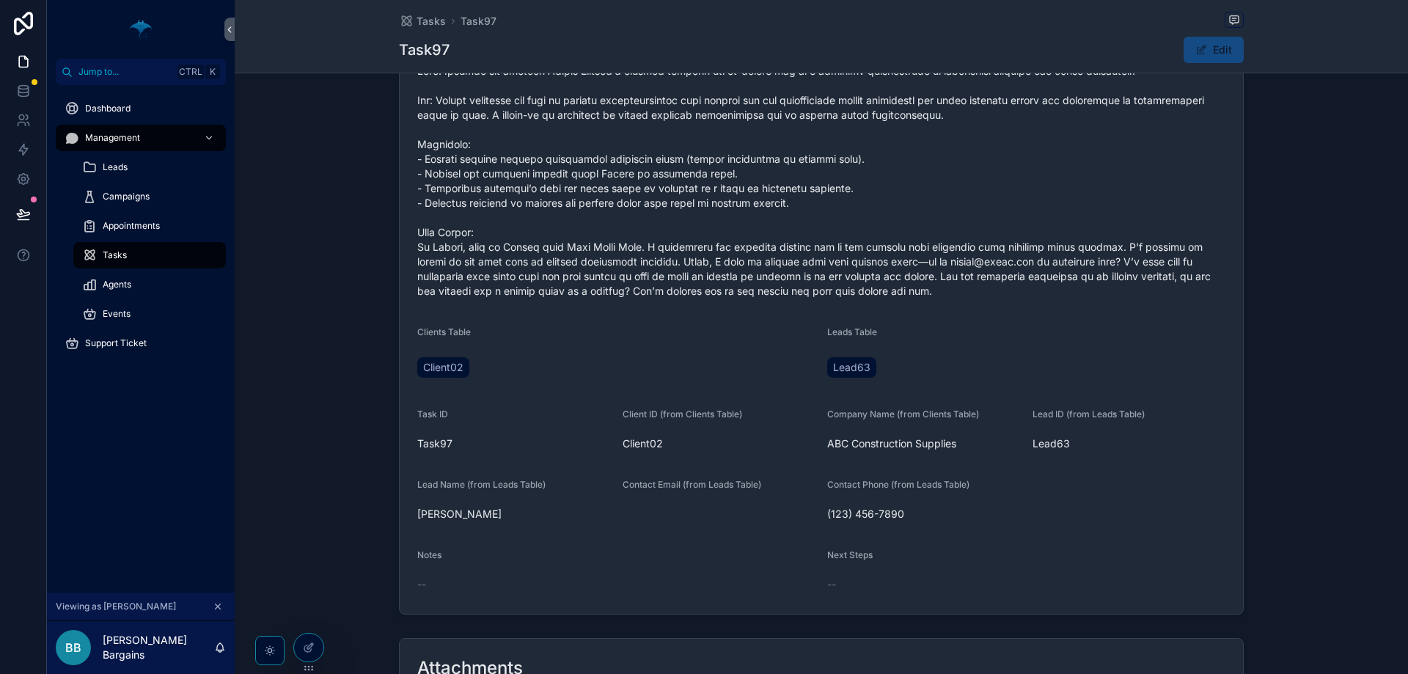
scroll to position [424, 0]
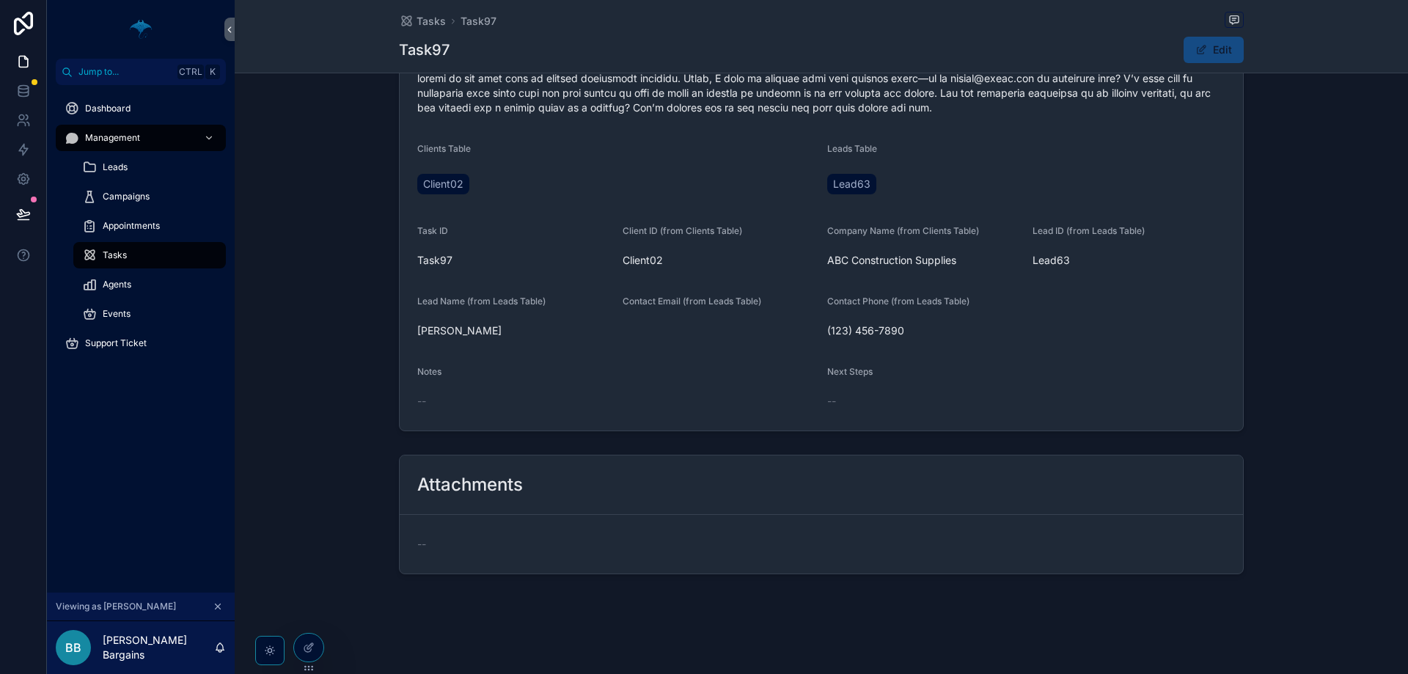
click at [1241, 39] on div "Tasks Task97 Task97 Edit" at bounding box center [822, 36] width 1174 height 73
click at [1229, 45] on button "Edit" at bounding box center [1214, 50] width 60 height 26
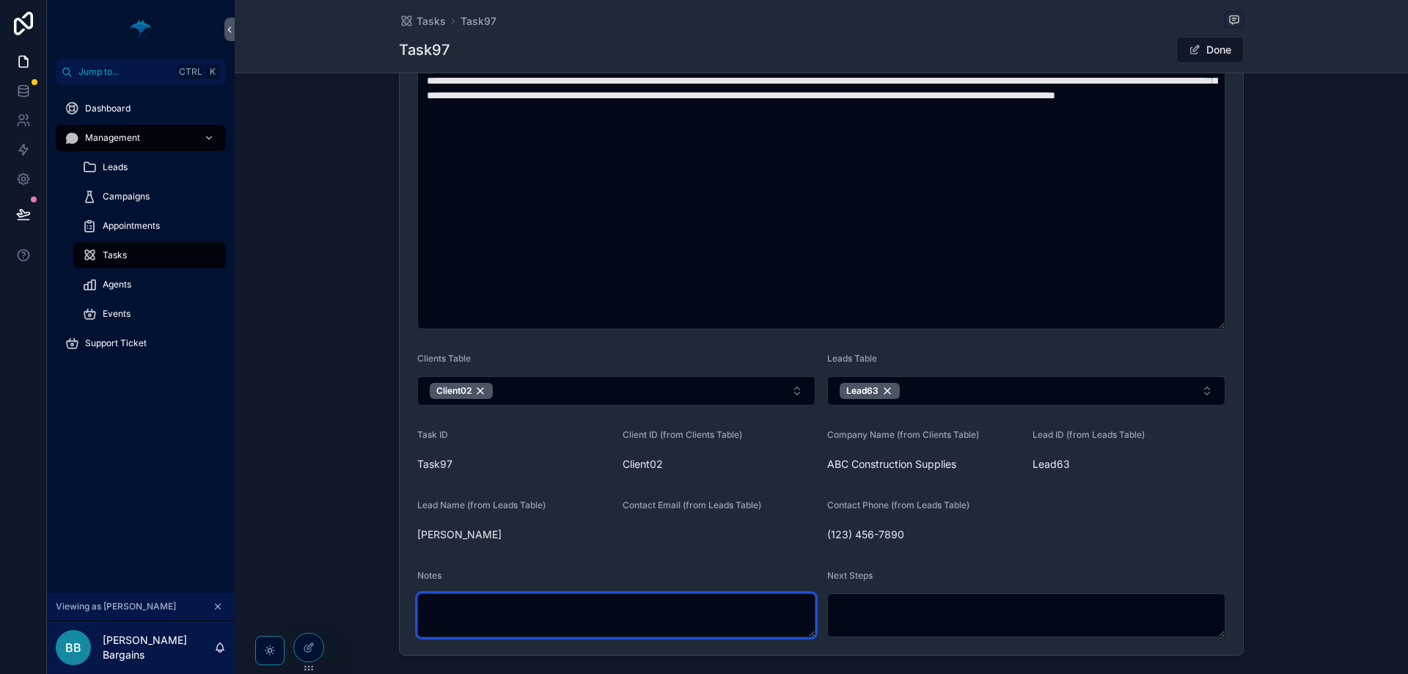
click at [477, 604] on textarea "scrollable content" at bounding box center [616, 615] width 398 height 44
type textarea "*********"
click at [1224, 55] on button "Done" at bounding box center [1209, 50] width 67 height 26
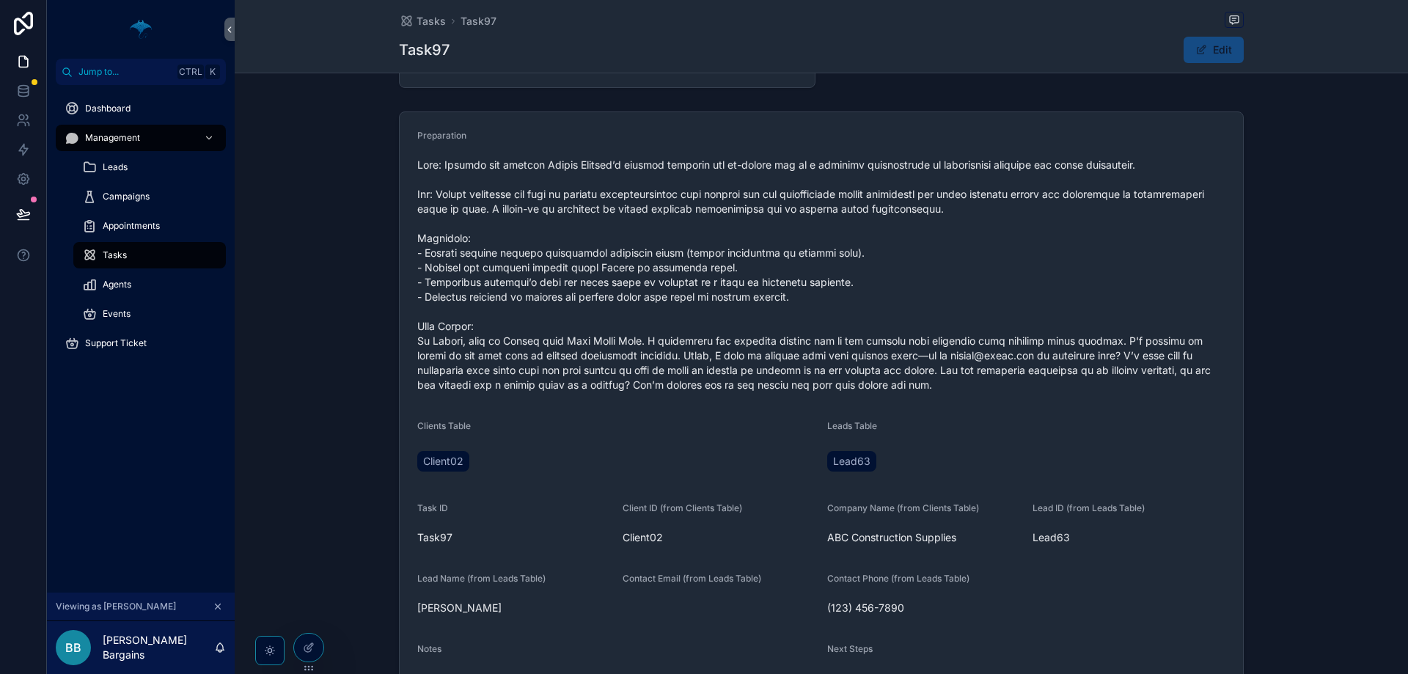
scroll to position [0, 0]
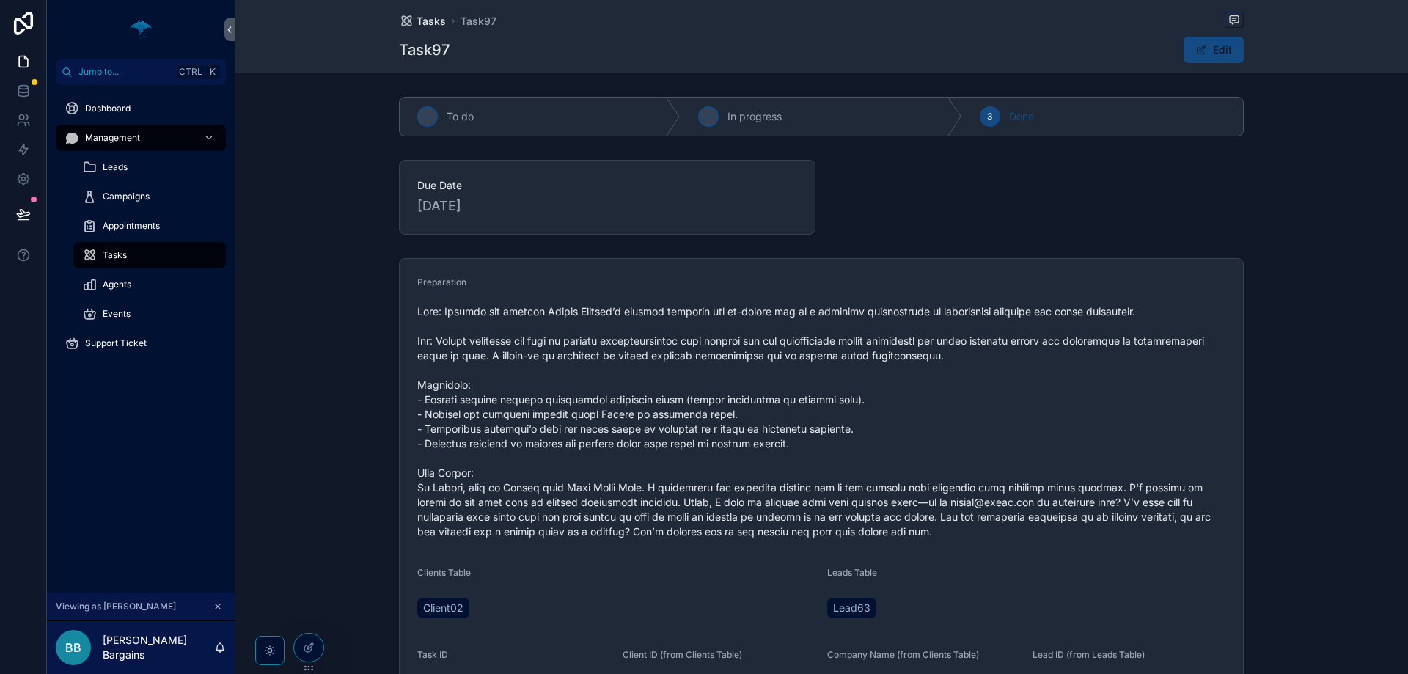
click at [436, 26] on span "Tasks" at bounding box center [431, 21] width 29 height 15
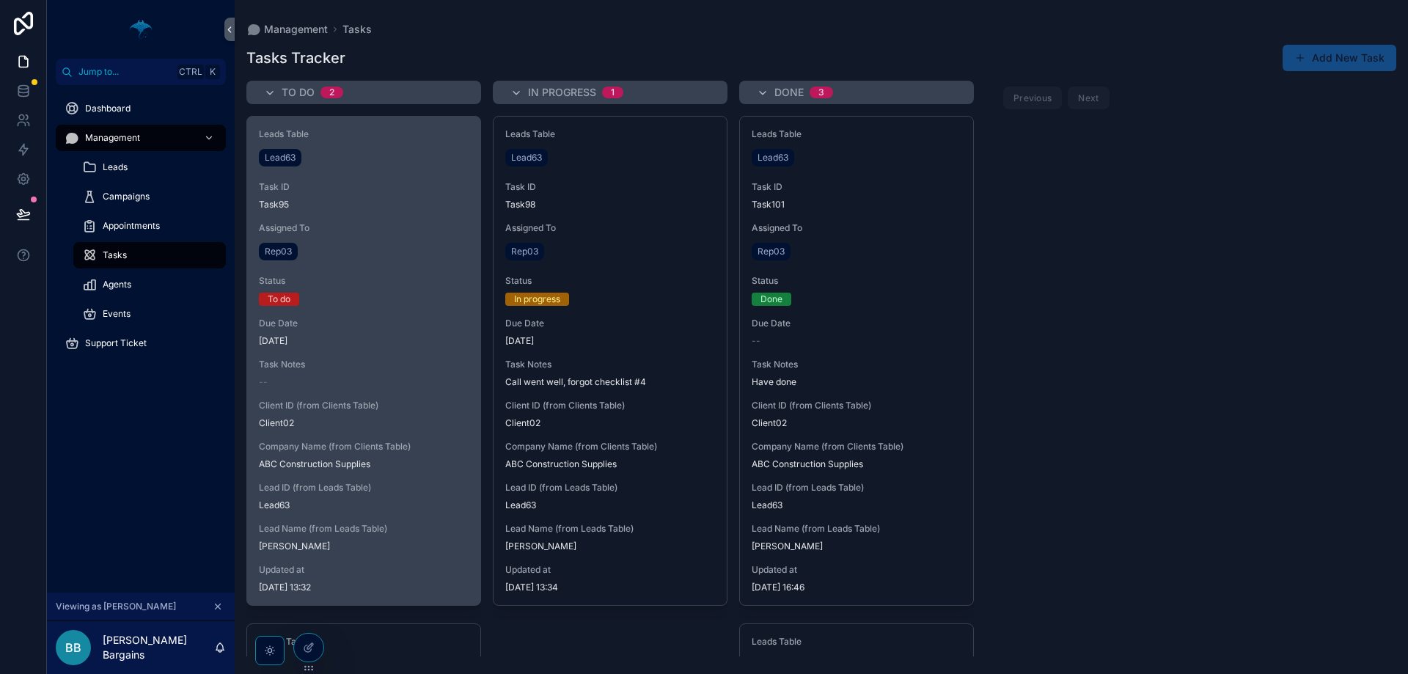
click at [335, 170] on div "Leads Table Lead63 Task ID Task95 Assigned To Rep03 Status To do Due Date [DATE…" at bounding box center [363, 361] width 233 height 488
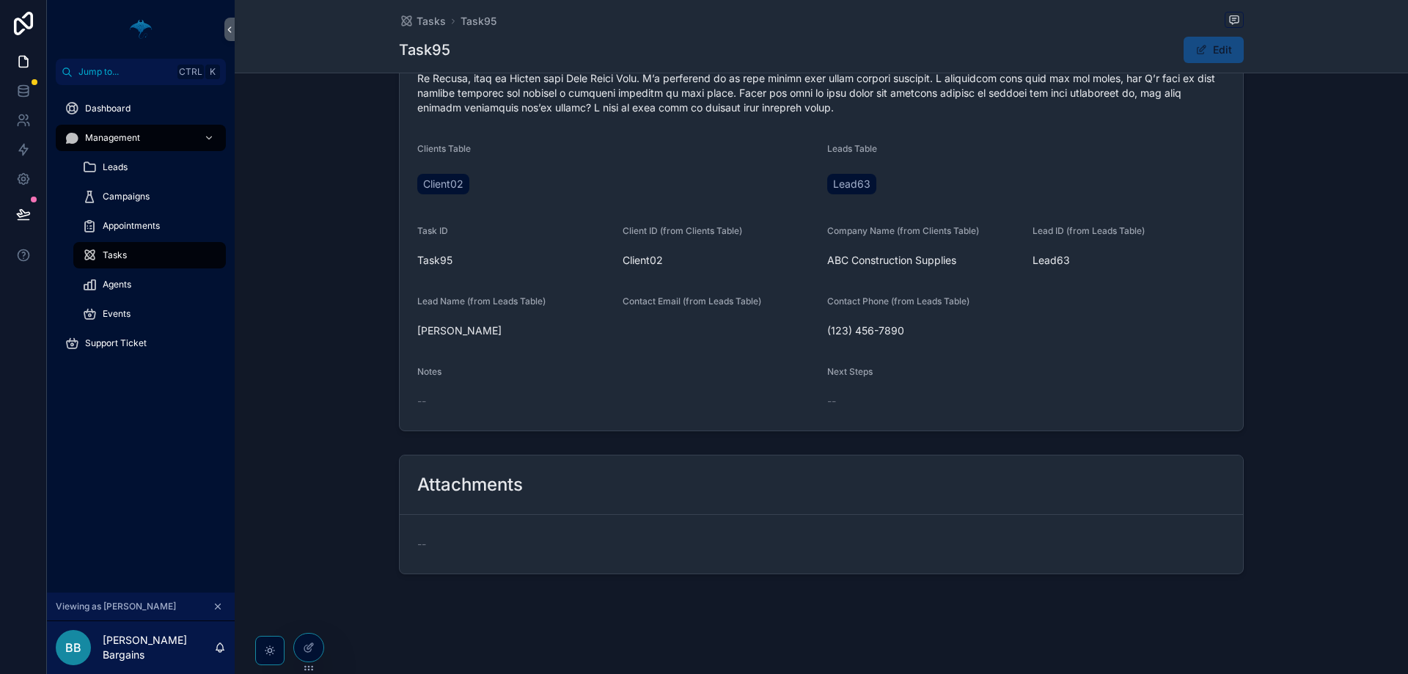
scroll to position [263, 0]
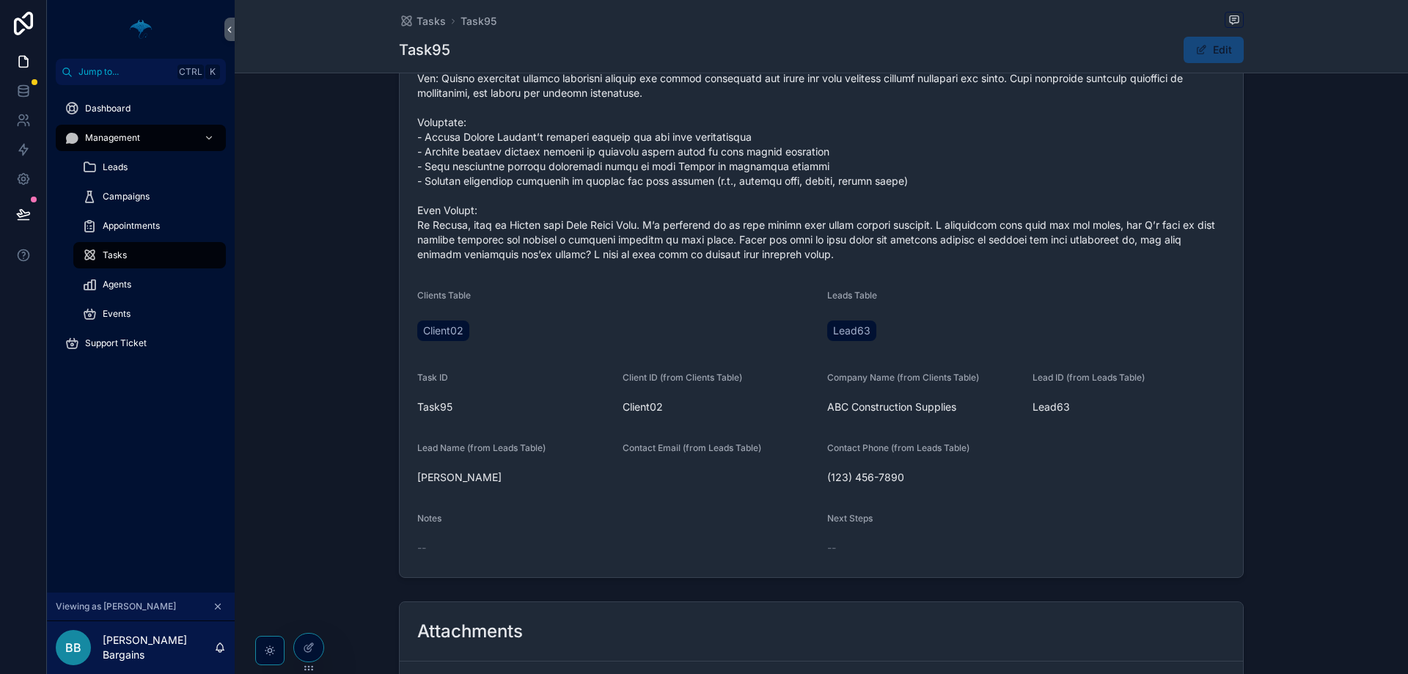
click at [1218, 45] on button "Edit" at bounding box center [1214, 50] width 60 height 26
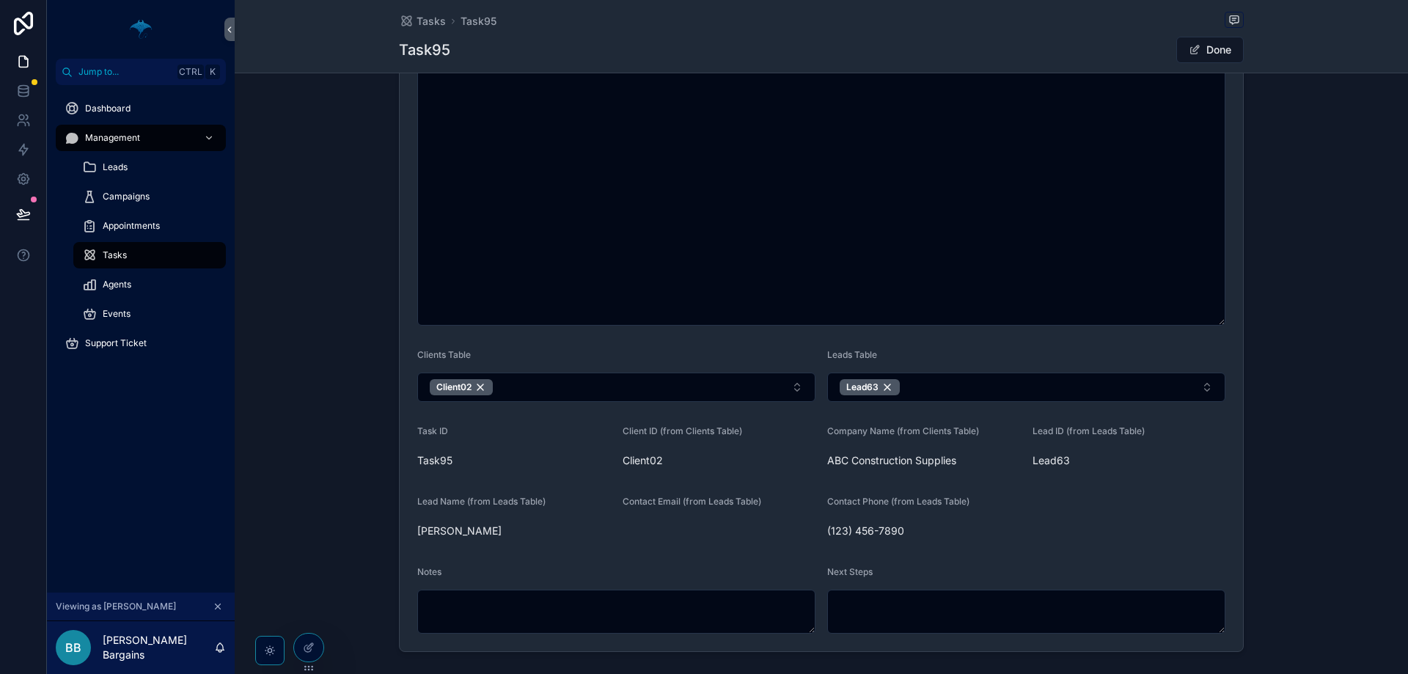
scroll to position [483, 0]
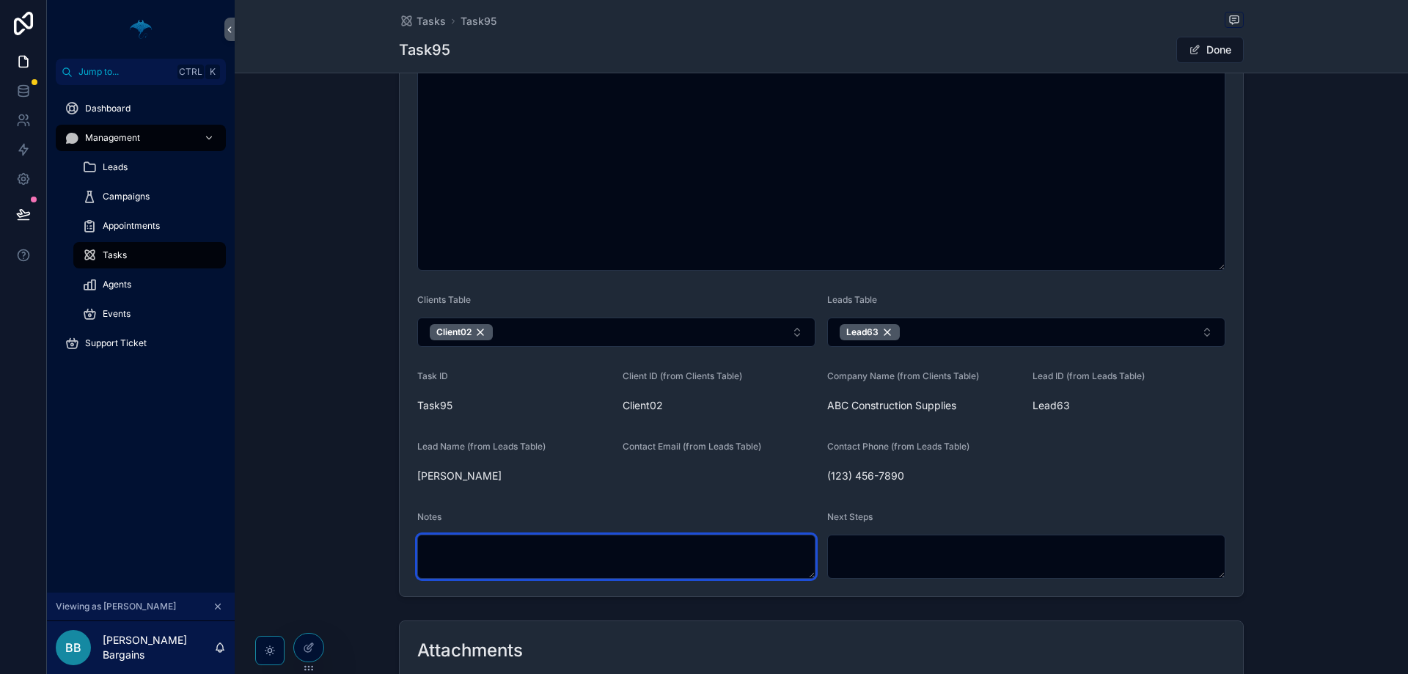
click at [633, 578] on textarea "scrollable content" at bounding box center [616, 557] width 398 height 44
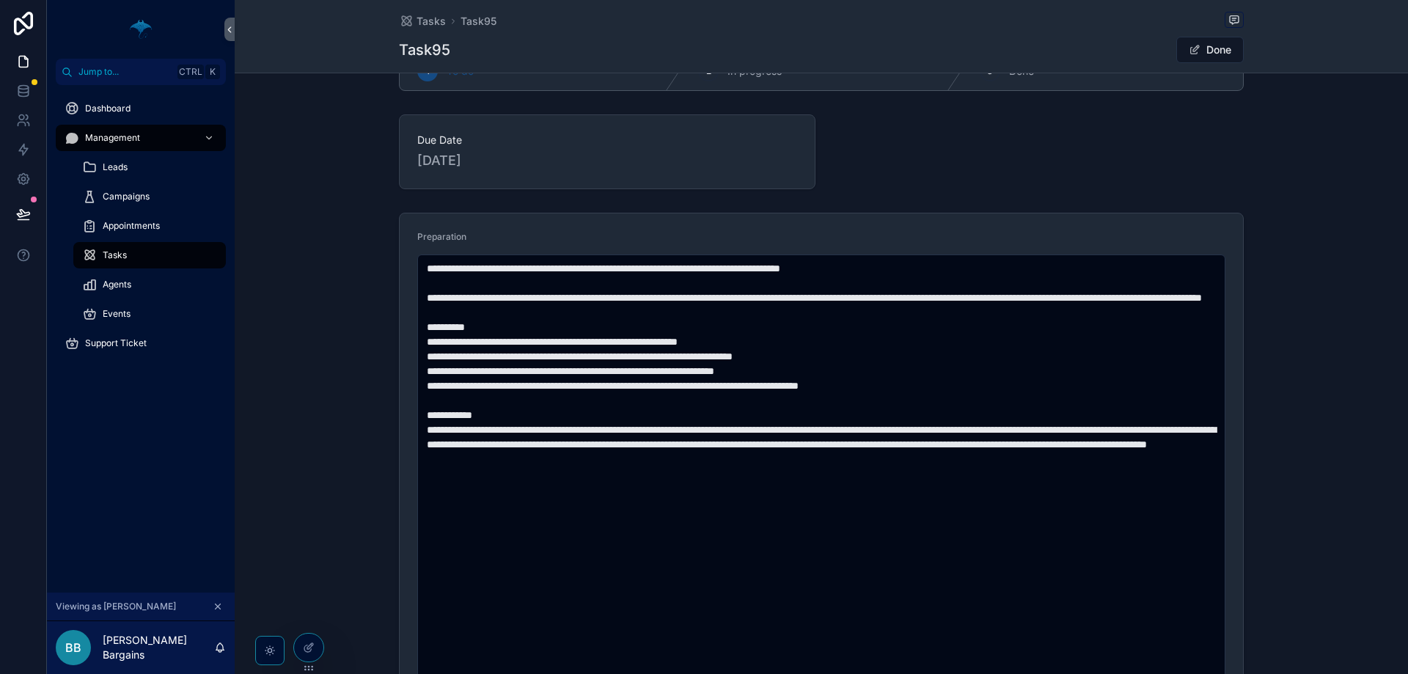
scroll to position [43, 0]
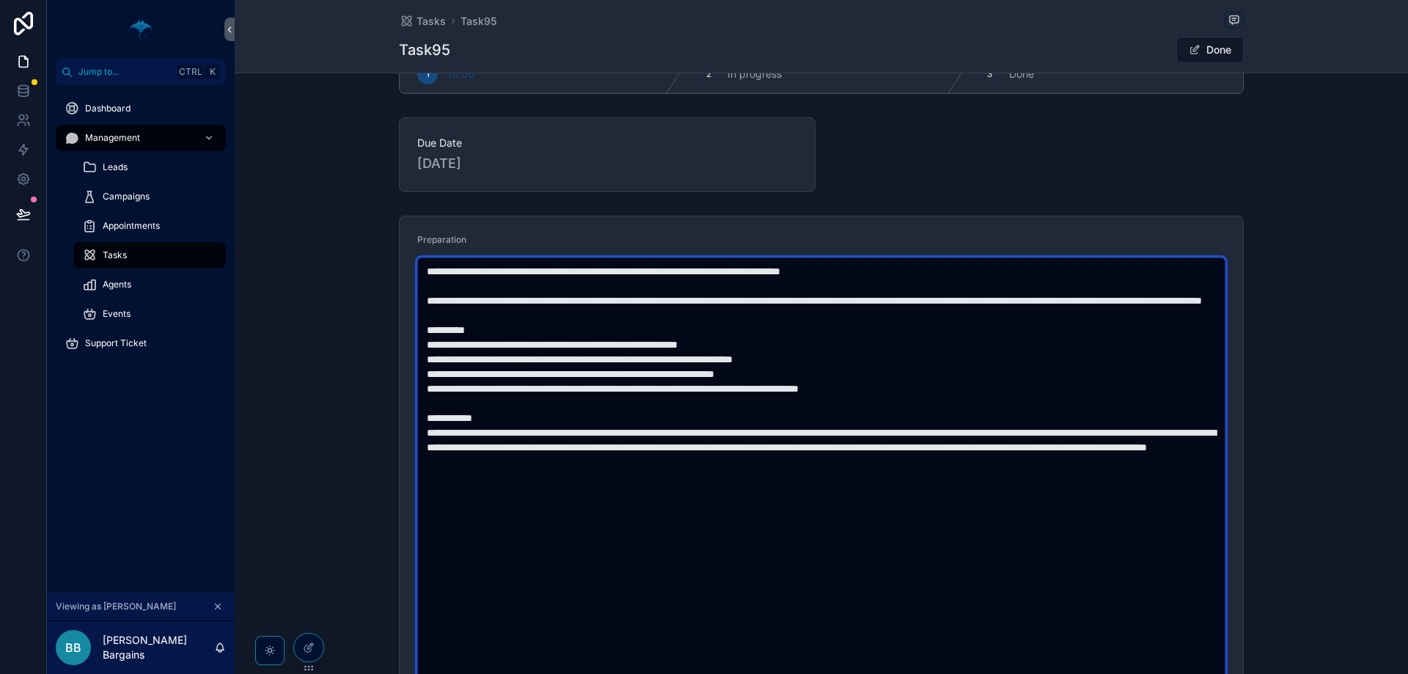
drag, startPoint x: 431, startPoint y: 397, endPoint x: 680, endPoint y: 401, distance: 249.4
click at [677, 401] on textarea "scrollable content" at bounding box center [821, 483] width 808 height 453
click at [946, 401] on textarea "scrollable content" at bounding box center [821, 483] width 808 height 453
drag, startPoint x: 871, startPoint y: 387, endPoint x: 425, endPoint y: 387, distance: 445.9
click at [425, 387] on textarea "scrollable content" at bounding box center [821, 483] width 808 height 453
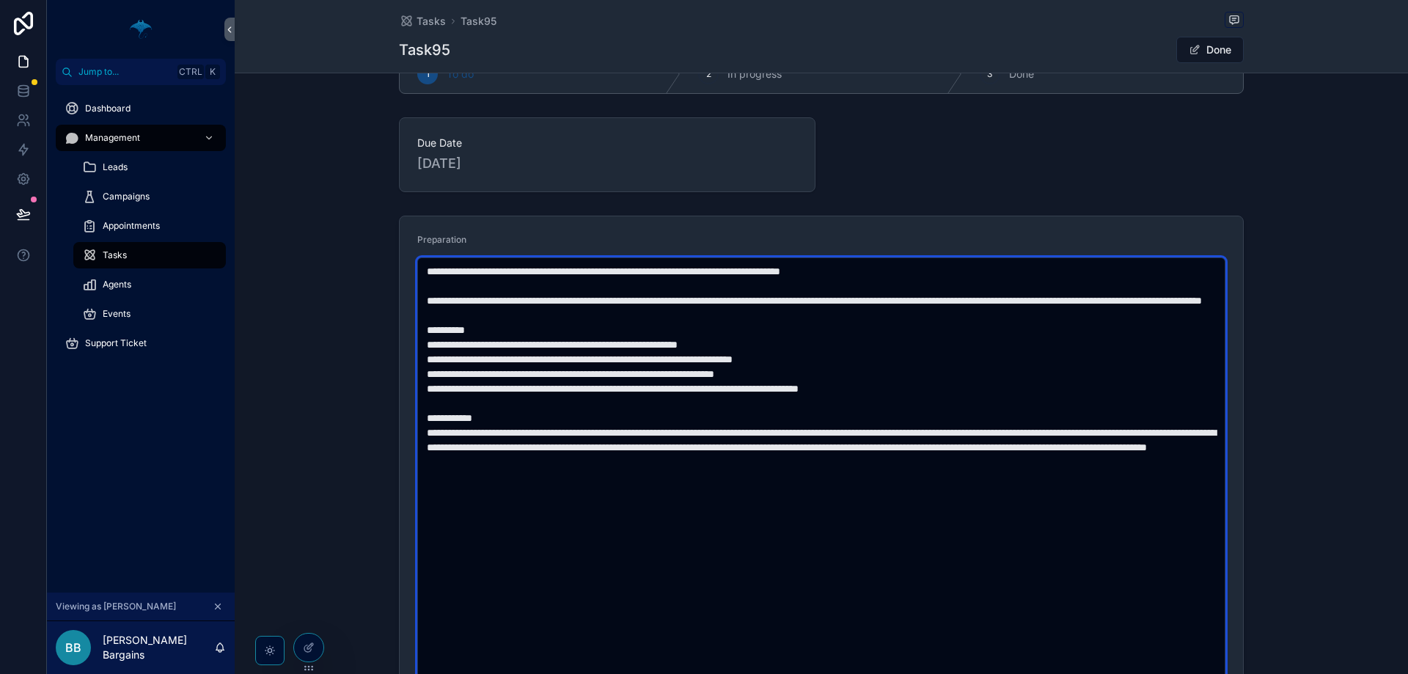
click at [433, 400] on textarea "scrollable content" at bounding box center [821, 483] width 808 height 453
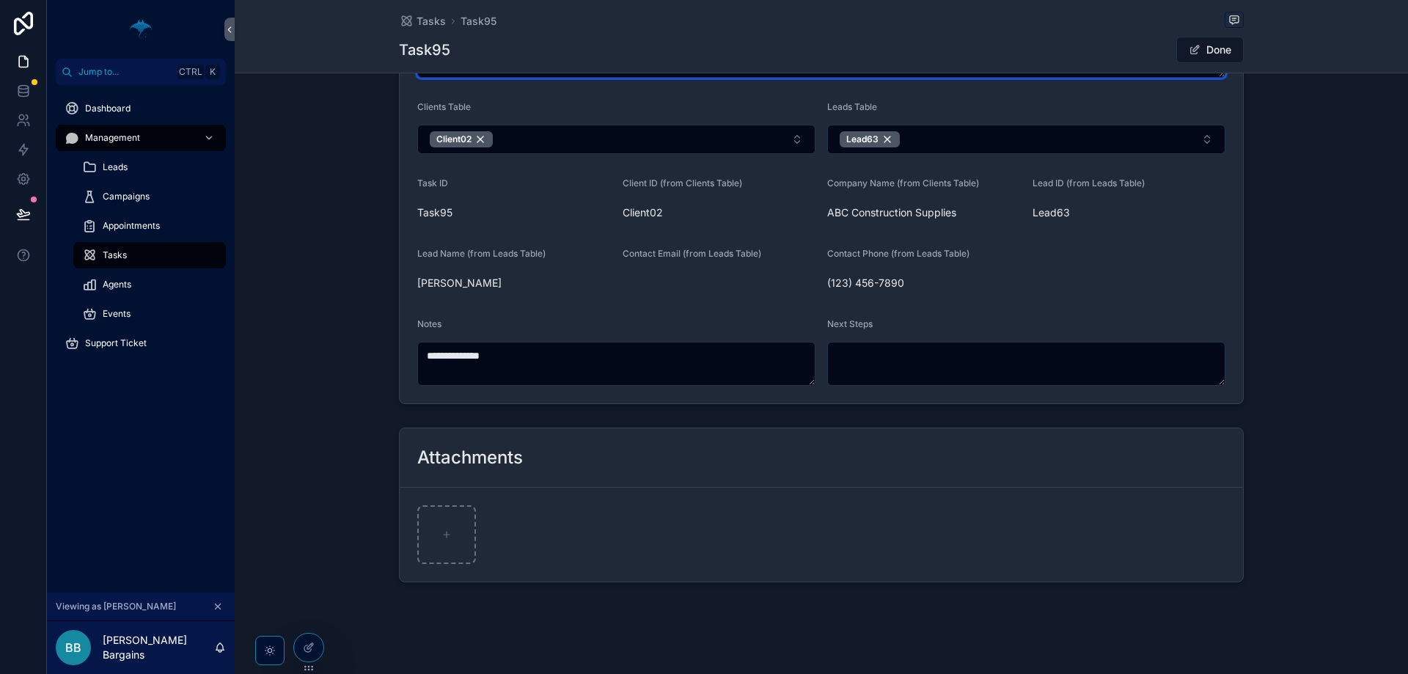
scroll to position [684, 0]
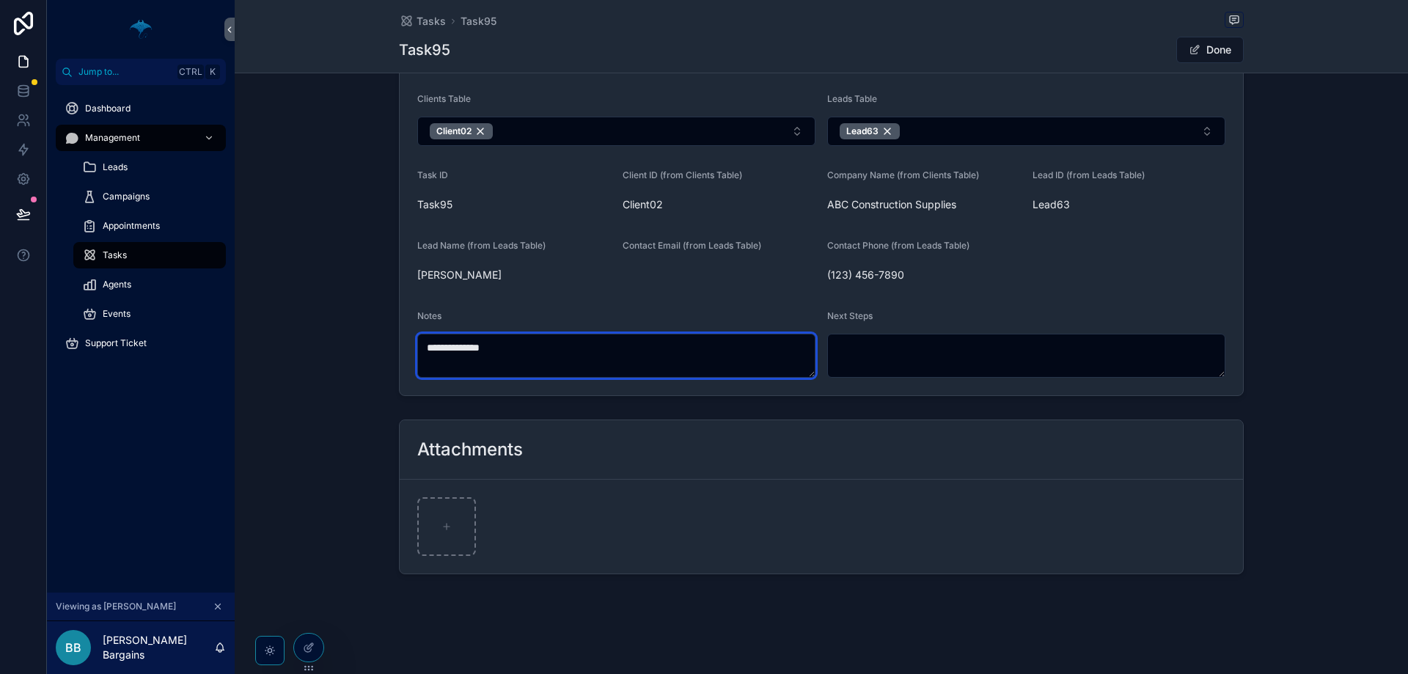
click at [621, 368] on textarea "**********" at bounding box center [616, 356] width 398 height 44
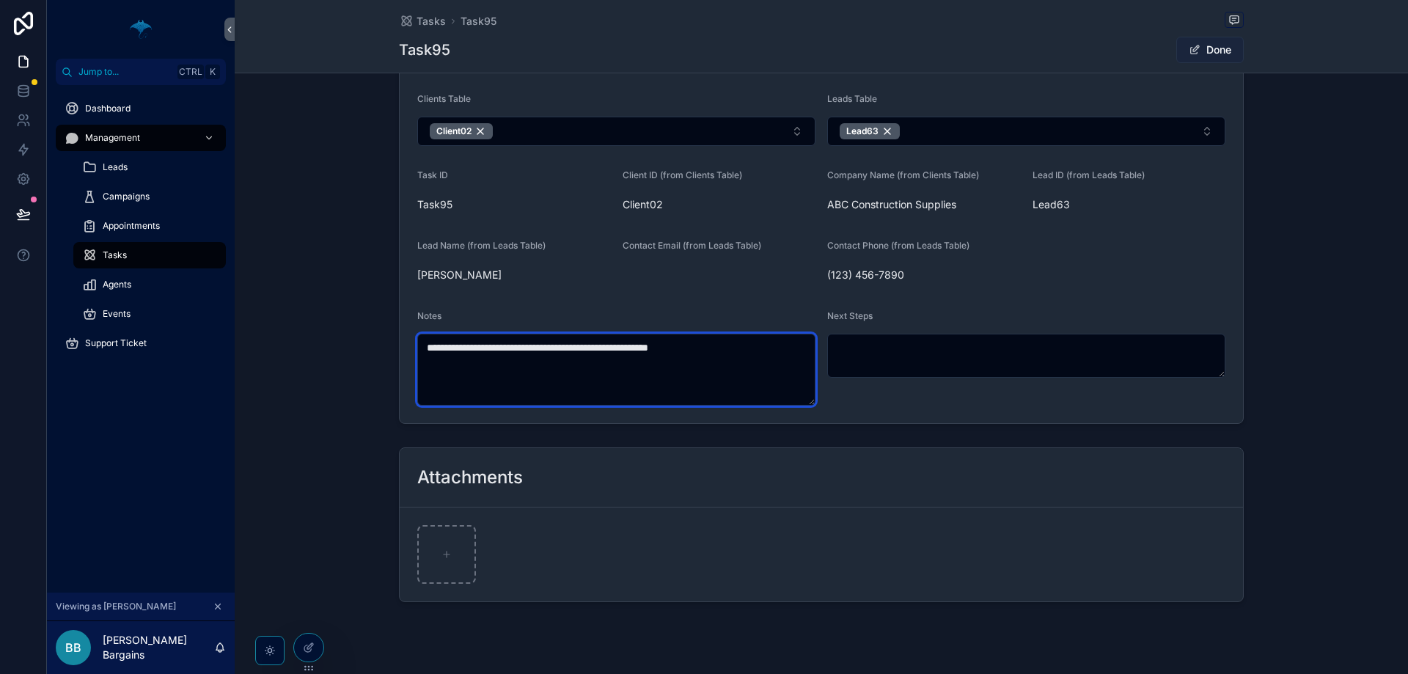
type textarea "**********"
click at [1202, 57] on button "Done" at bounding box center [1209, 50] width 67 height 26
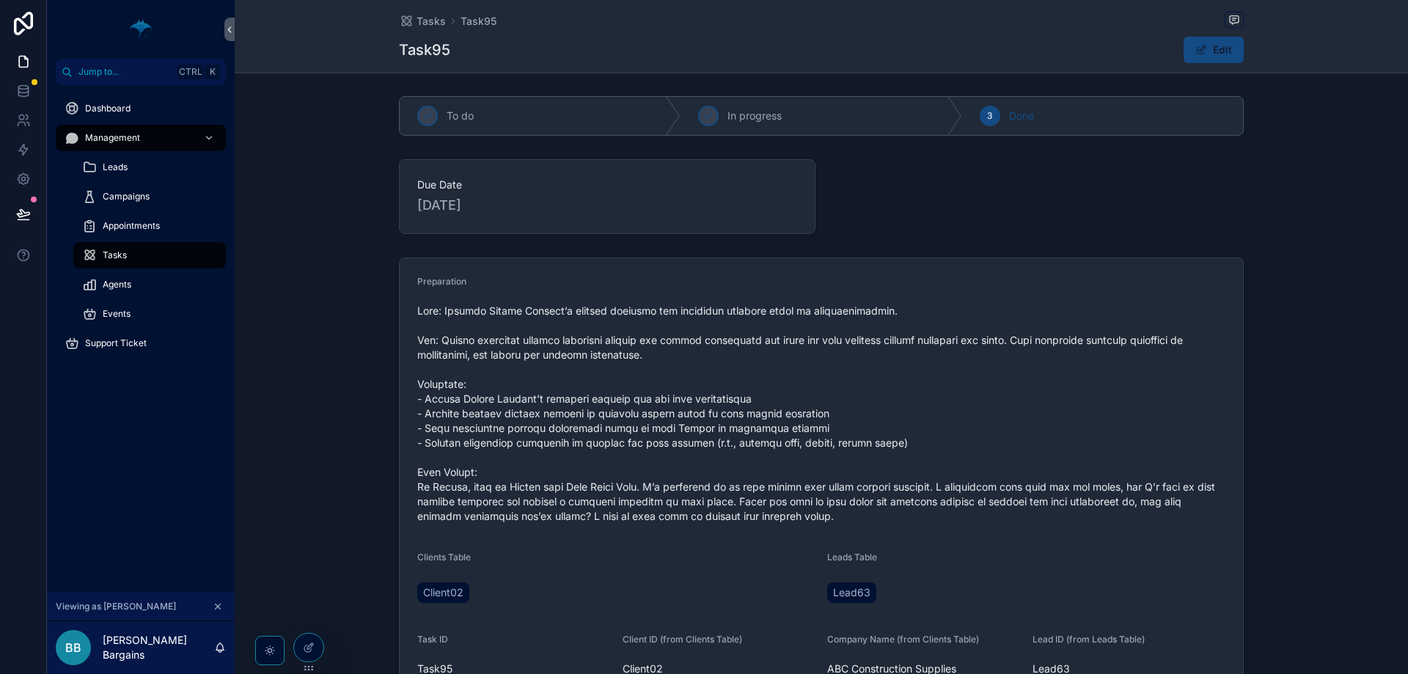
scroll to position [0, 0]
drag, startPoint x: 974, startPoint y: 107, endPoint x: 1094, endPoint y: 109, distance: 119.6
click at [1092, 109] on div "3 Done" at bounding box center [1102, 117] width 281 height 38
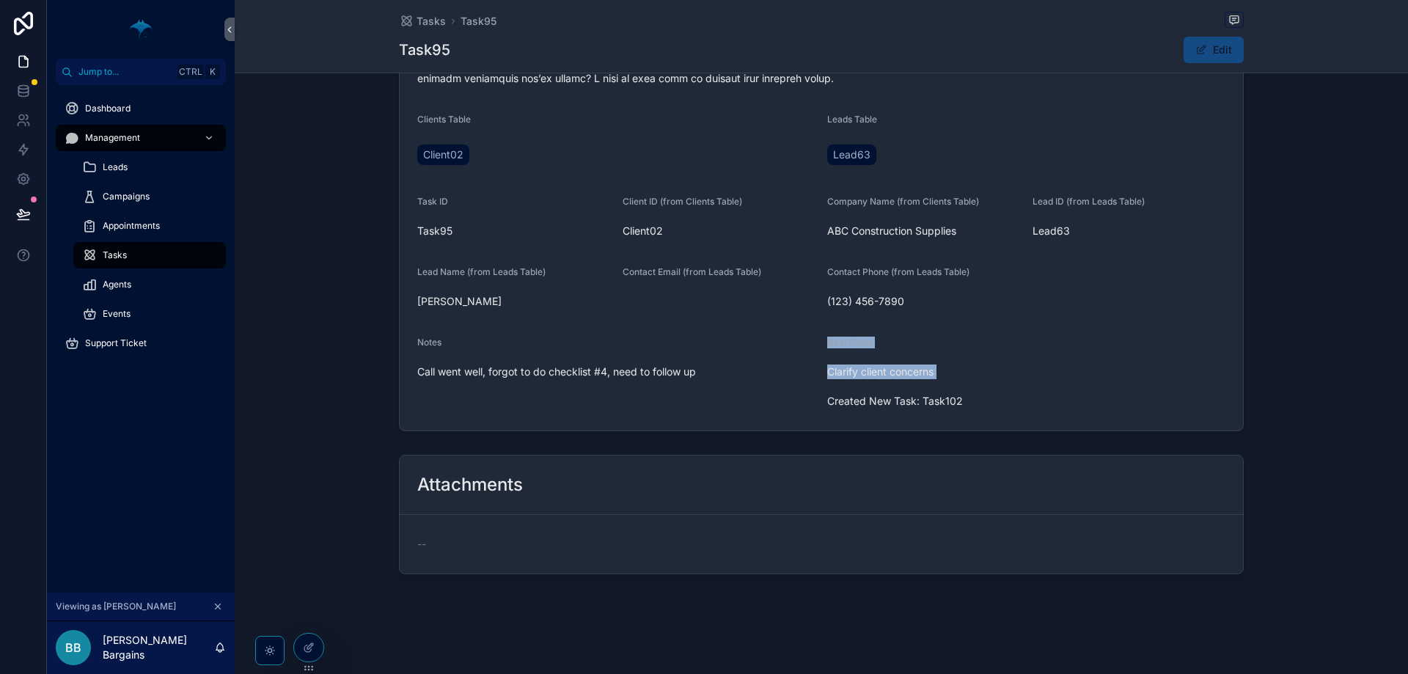
drag, startPoint x: 938, startPoint y: 370, endPoint x: 791, endPoint y: 364, distance: 146.8
click at [794, 365] on form "Preparation Clients Table Client02 Leads Table Lead63 Task ID Task95 Client ID …" at bounding box center [821, 125] width 843 height 610
click at [822, 365] on form "Preparation Clients Table Client02 Leads Table Lead63 Task ID Task95 Client ID …" at bounding box center [821, 125] width 843 height 610
drag, startPoint x: 802, startPoint y: 365, endPoint x: 1028, endPoint y: 387, distance: 226.9
click at [1028, 387] on form "Preparation Clients Table Client02 Leads Table Lead63 Task ID Task95 Client ID …" at bounding box center [821, 125] width 843 height 610
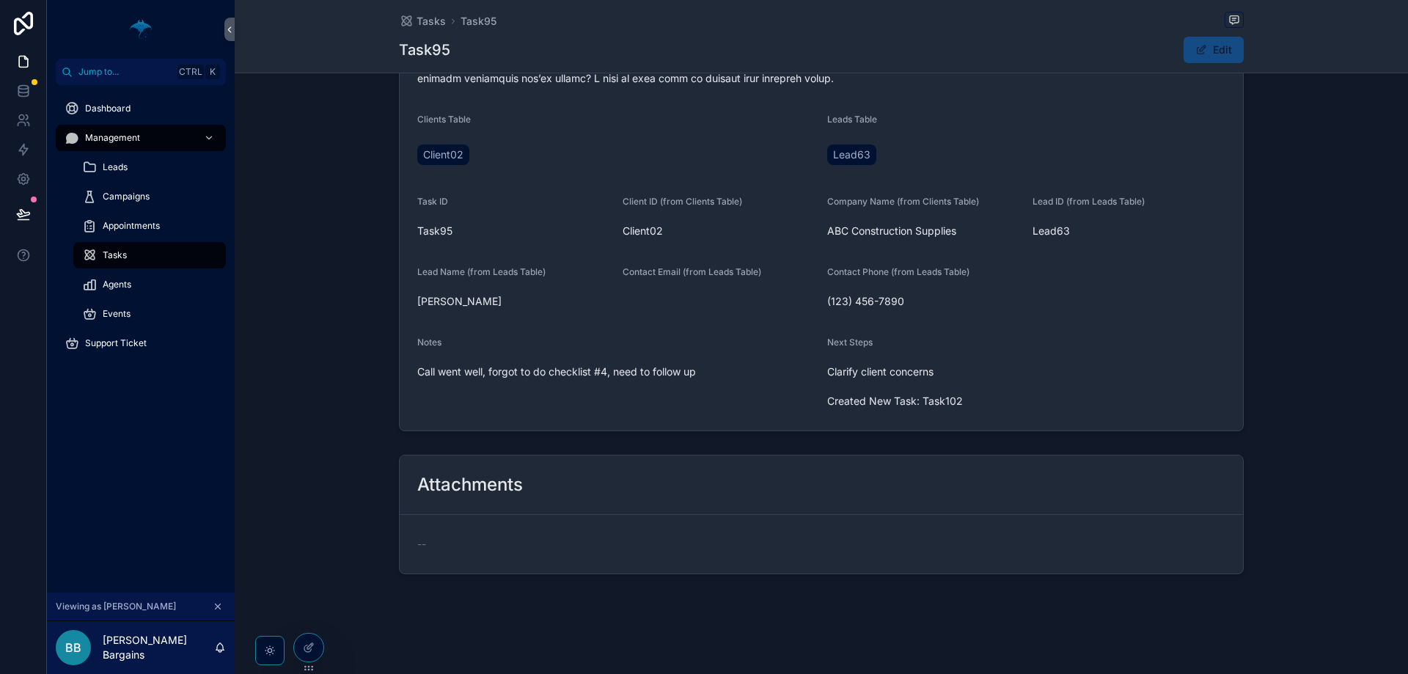
drag, startPoint x: 908, startPoint y: 395, endPoint x: 791, endPoint y: 398, distance: 116.7
click at [908, 395] on span "Clarify client concerns Created New Task: Task102" at bounding box center [1026, 387] width 398 height 44
drag, startPoint x: 789, startPoint y: 398, endPoint x: 1005, endPoint y: 411, distance: 216.1
click at [1005, 411] on form "Preparation Clients Table Client02 Leads Table Lead63 Task ID Task95 Client ID …" at bounding box center [821, 125] width 843 height 610
click at [1005, 411] on div "Clarify client concerns Created New Task: Task102" at bounding box center [1026, 386] width 398 height 53
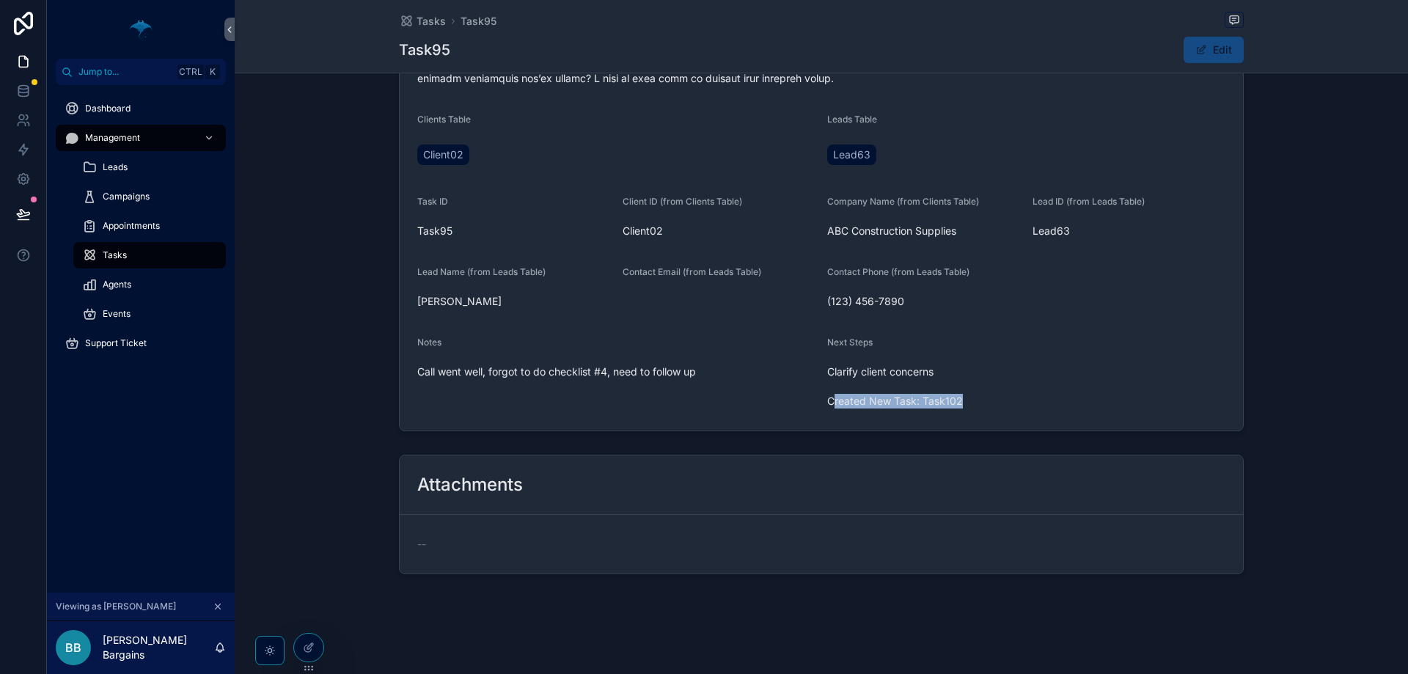
drag, startPoint x: 989, startPoint y: 401, endPoint x: 827, endPoint y: 398, distance: 162.1
click at [829, 400] on span "Clarify client concerns Created New Task: Task102" at bounding box center [1026, 387] width 398 height 44
click at [827, 398] on span "Clarify client concerns Created New Task: Task102" at bounding box center [1026, 387] width 398 height 44
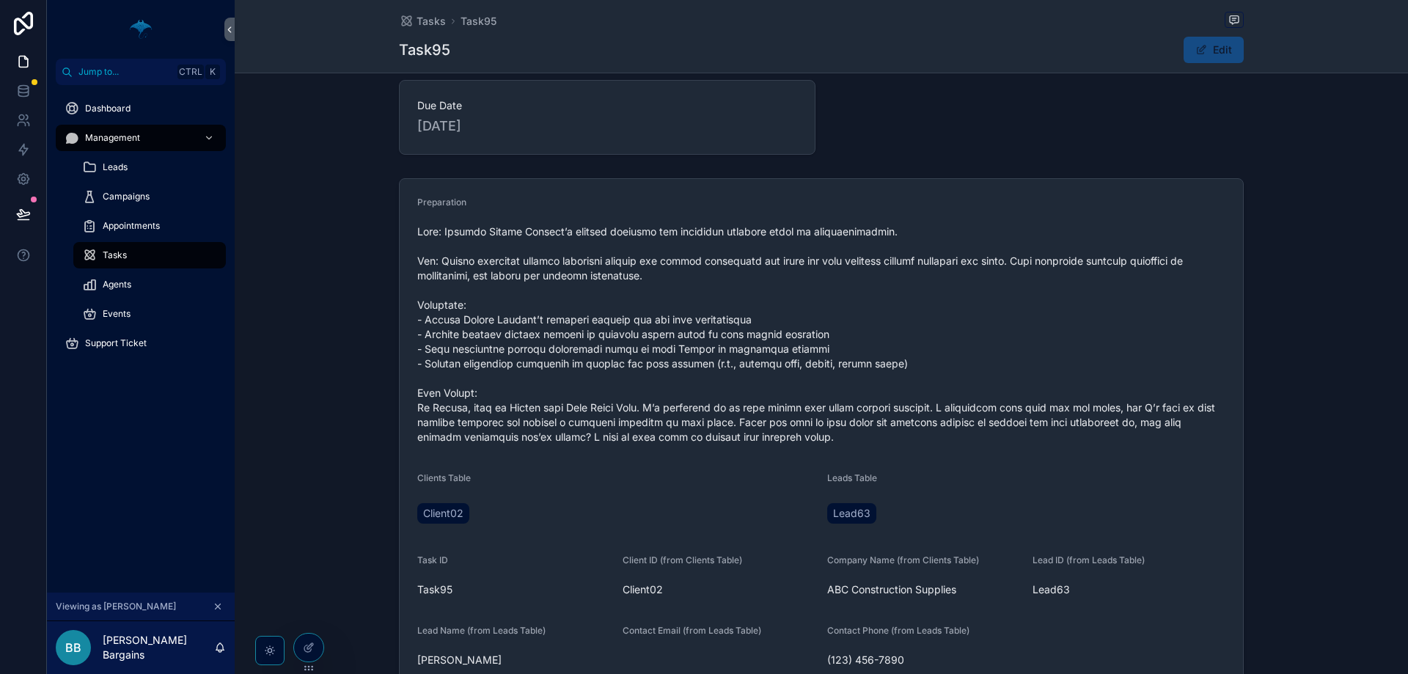
scroll to position [72, 0]
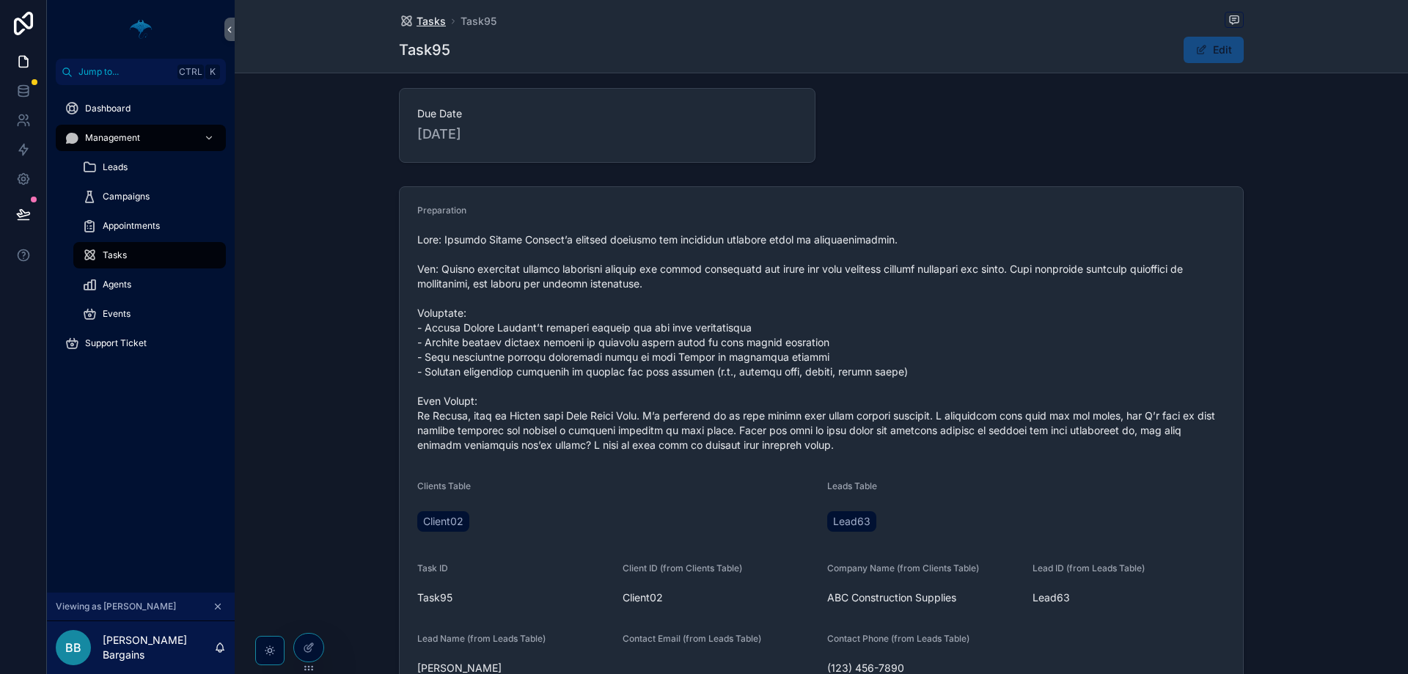
click at [411, 24] on link "Tasks" at bounding box center [422, 21] width 47 height 15
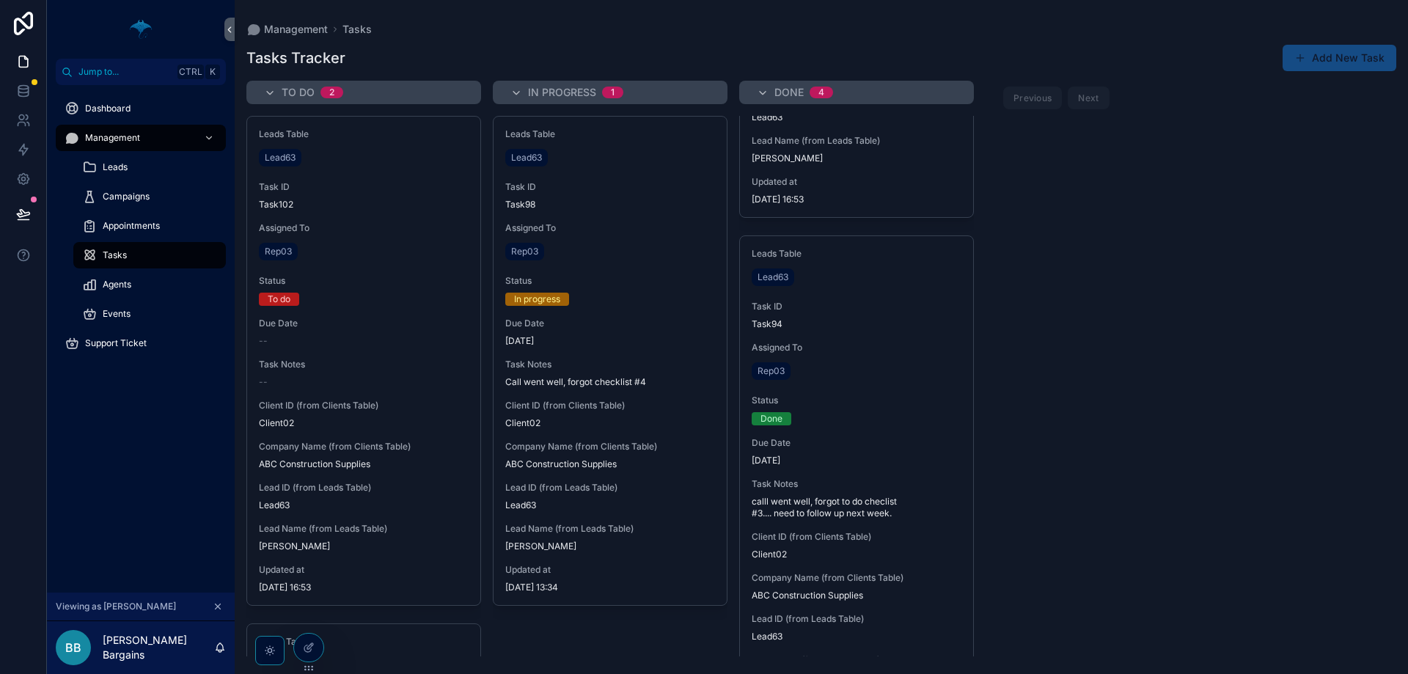
scroll to position [1507, 0]
